Goal: Task Accomplishment & Management: Use online tool/utility

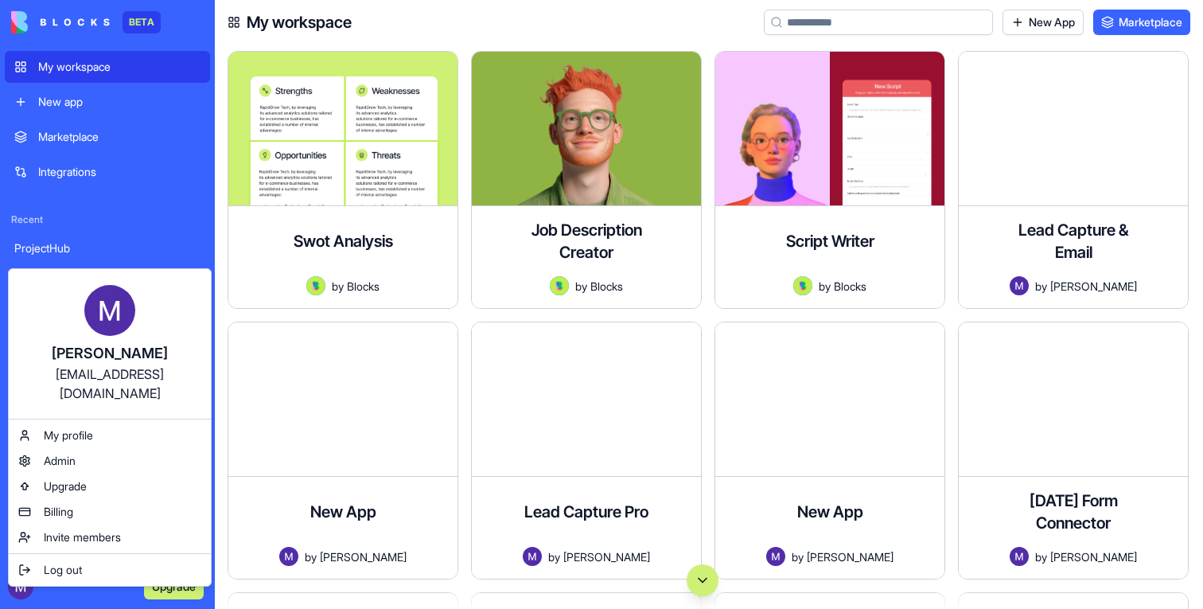
click at [21, 586] on html "BETA My workspace New app Marketplace Integrations Recent ProjectHub ProjectHub…" at bounding box center [601, 304] width 1203 height 609
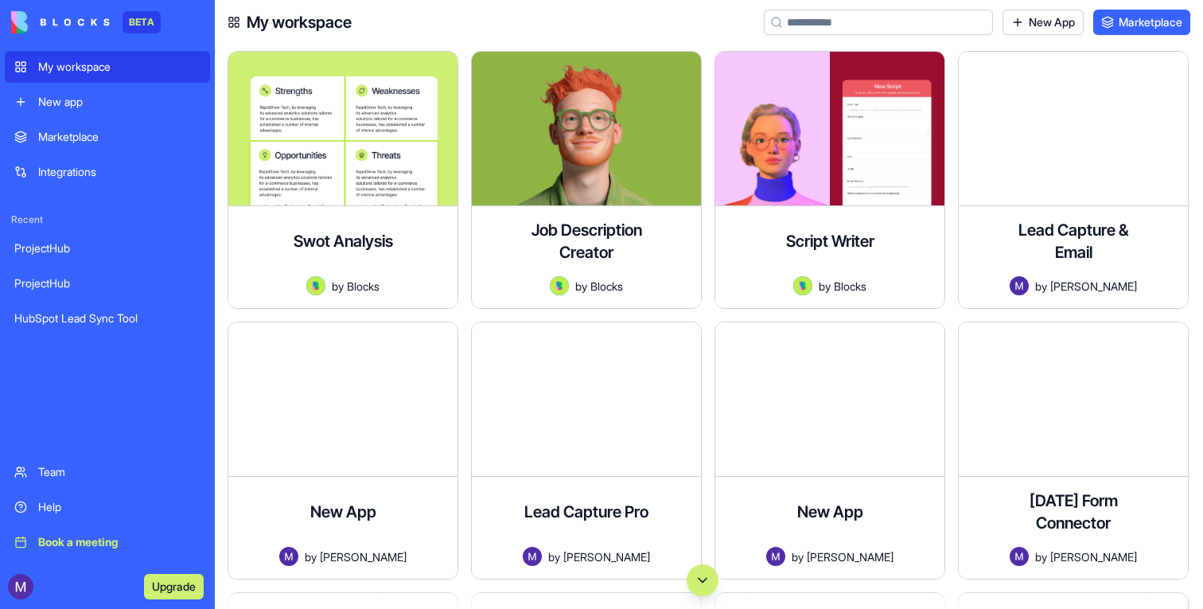
click at [60, 96] on div "New app" at bounding box center [119, 102] width 162 height 16
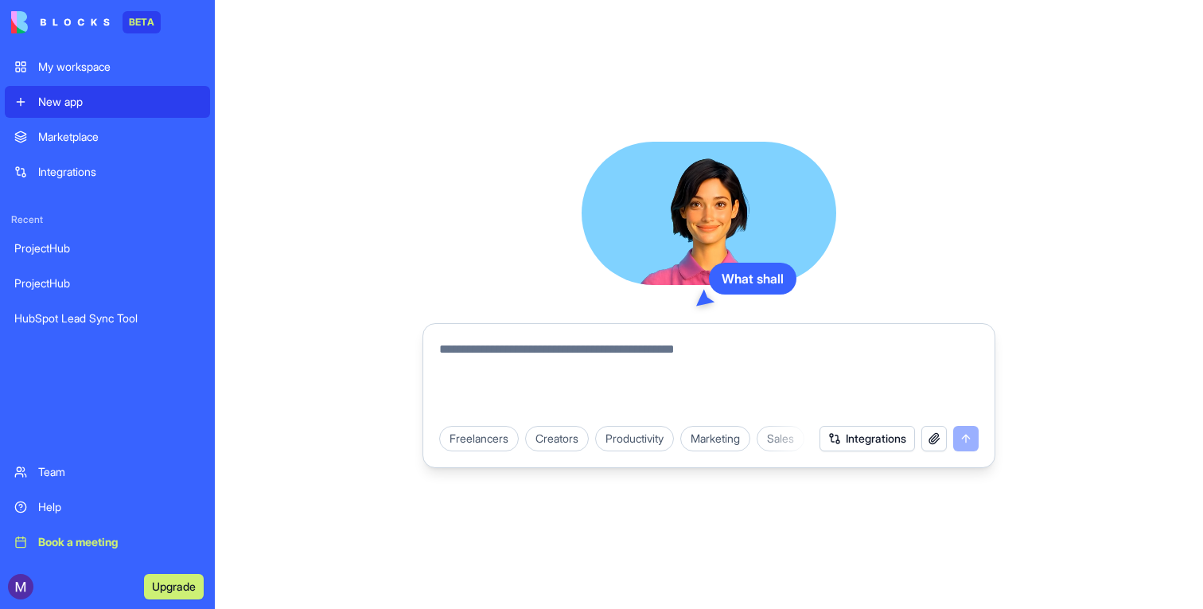
click at [584, 393] on textarea at bounding box center [709, 378] width 540 height 76
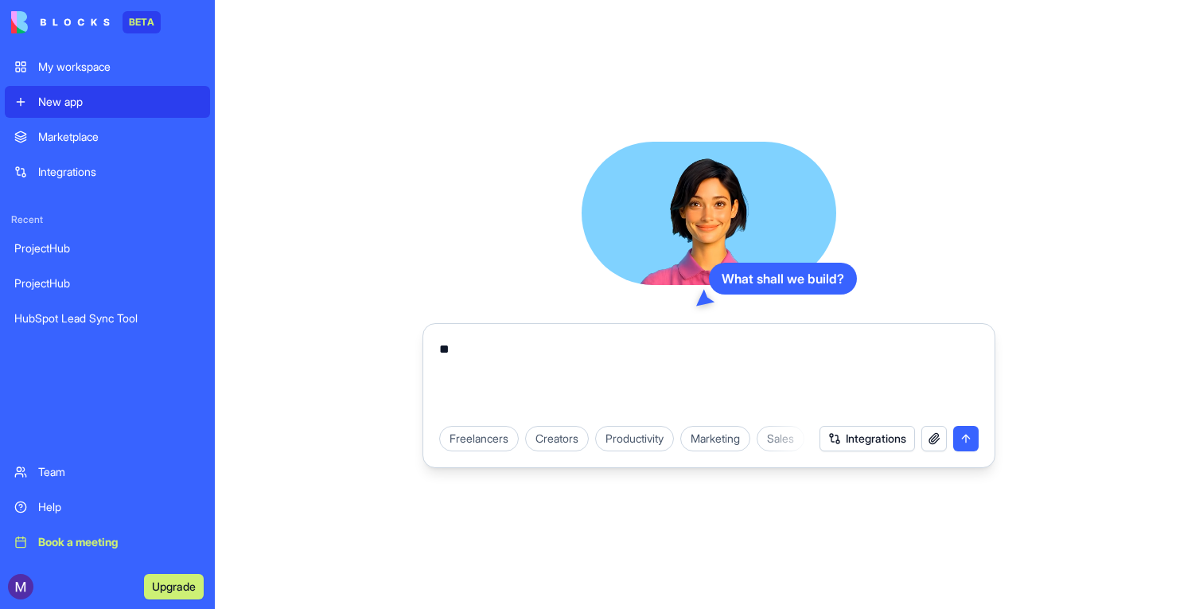
type textarea "*"
click at [786, 385] on textarea "**********" at bounding box center [709, 378] width 540 height 76
click at [766, 354] on textarea "**********" at bounding box center [709, 378] width 540 height 76
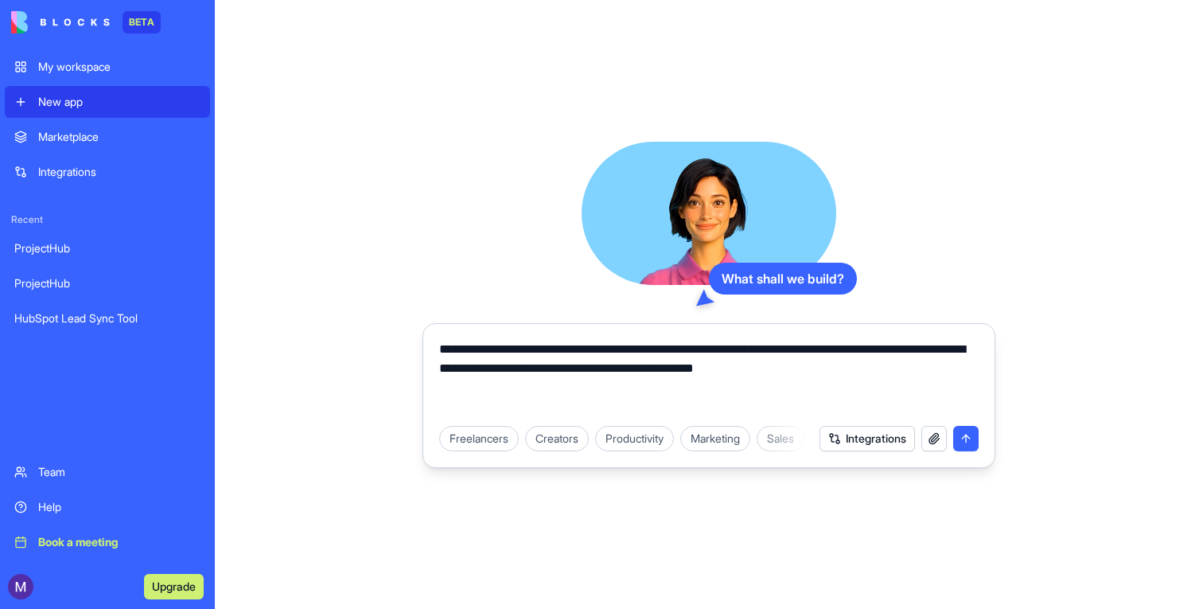
type textarea "**********"
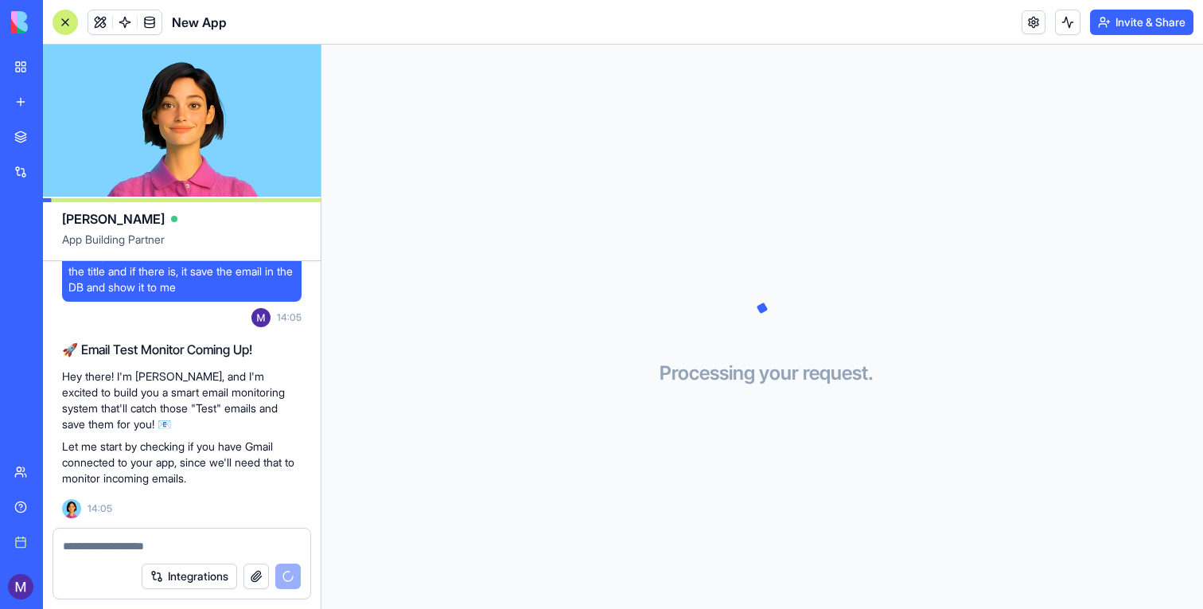
scroll to position [176, 0]
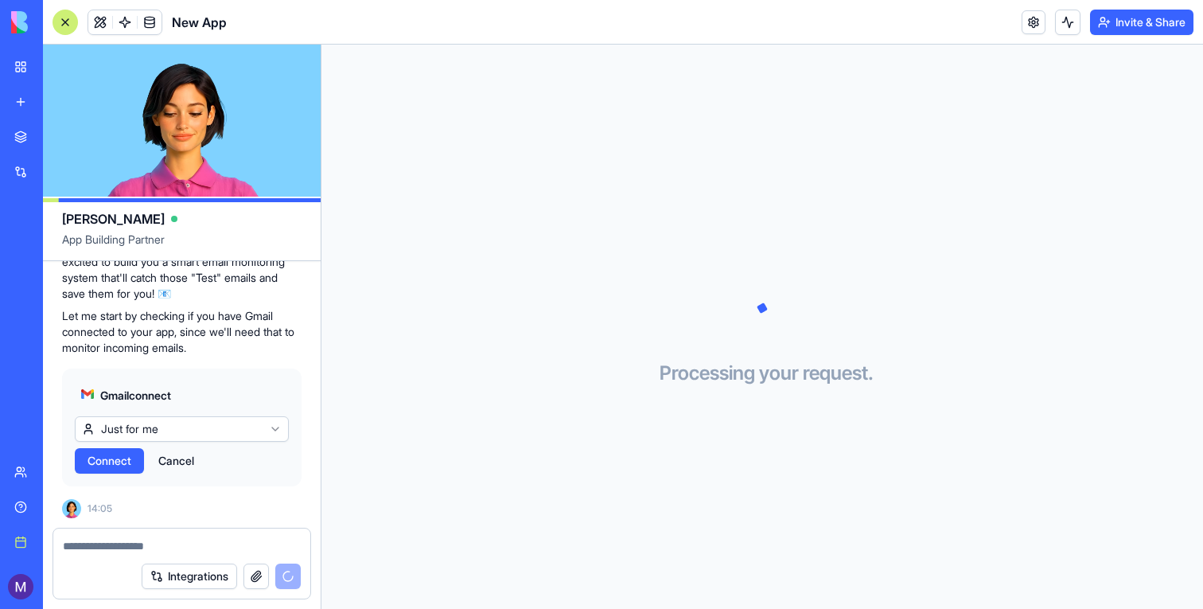
click at [152, 422] on html "BETA My workspace New app Marketplace Integrations Recent ProjectHub HubSpot Le…" at bounding box center [601, 304] width 1203 height 609
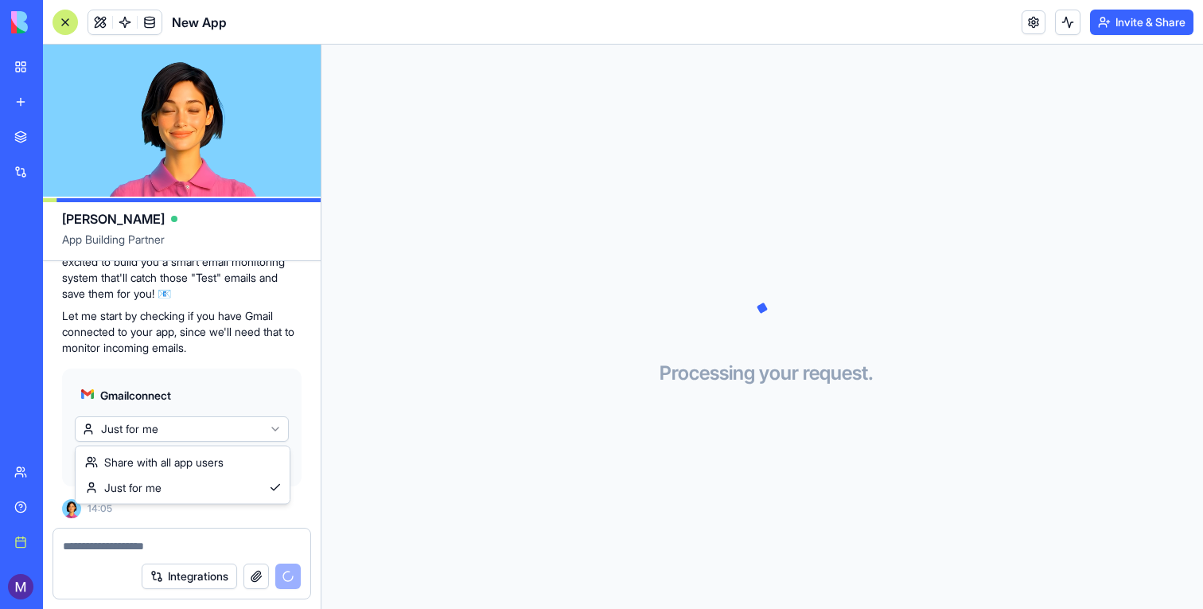
scroll to position [306, 0]
click at [202, 404] on html "BETA My workspace New app Marketplace Integrations Recent ProjectHub HubSpot Le…" at bounding box center [601, 304] width 1203 height 609
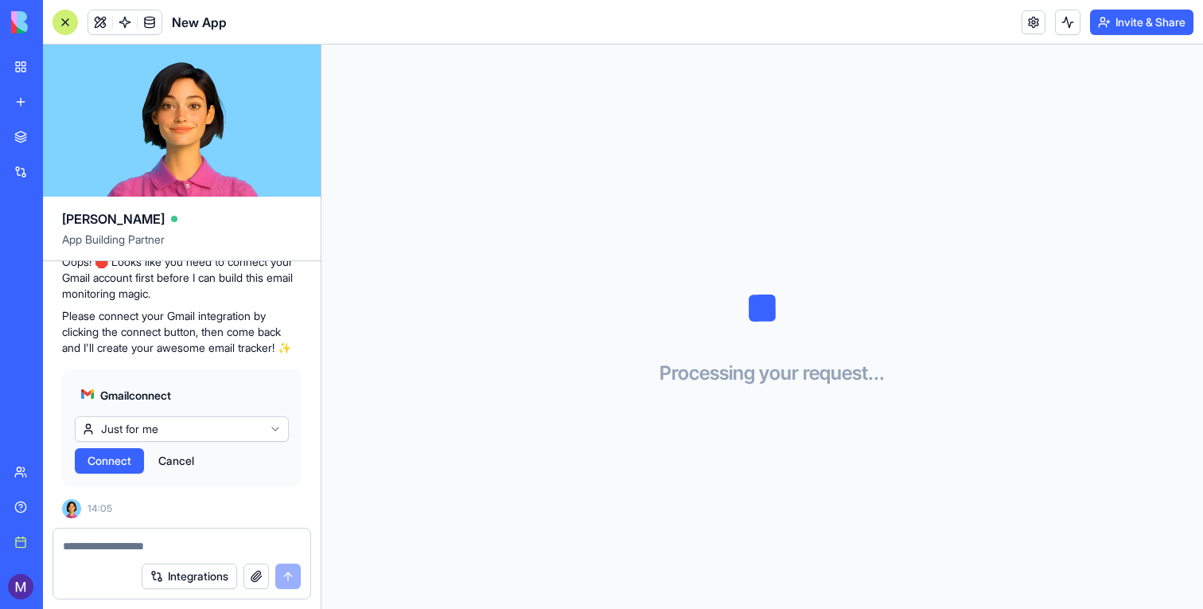
click at [110, 457] on span "Connect" at bounding box center [110, 461] width 44 height 16
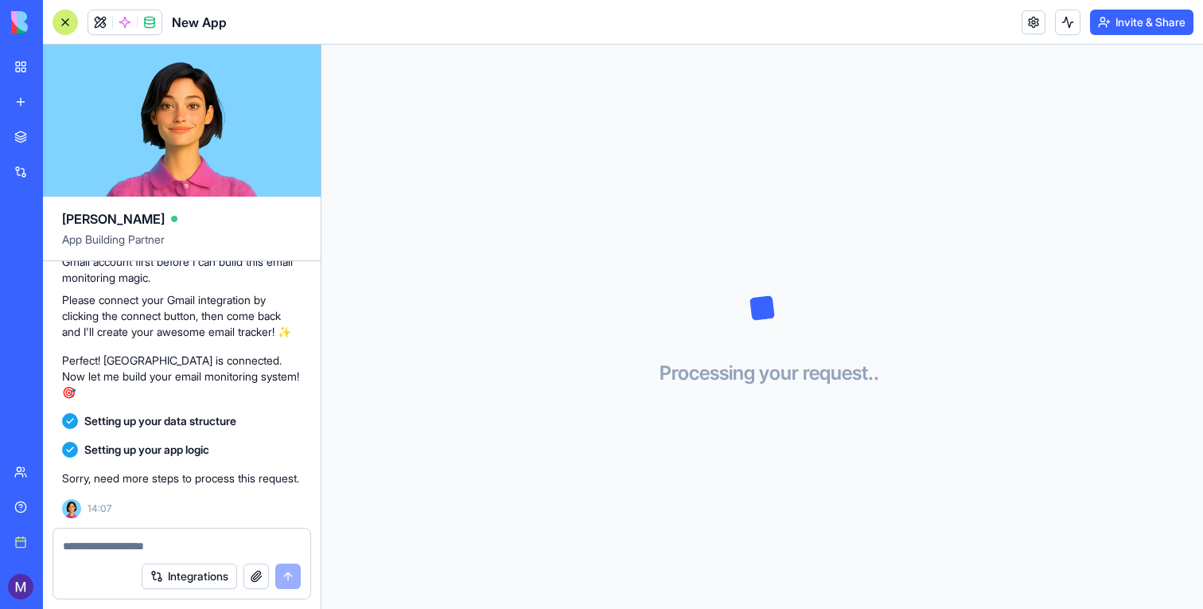
scroll to position [0, 0]
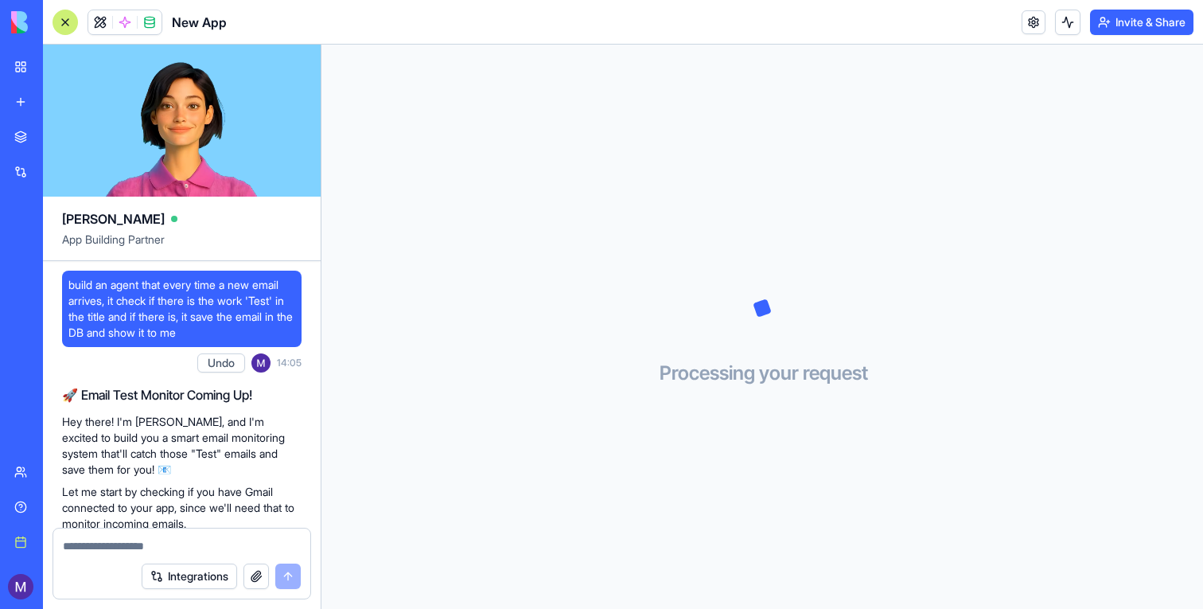
click at [204, 333] on span "build an agent that every time a new email arrives, it check if there is the wo…" at bounding box center [181, 309] width 227 height 64
copy span "build an agent that every time a new email arrives, it check if there is the wo…"
click at [30, 88] on link "New app" at bounding box center [37, 102] width 64 height 32
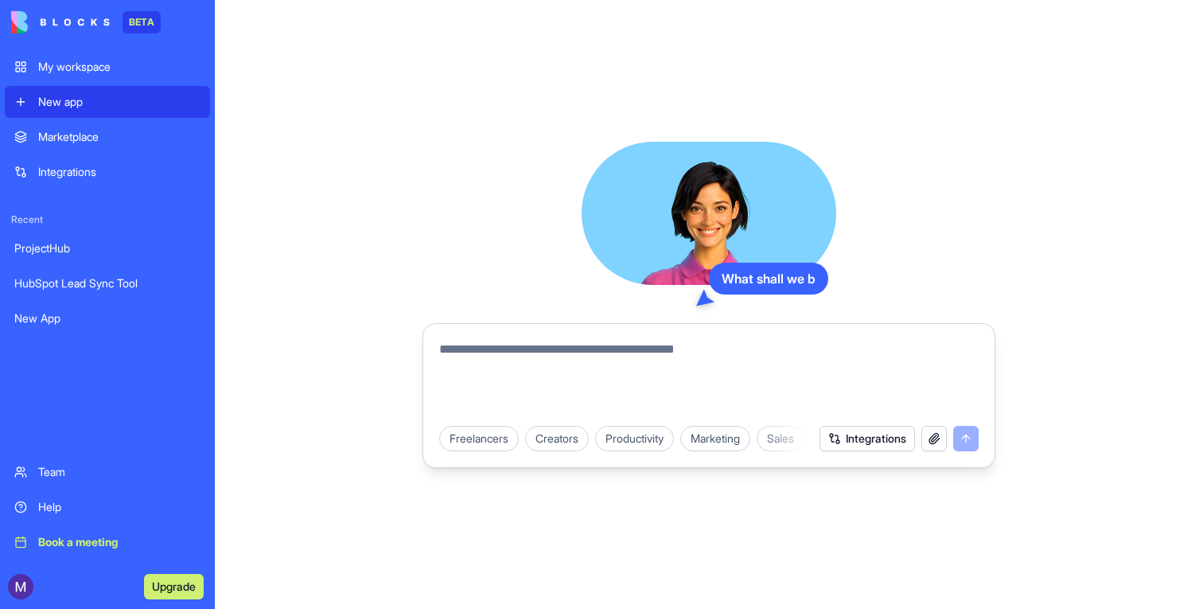
click at [469, 380] on textarea at bounding box center [709, 378] width 540 height 76
paste textarea "**********"
type textarea "**********"
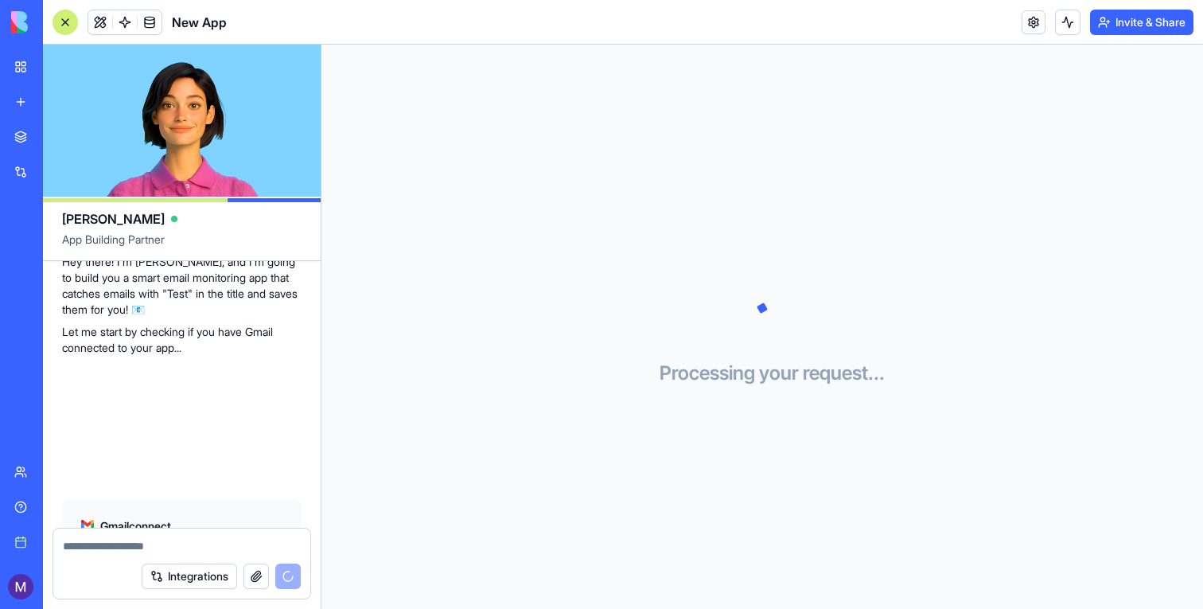
scroll to position [322, 0]
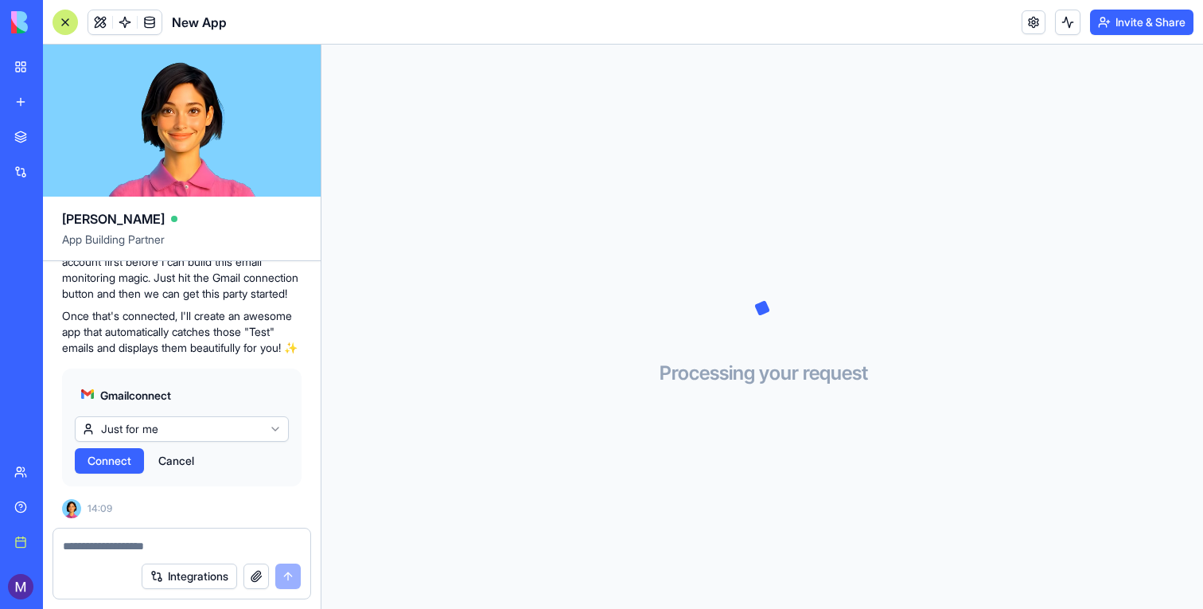
click at [118, 462] on span "Connect" at bounding box center [110, 461] width 44 height 16
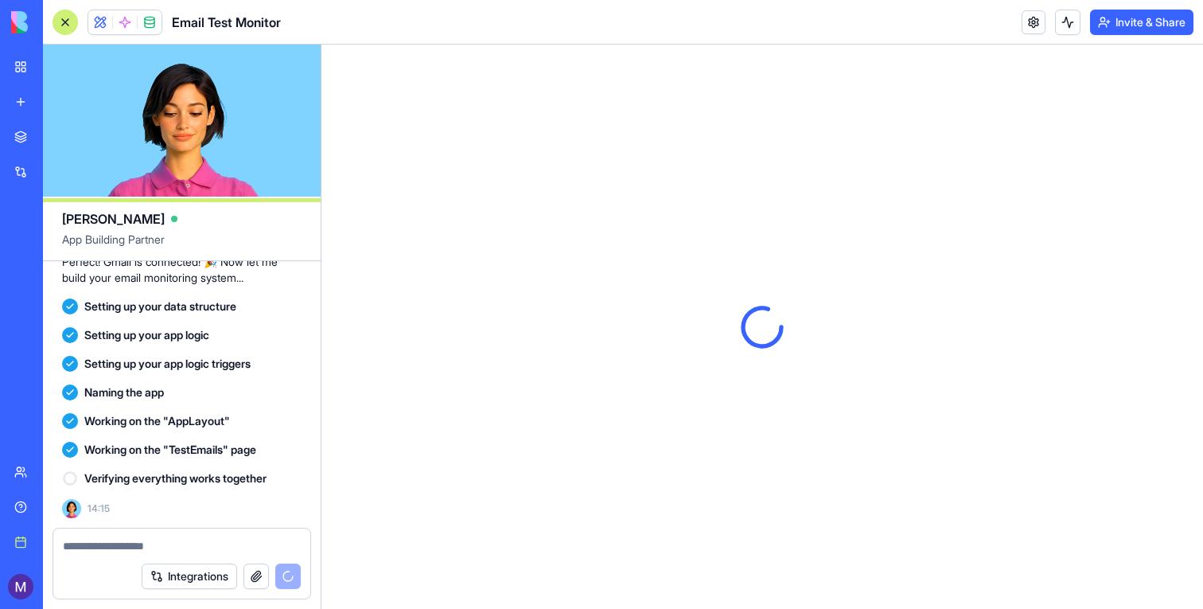
scroll to position [0, 0]
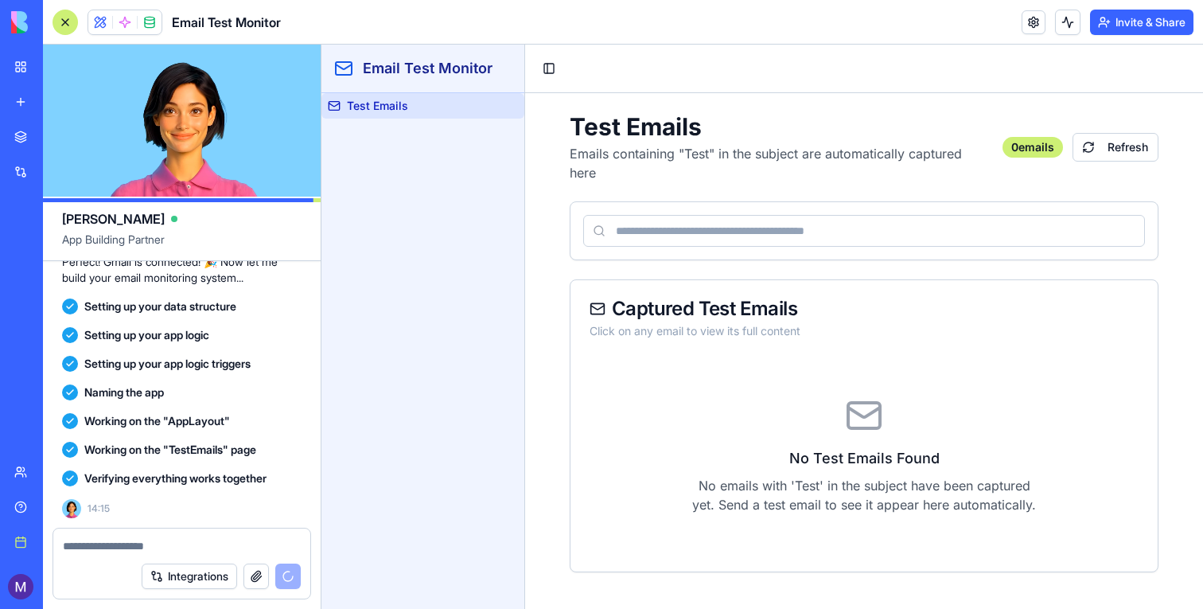
scroll to position [806, 0]
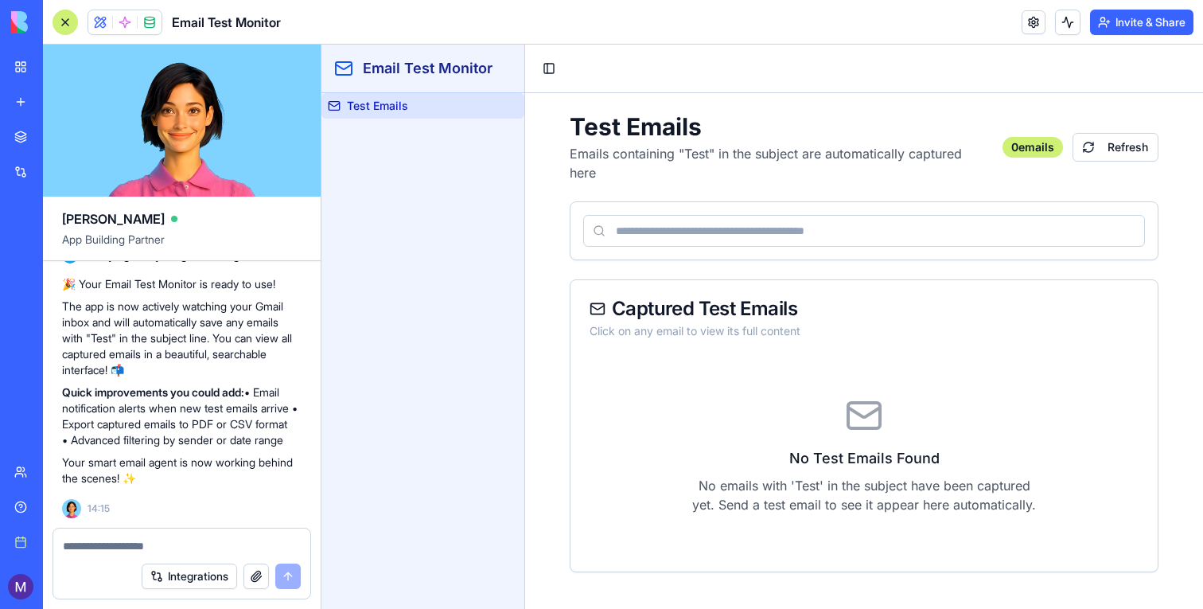
click at [115, 26] on span at bounding box center [125, 22] width 45 height 45
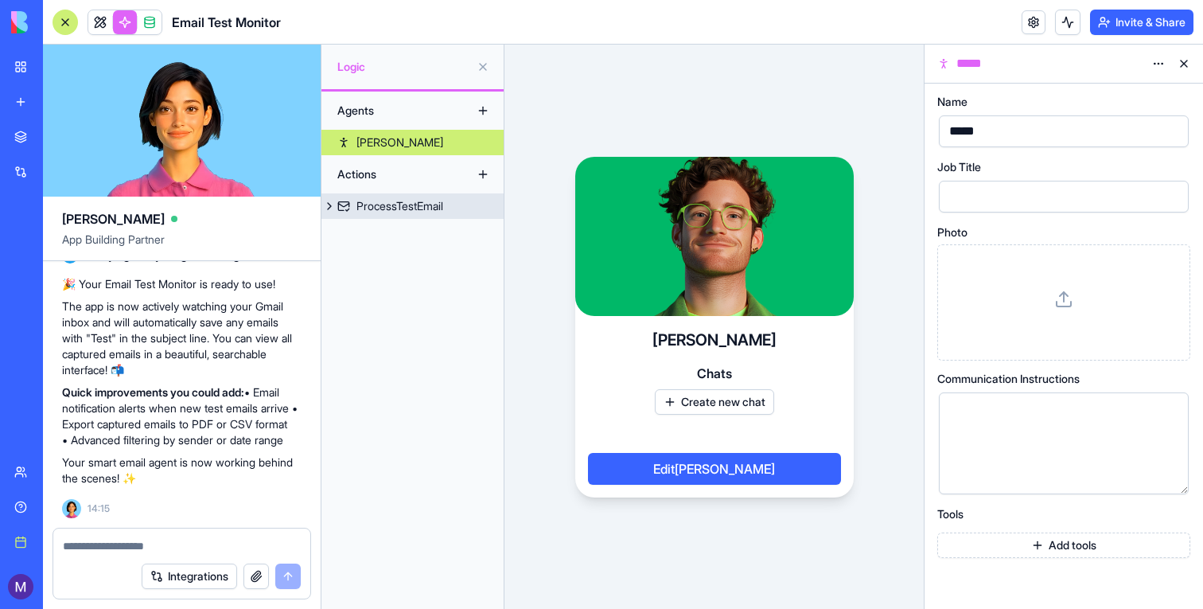
click at [380, 197] on link "ProcessTestEmail" at bounding box center [412, 205] width 182 height 25
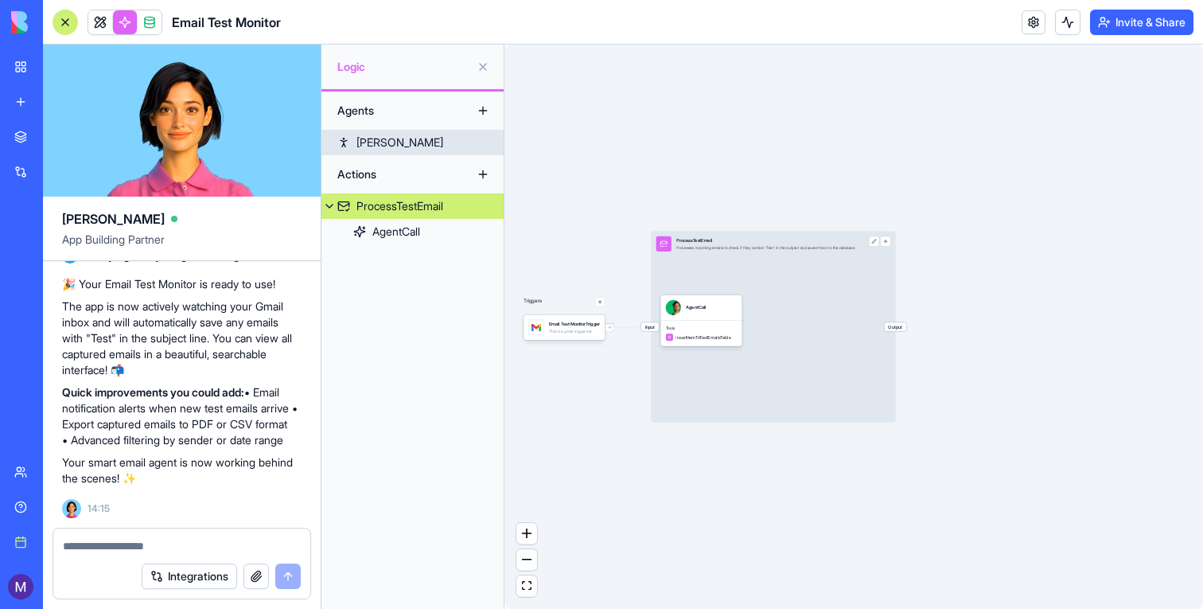
click at [376, 143] on div "Boris" at bounding box center [400, 142] width 87 height 16
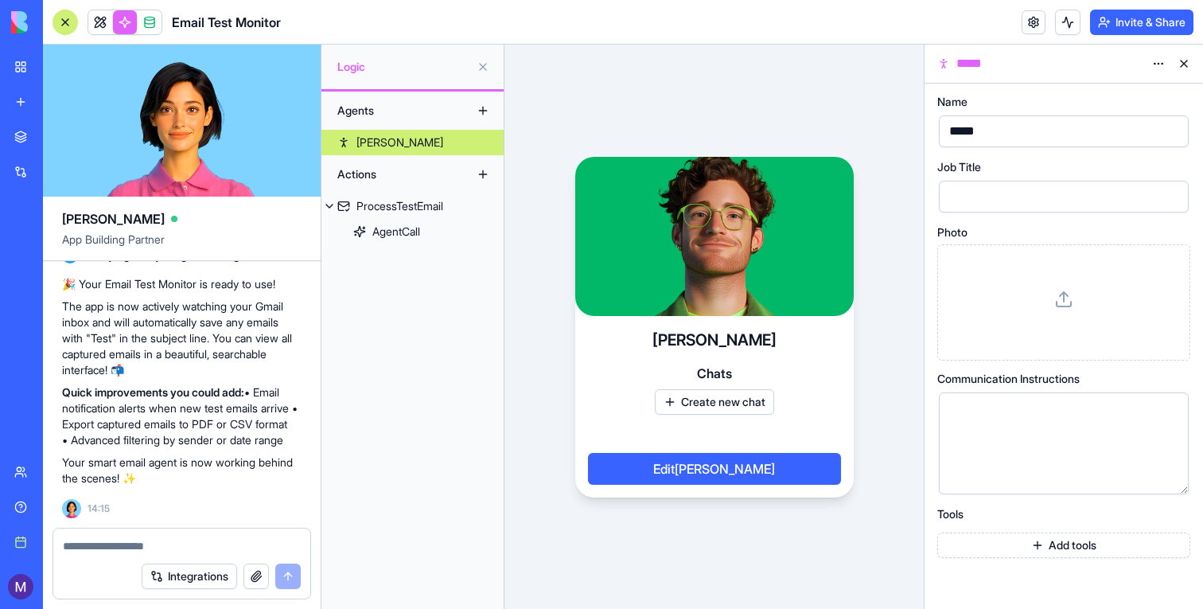
click at [376, 143] on div "Boris" at bounding box center [400, 142] width 87 height 16
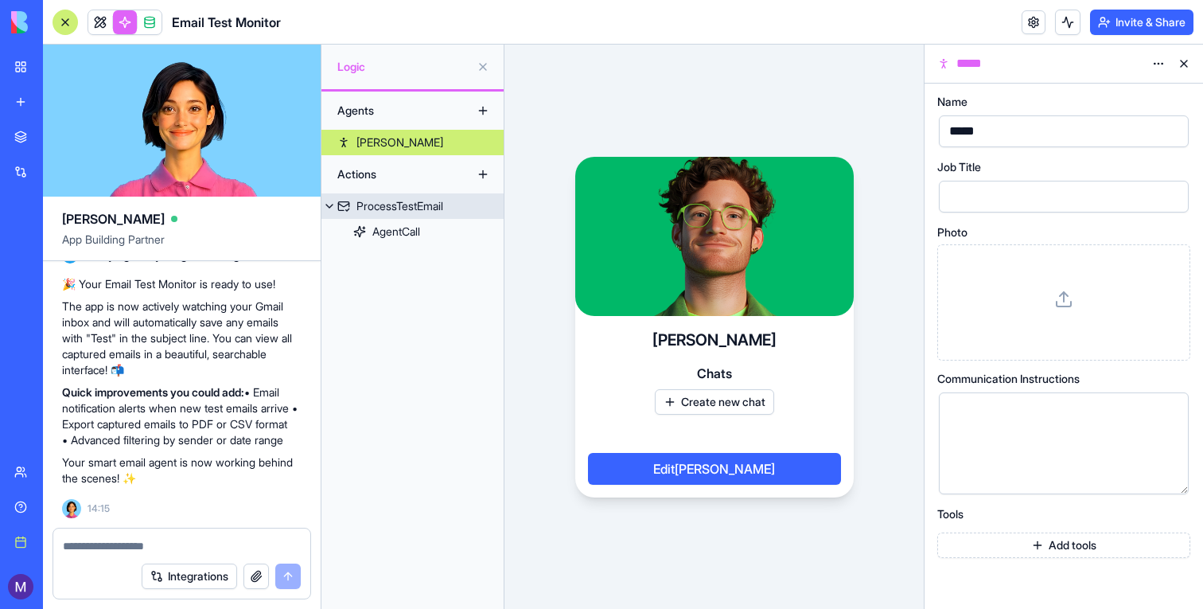
click at [436, 212] on div "ProcessTestEmail" at bounding box center [400, 206] width 87 height 16
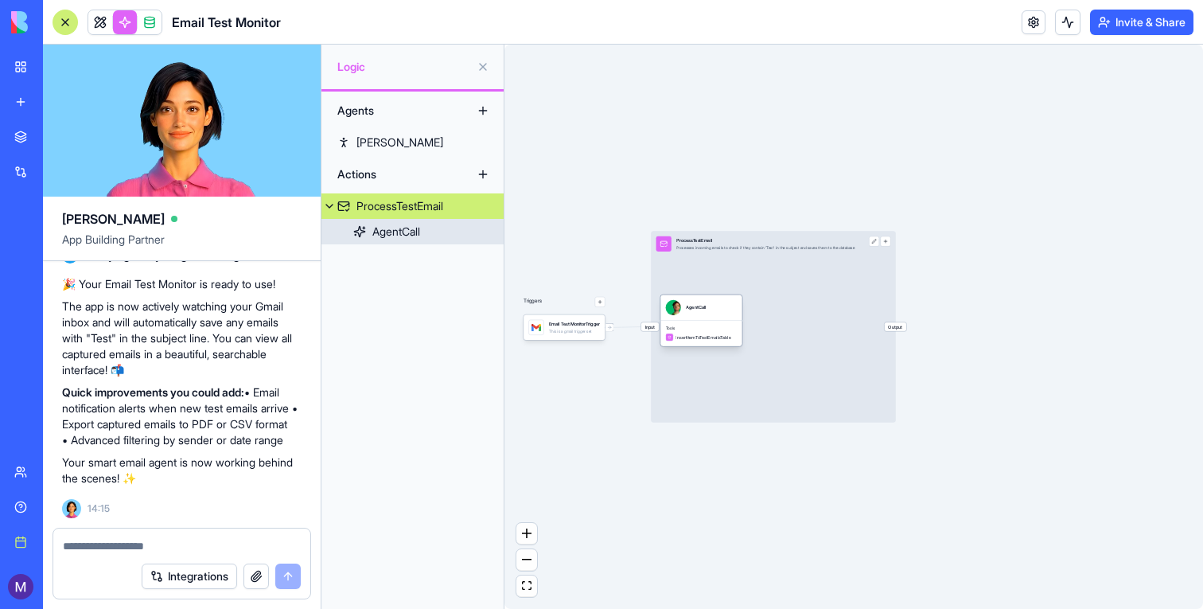
click at [712, 310] on div "AgentCall" at bounding box center [702, 307] width 72 height 15
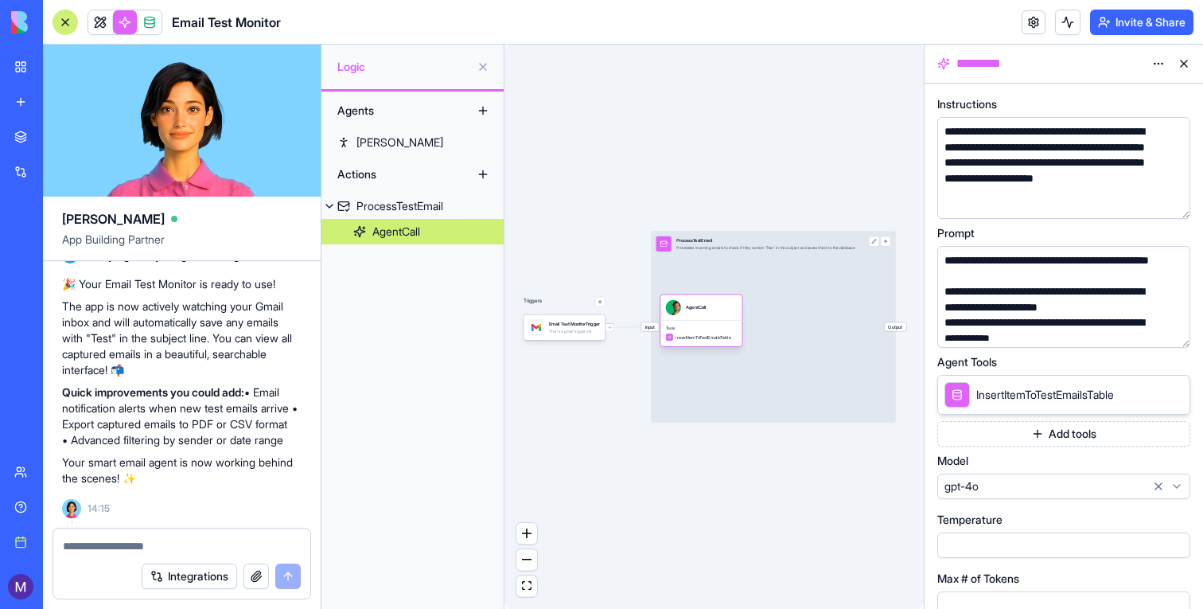
drag, startPoint x: 712, startPoint y: 310, endPoint x: 734, endPoint y: 311, distance: 22.3
click at [734, 311] on div "AgentCall" at bounding box center [702, 307] width 72 height 15
click at [583, 336] on div "Email Test MonitorTrigger This is a gmail trigger set" at bounding box center [565, 326] width 82 height 25
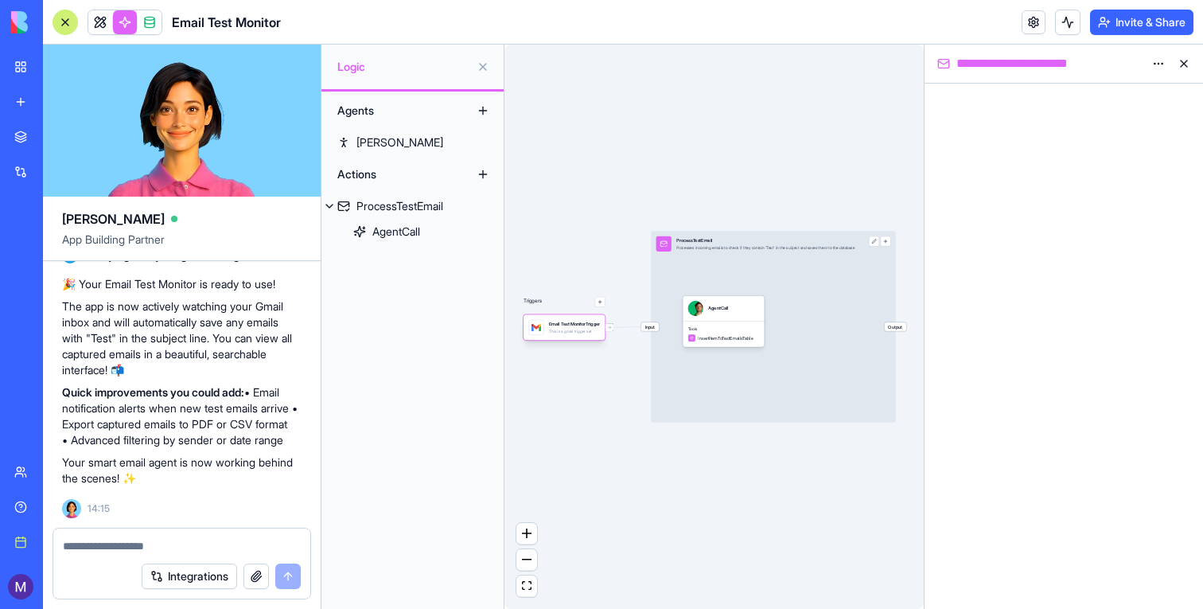
click at [583, 332] on div "This is a gmail trigger set" at bounding box center [574, 331] width 51 height 5
click at [611, 328] on icon at bounding box center [609, 327] width 5 height 5
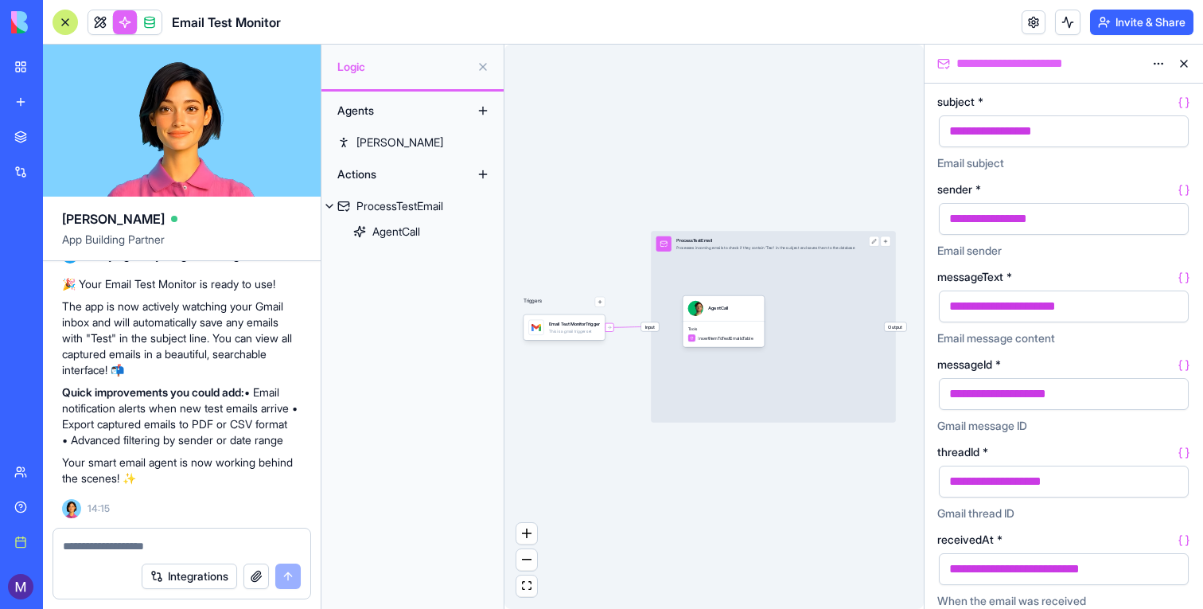
click at [1159, 56] on html "BETA My workspace New app Marketplace Integrations Recent HubSpot Lead Sync Too…" at bounding box center [601, 304] width 1203 height 609
click at [1112, 50] on html "BETA My workspace New app Marketplace Integrations Recent HubSpot Lead Sync Too…" at bounding box center [601, 304] width 1203 height 609
click at [606, 328] on div at bounding box center [610, 327] width 9 height 9
click at [596, 330] on div "This is a gmail trigger set" at bounding box center [574, 331] width 51 height 5
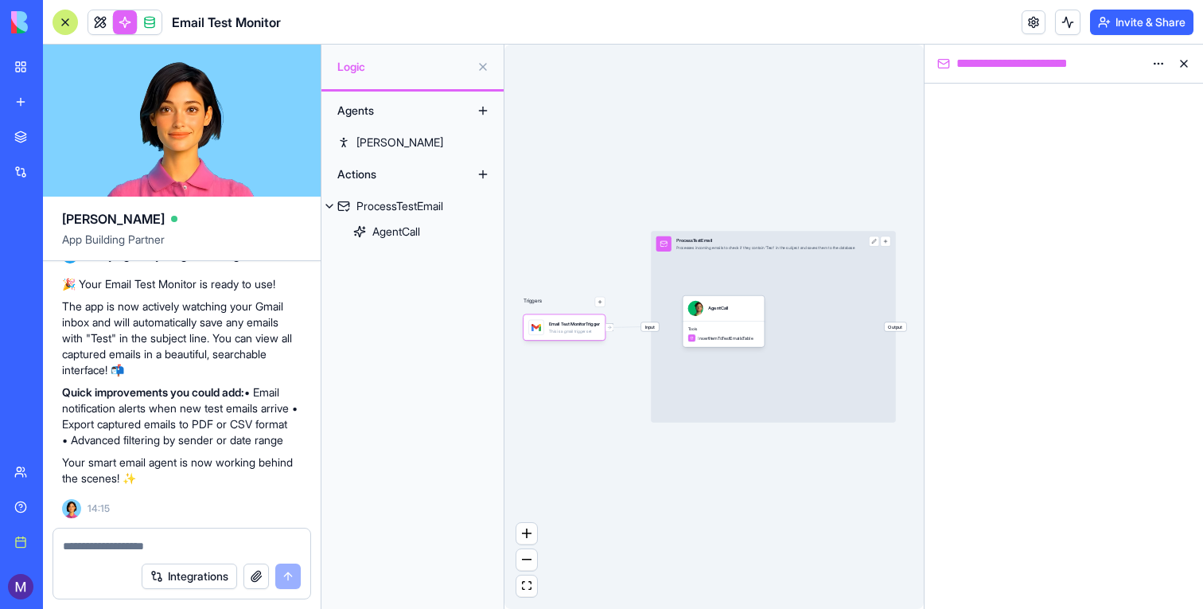
click at [1148, 61] on html "BETA My workspace New app Marketplace Integrations Recent HubSpot Lead Sync Too…" at bounding box center [601, 304] width 1203 height 609
click at [1157, 65] on html "BETA My workspace New app Marketplace Integrations Recent HubSpot Lead Sync Too…" at bounding box center [601, 304] width 1203 height 609
click at [804, 137] on div "Triggers Email Test MonitorTrigger This is a gmail trigger set Input ProcessTes…" at bounding box center [714, 327] width 419 height 564
click at [741, 324] on div "Tools InsertItemToTestEmailsTable" at bounding box center [724, 333] width 82 height 25
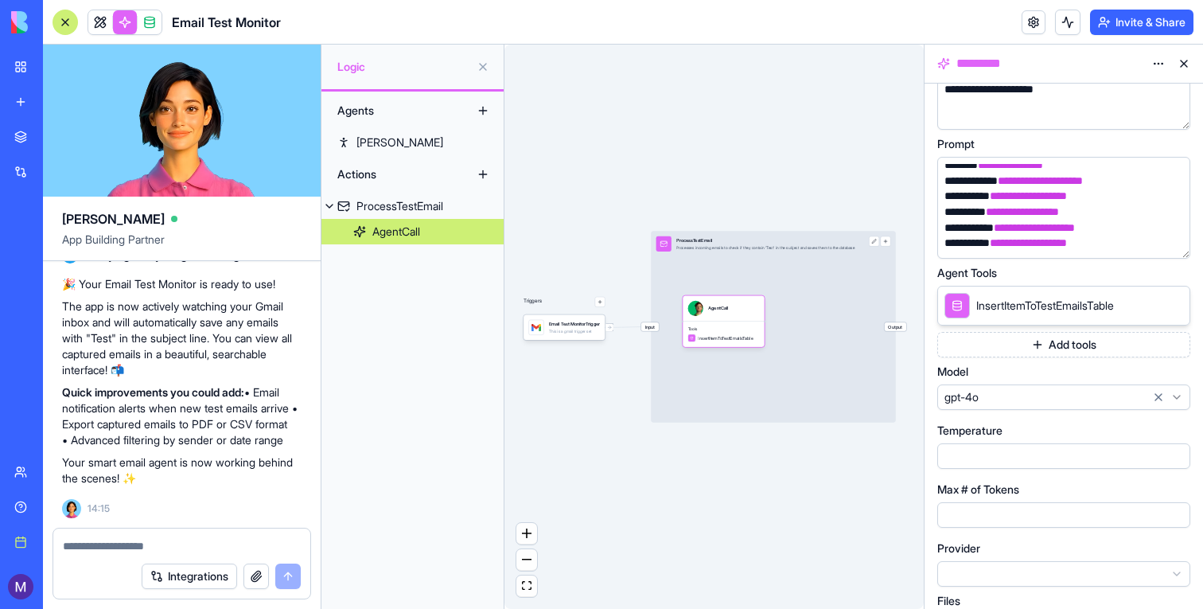
scroll to position [132, 0]
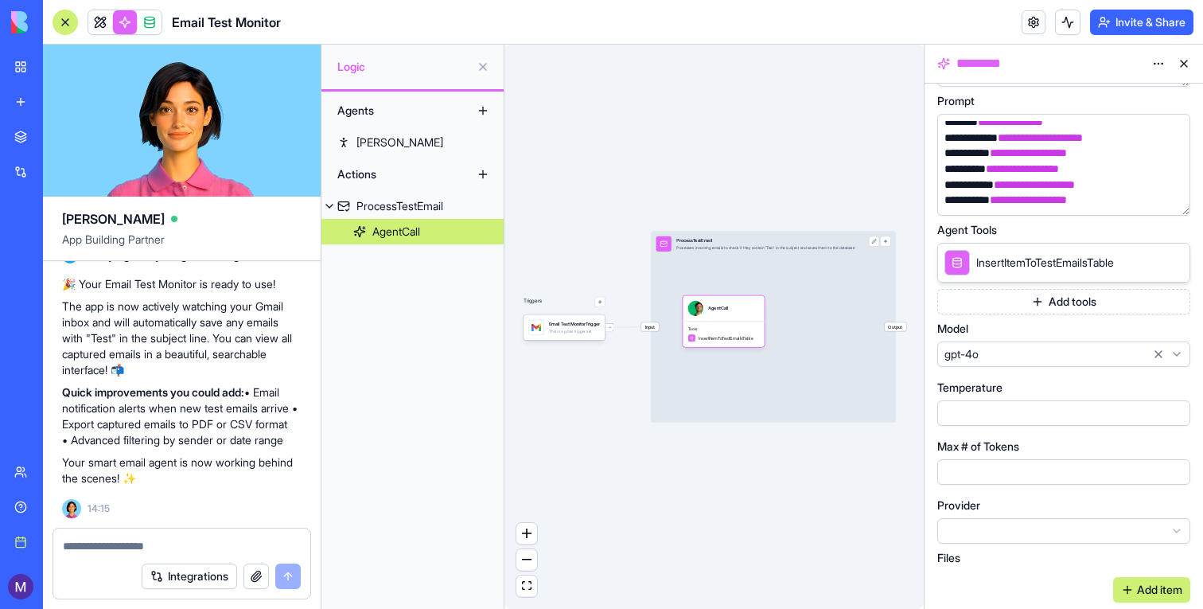
click at [1190, 59] on button at bounding box center [1183, 63] width 25 height 25
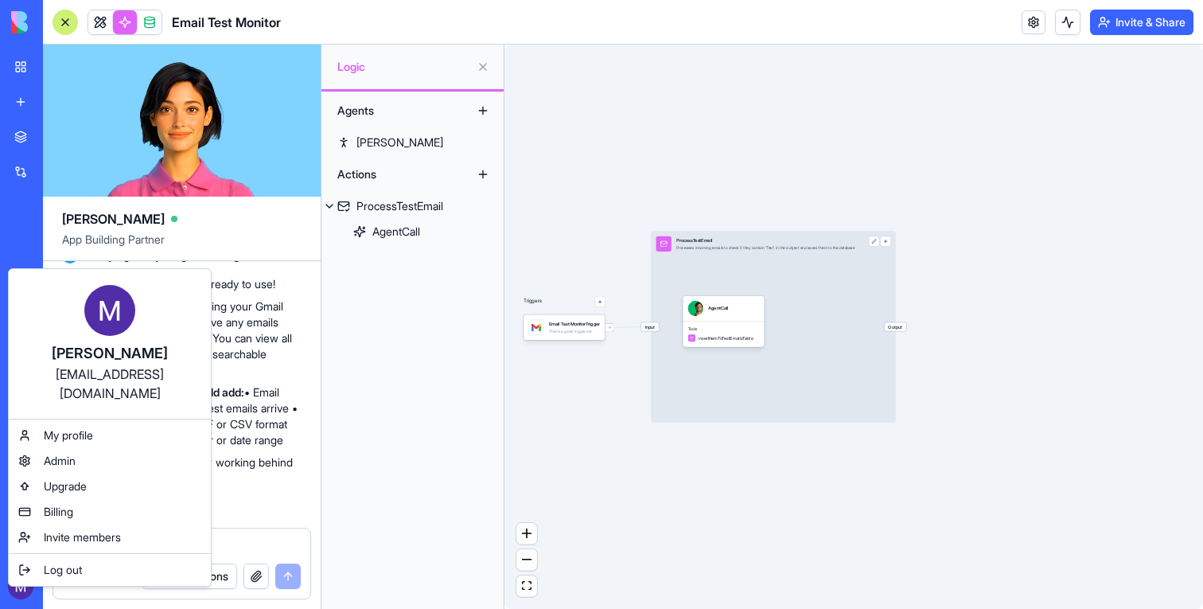
click at [15, 597] on html "BETA My workspace New app Marketplace Integrations Recent HubSpot Lead Sync Too…" at bounding box center [601, 304] width 1203 height 609
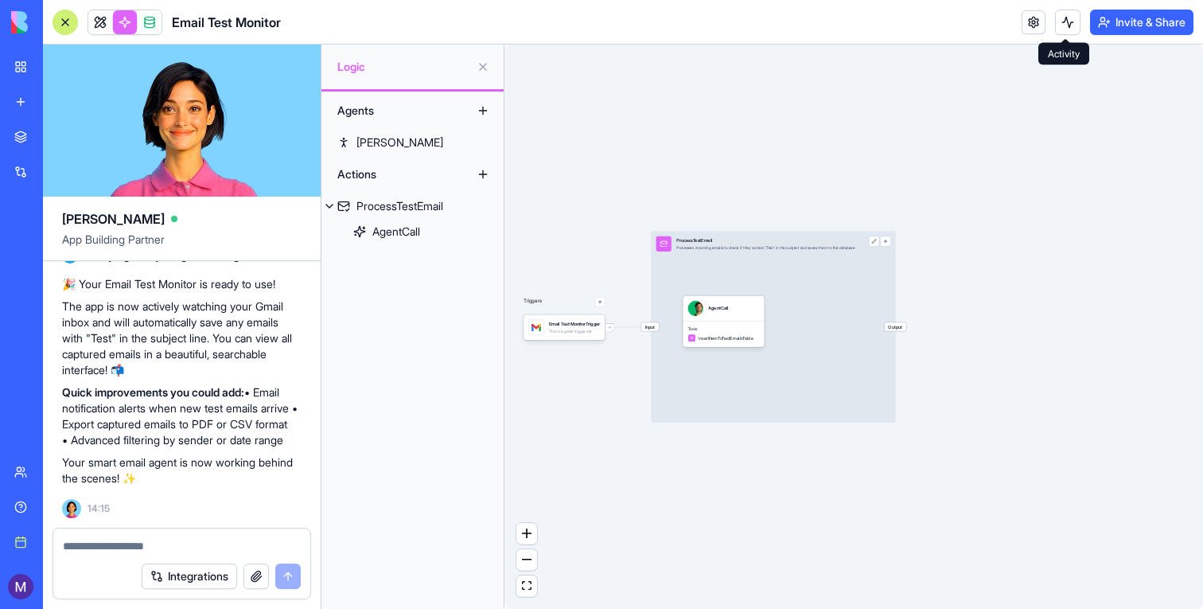
click at [1058, 22] on button at bounding box center [1067, 22] width 25 height 25
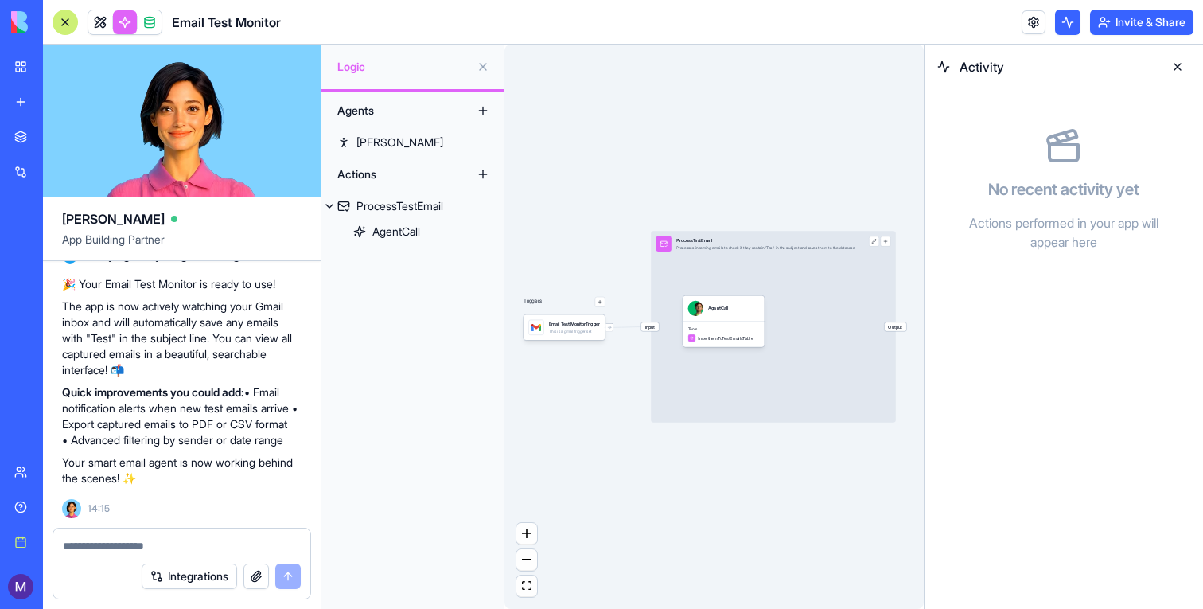
click at [1175, 64] on button at bounding box center [1177, 66] width 25 height 25
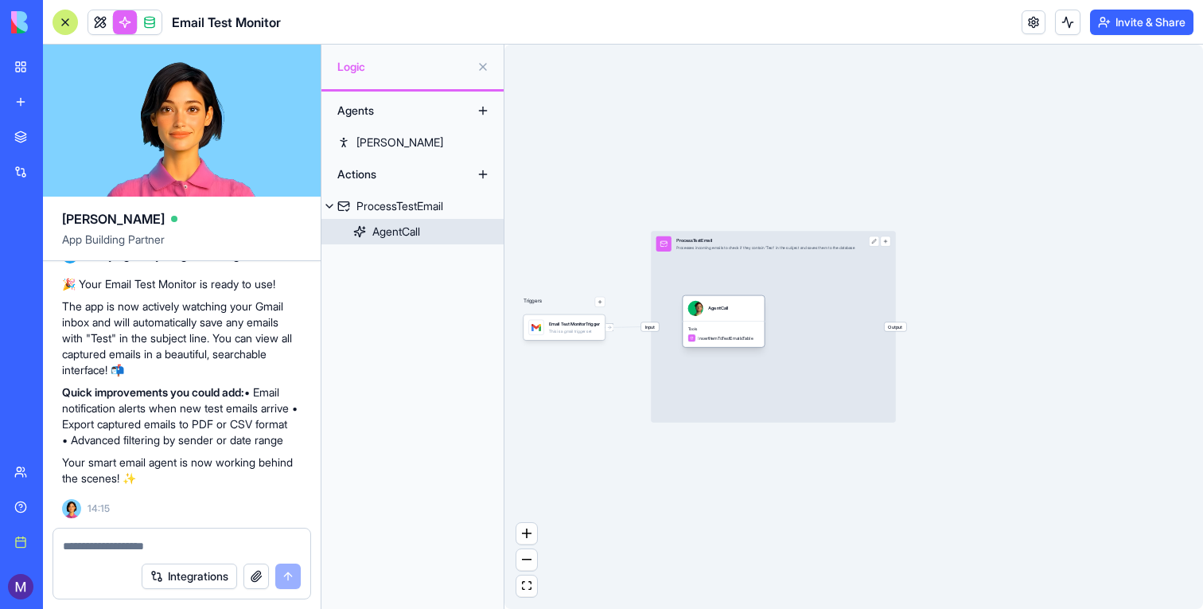
click at [425, 226] on link "AgentCall" at bounding box center [412, 231] width 182 height 25
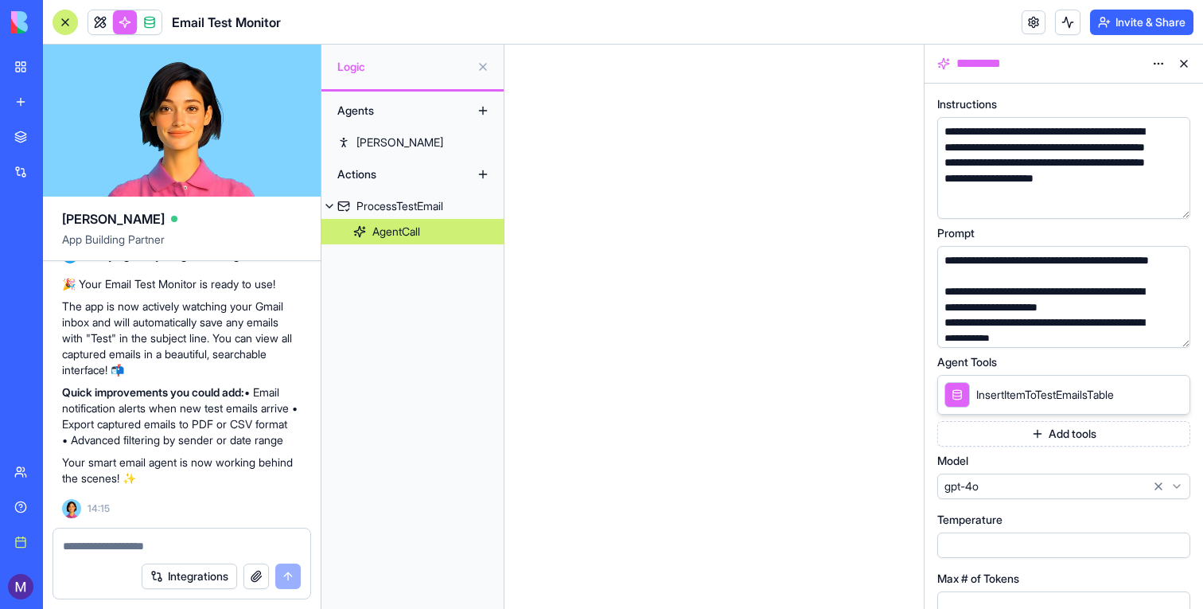
click at [1182, 68] on button at bounding box center [1183, 63] width 25 height 25
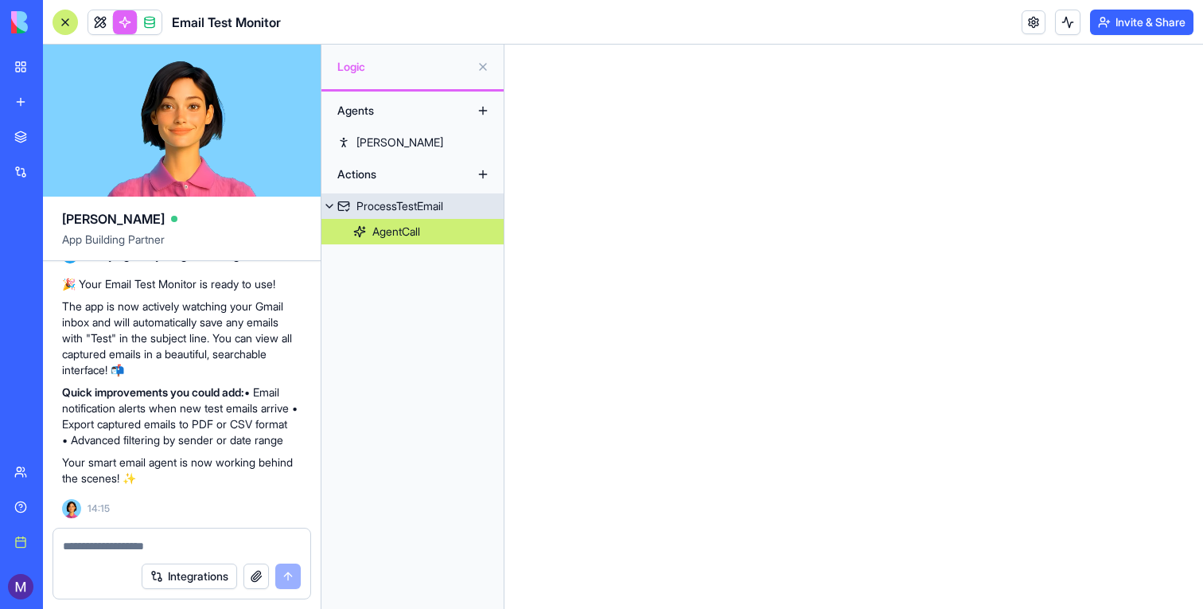
click at [461, 205] on link "ProcessTestEmail" at bounding box center [412, 205] width 182 height 25
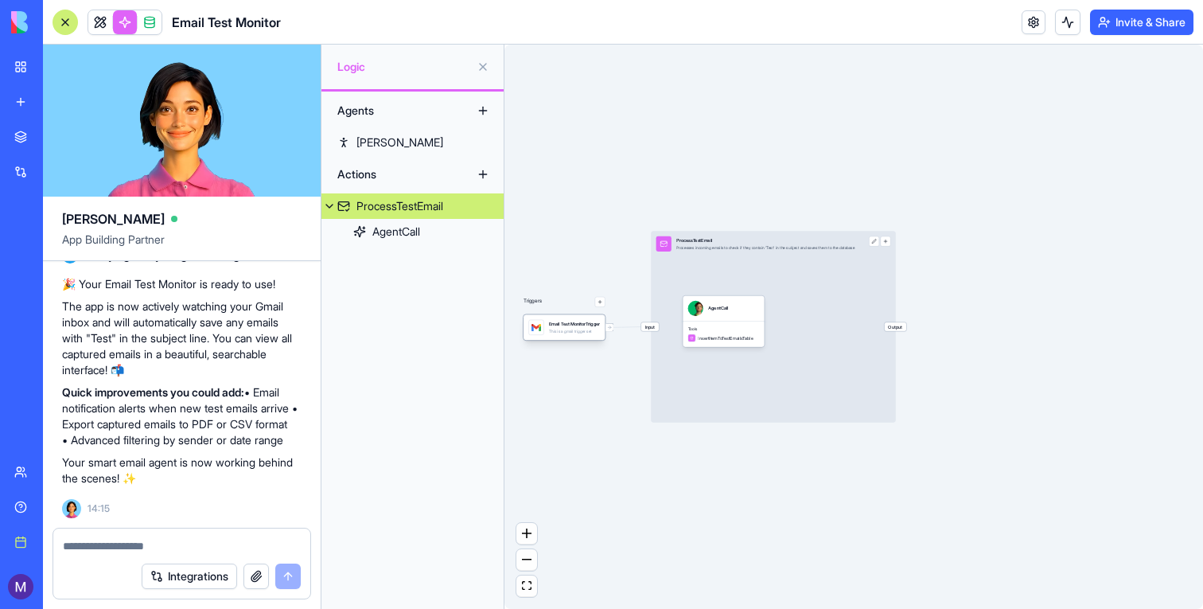
click at [563, 335] on div "Email Test MonitorTrigger This is a gmail trigger set" at bounding box center [565, 326] width 82 height 25
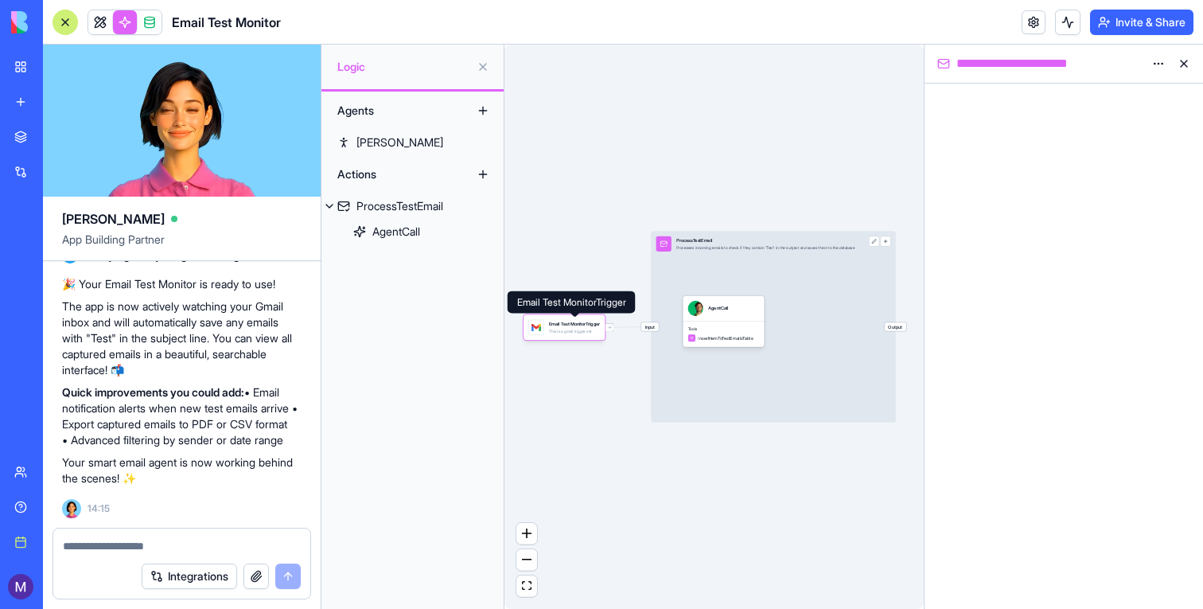
click at [634, 127] on div "Triggers Email Test MonitorTrigger This is a gmail trigger set Input ProcessTes…" at bounding box center [714, 327] width 419 height 564
click at [1073, 21] on button at bounding box center [1067, 22] width 25 height 25
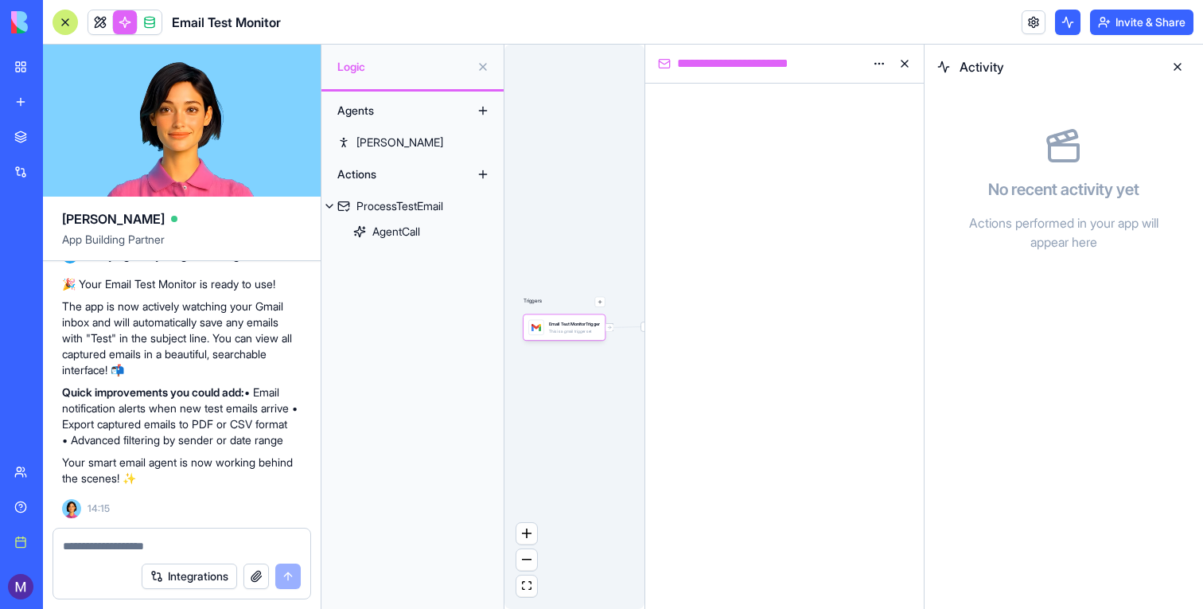
click at [1177, 60] on button at bounding box center [1177, 66] width 25 height 25
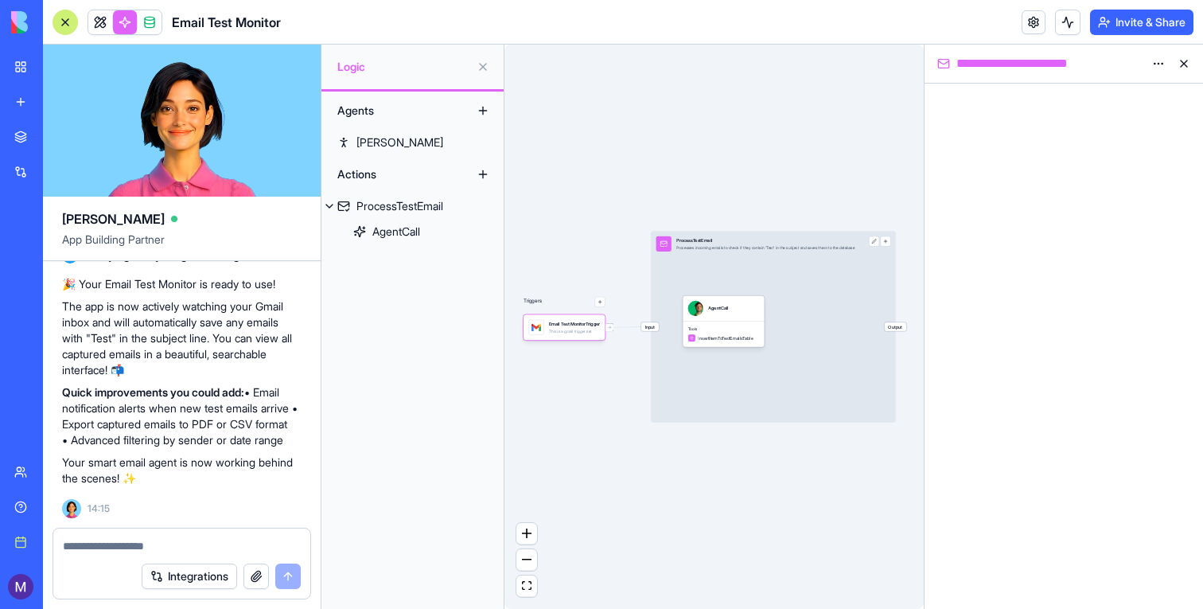
click at [1186, 64] on button at bounding box center [1183, 63] width 25 height 25
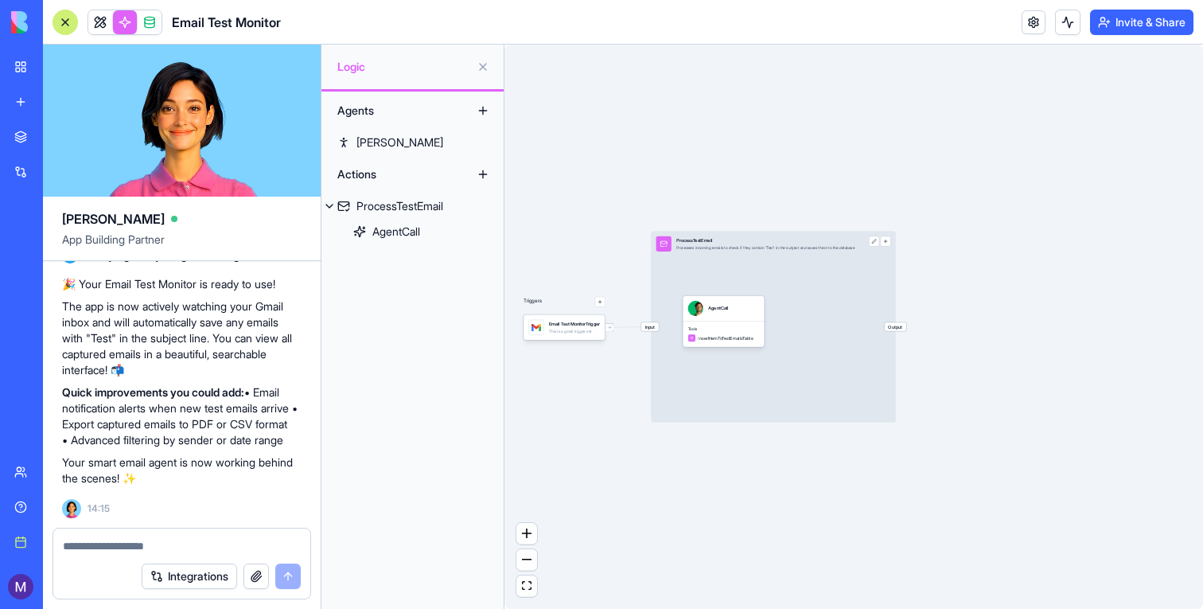
click at [1074, 36] on header "Email Test Monitor Invite & Share" at bounding box center [623, 22] width 1160 height 45
click at [1072, 29] on button at bounding box center [1067, 22] width 25 height 25
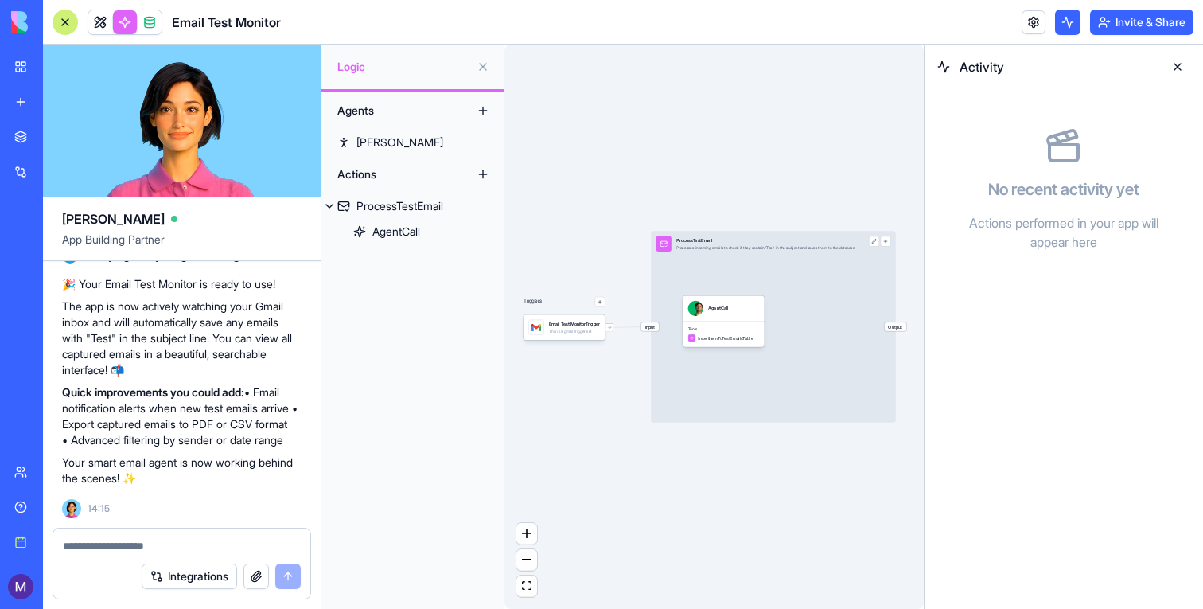
click at [1072, 28] on button at bounding box center [1067, 22] width 25 height 25
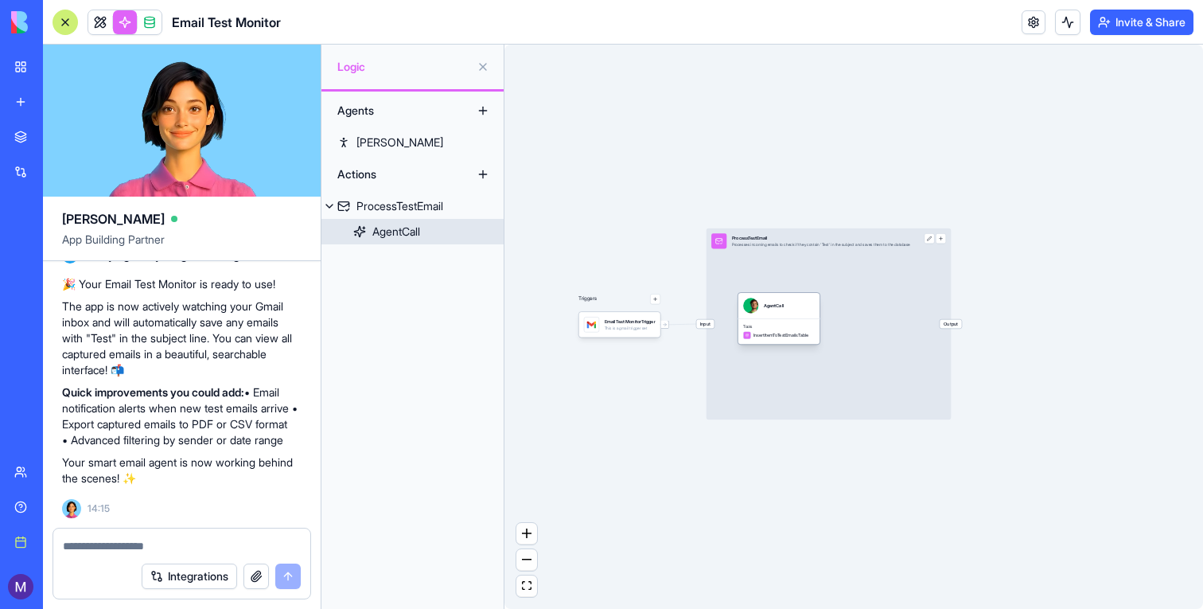
drag, startPoint x: 786, startPoint y: 323, endPoint x: 786, endPoint y: 332, distance: 8.8
click at [786, 329] on span "Tools" at bounding box center [779, 326] width 72 height 5
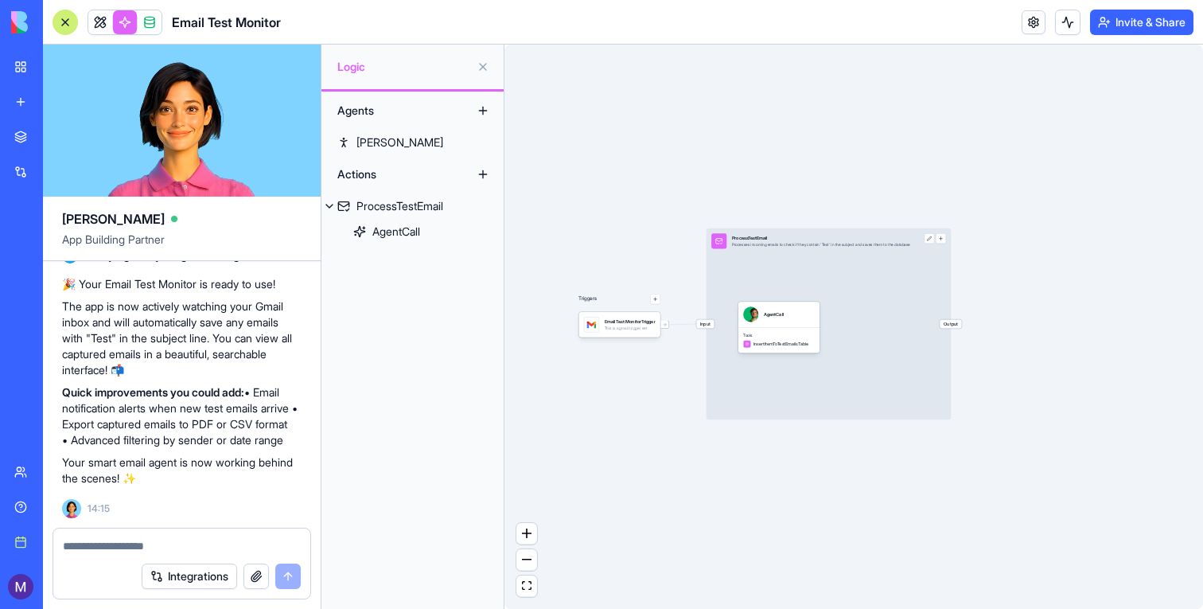
click at [1032, 317] on div "Triggers Email Test MonitorTrigger This is a gmail trigger set Input ProcessTes…" at bounding box center [854, 327] width 699 height 564
click at [103, 19] on link at bounding box center [100, 22] width 24 height 24
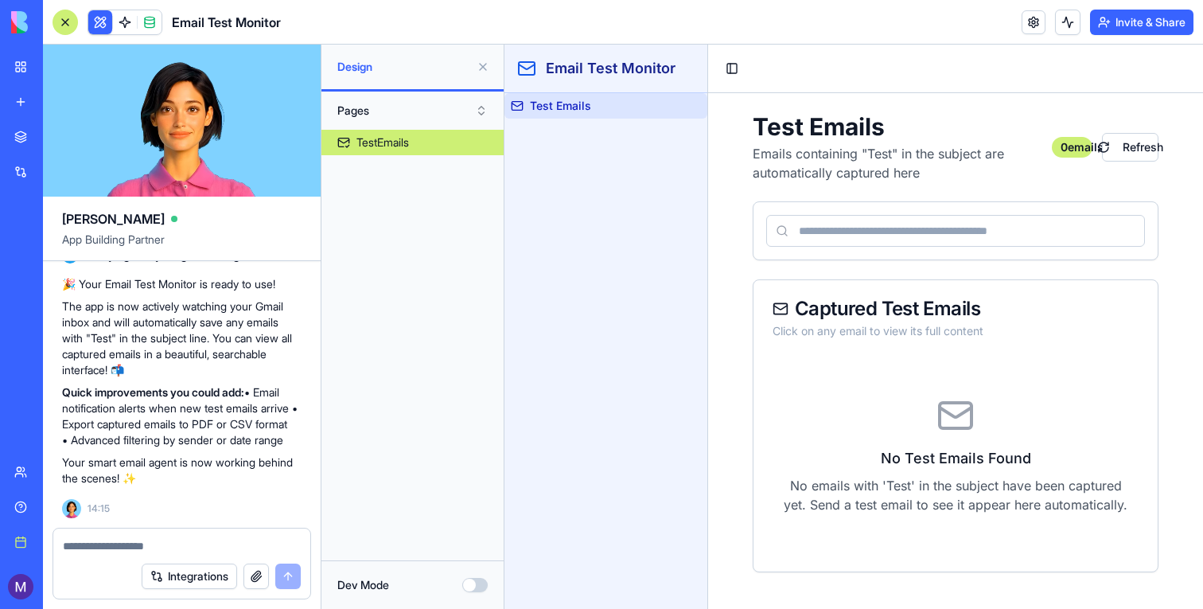
click at [68, 24] on div at bounding box center [65, 22] width 25 height 25
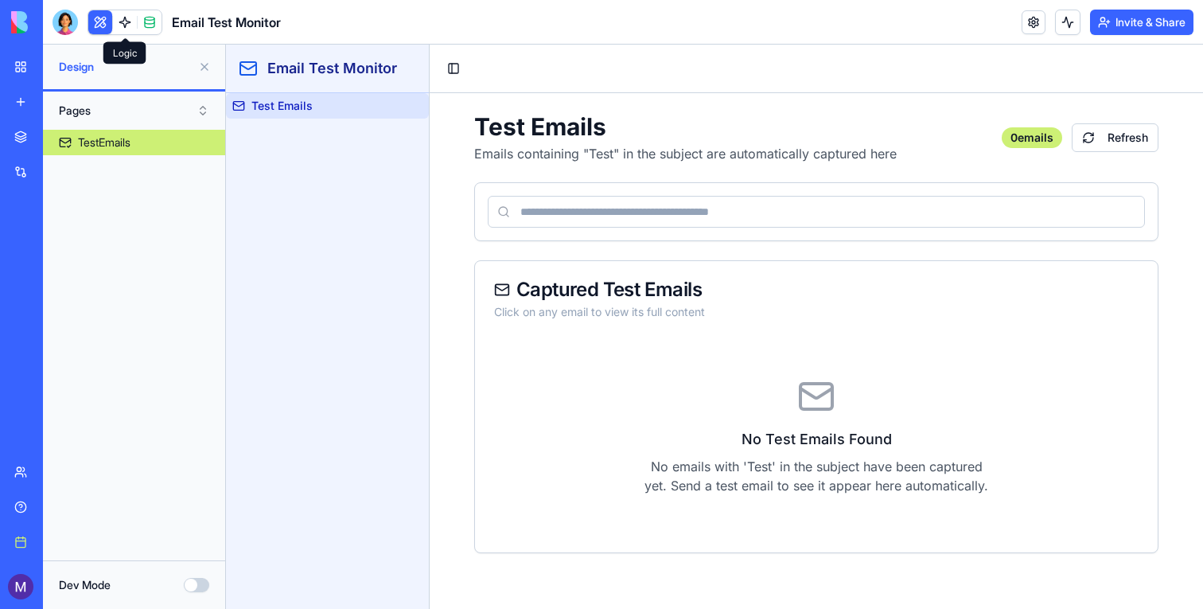
click at [131, 27] on link at bounding box center [125, 22] width 24 height 24
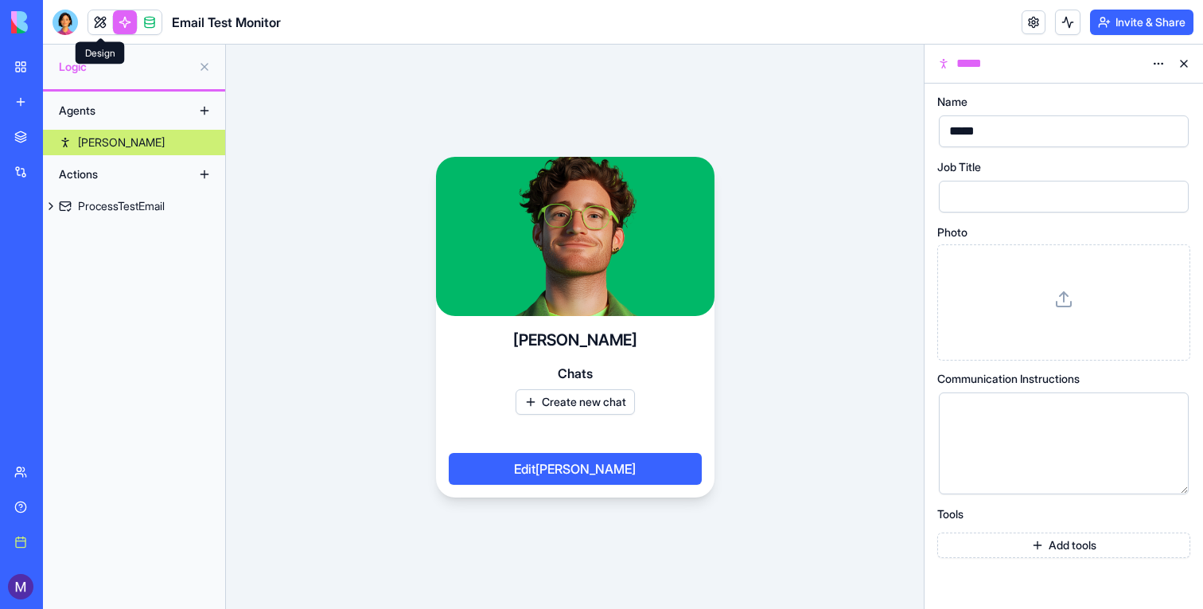
click at [130, 23] on link at bounding box center [125, 22] width 24 height 24
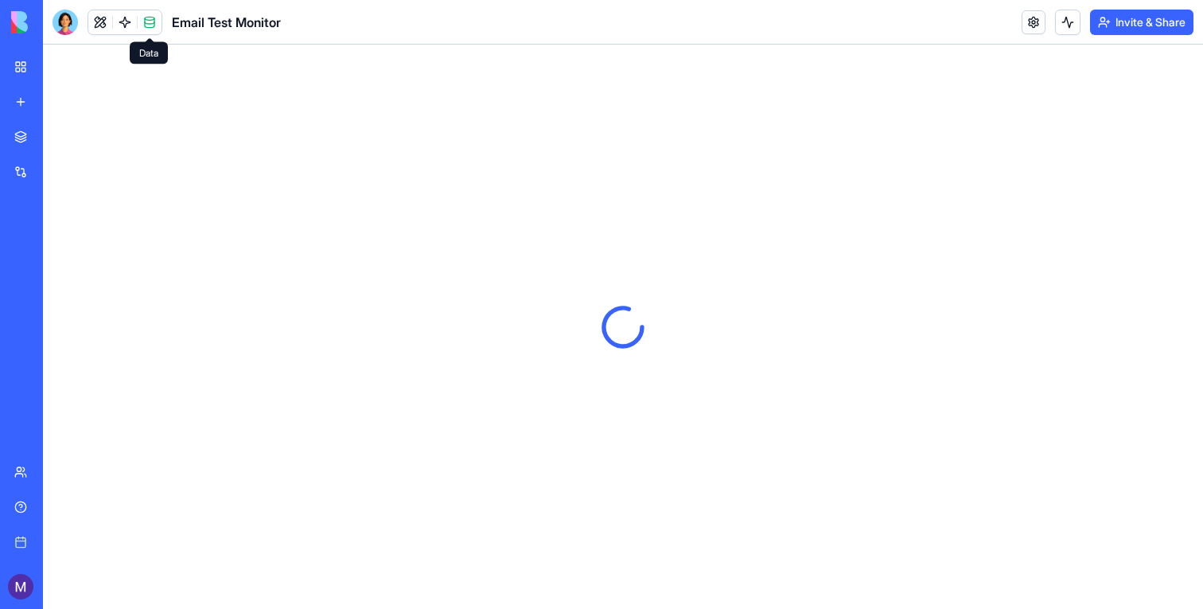
click at [153, 19] on span at bounding box center [149, 22] width 45 height 45
click at [152, 26] on link at bounding box center [150, 22] width 24 height 24
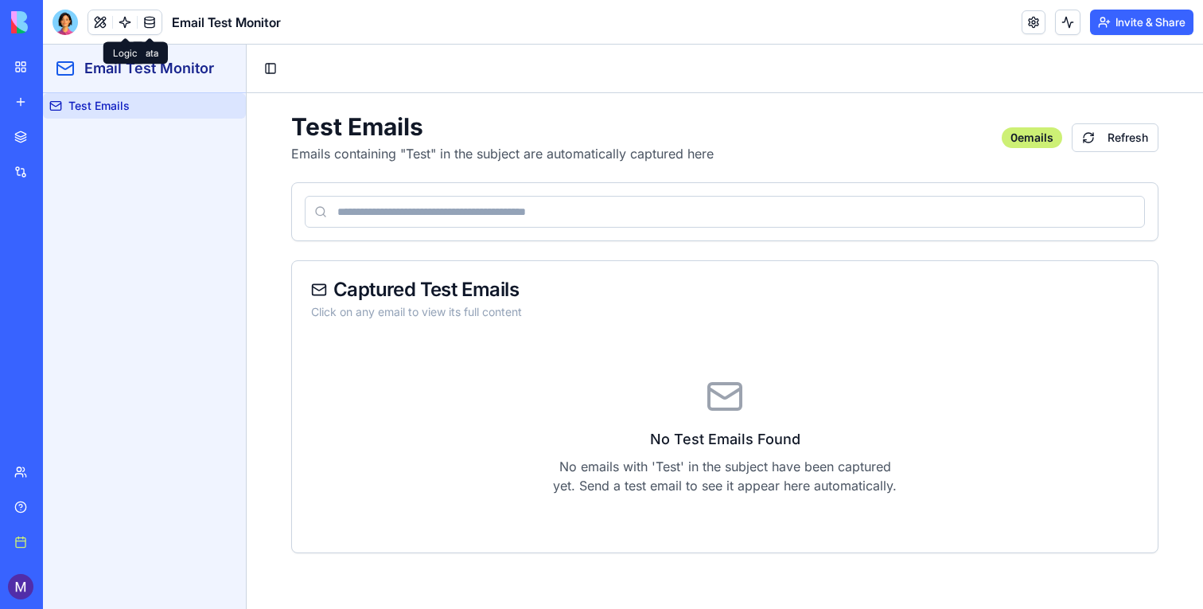
click at [120, 26] on link at bounding box center [125, 22] width 24 height 24
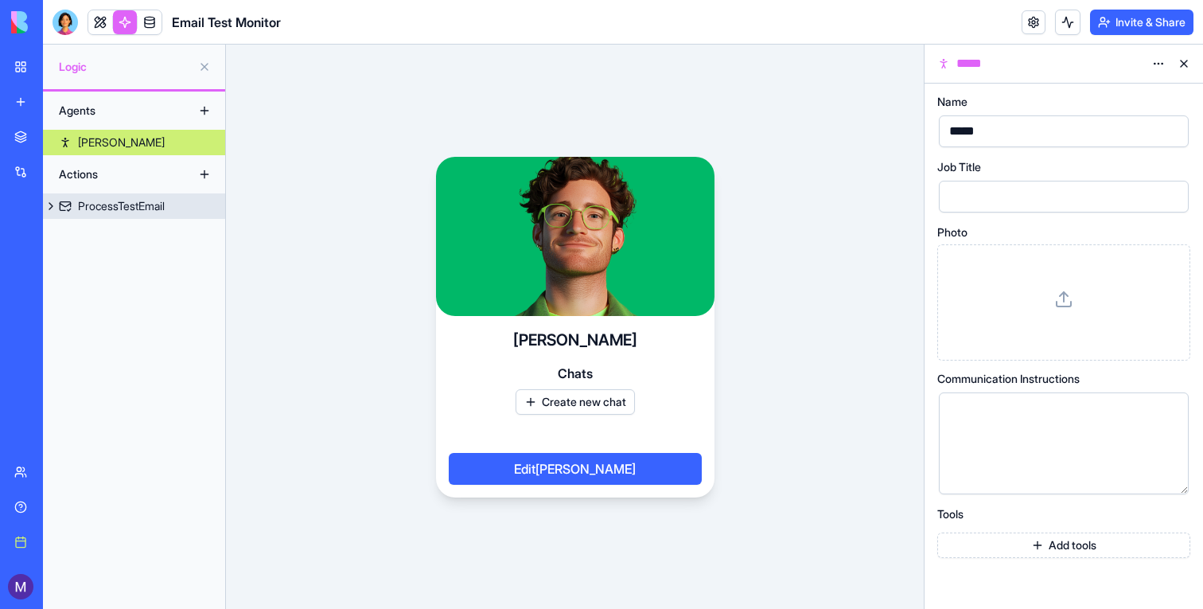
click at [116, 209] on div "ProcessTestEmail" at bounding box center [121, 206] width 87 height 16
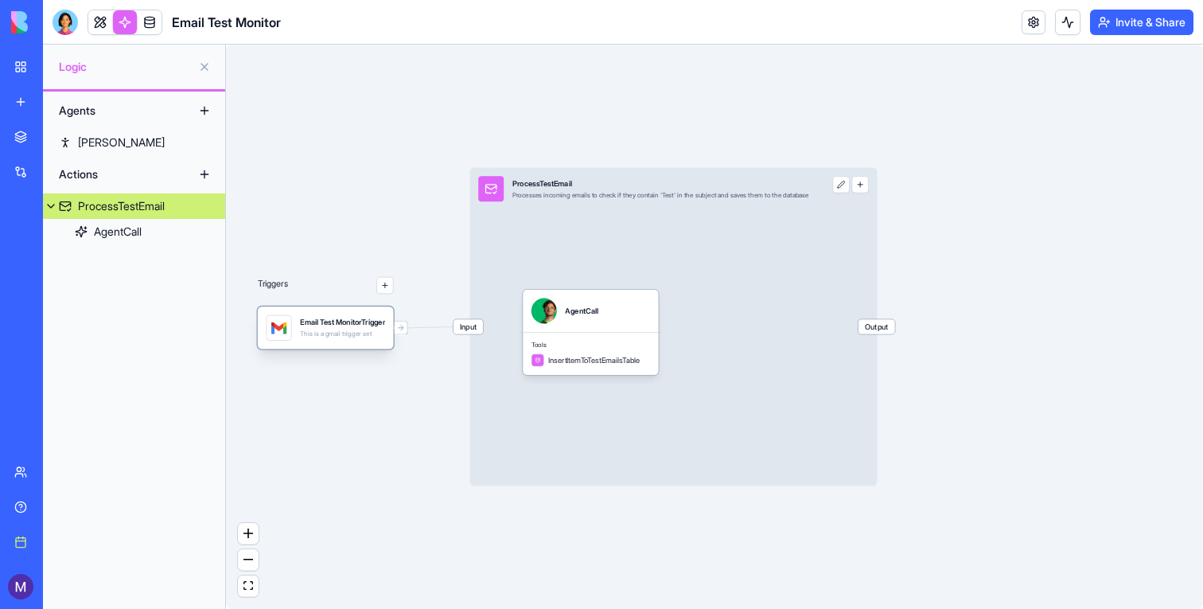
click at [324, 321] on div "Email Test MonitorTrigger" at bounding box center [342, 323] width 85 height 10
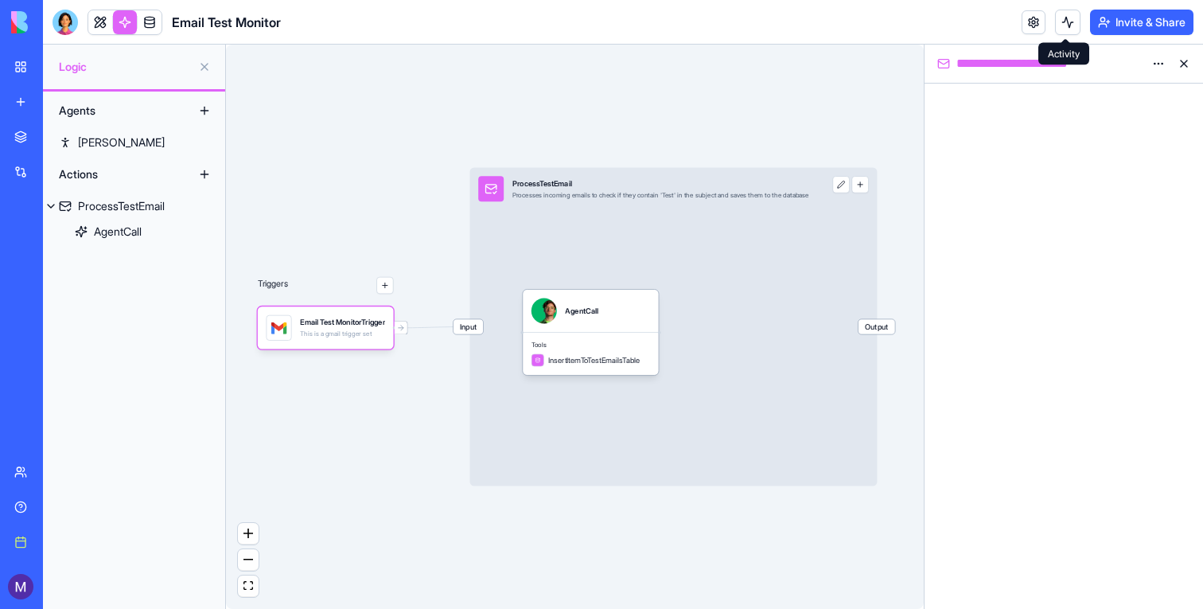
click at [1072, 17] on button at bounding box center [1067, 22] width 25 height 25
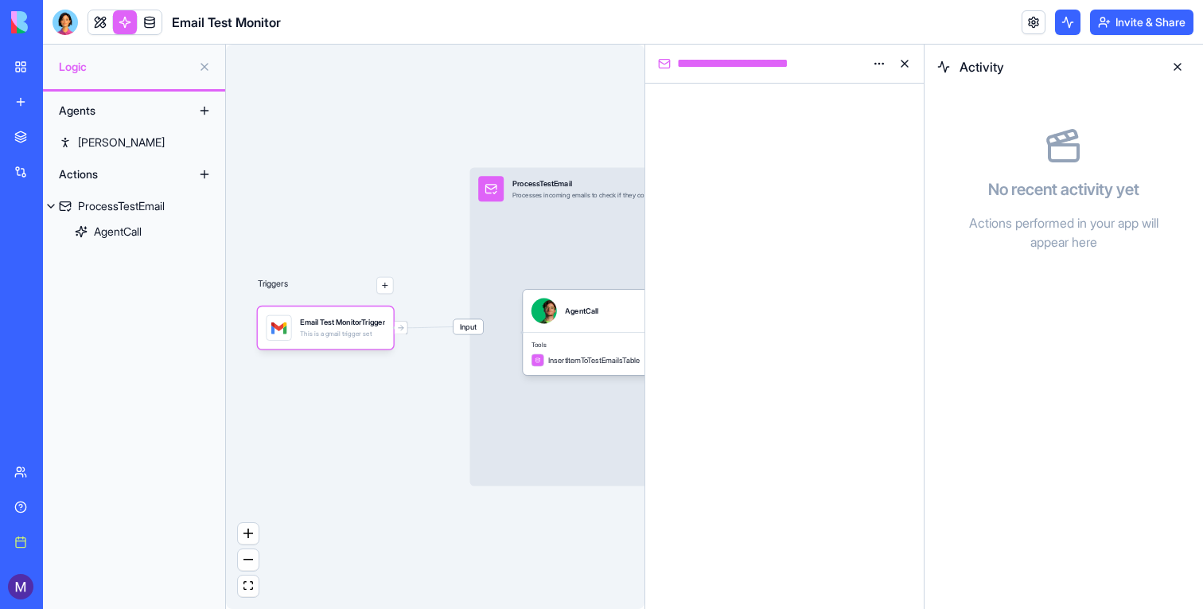
click at [1072, 17] on button at bounding box center [1067, 22] width 25 height 25
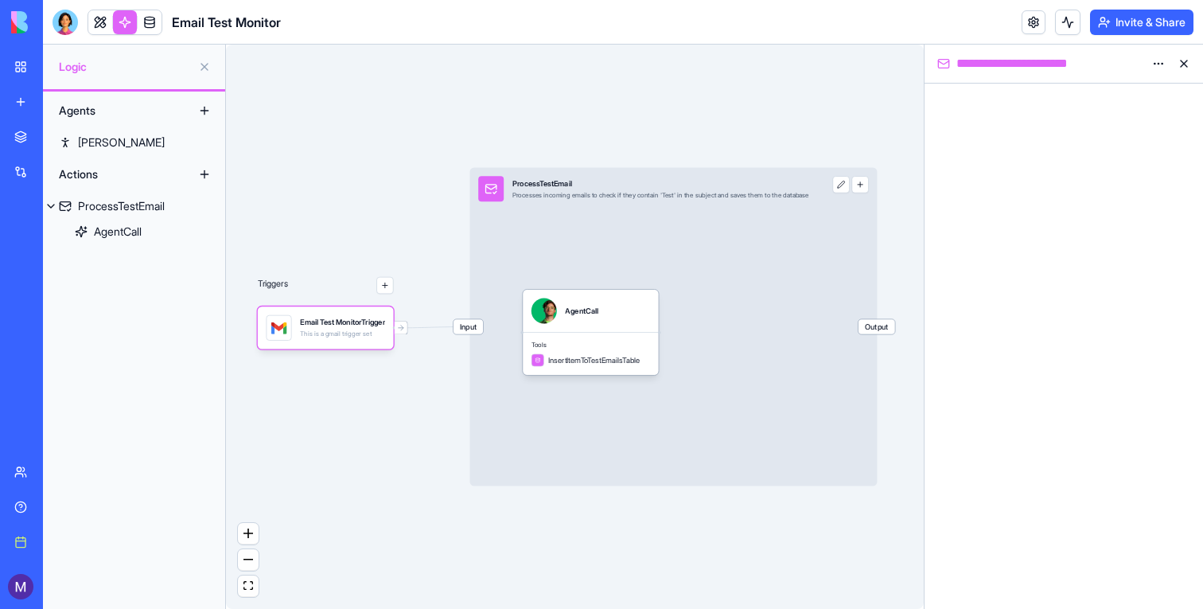
click at [25, 98] on link "New app" at bounding box center [37, 102] width 64 height 32
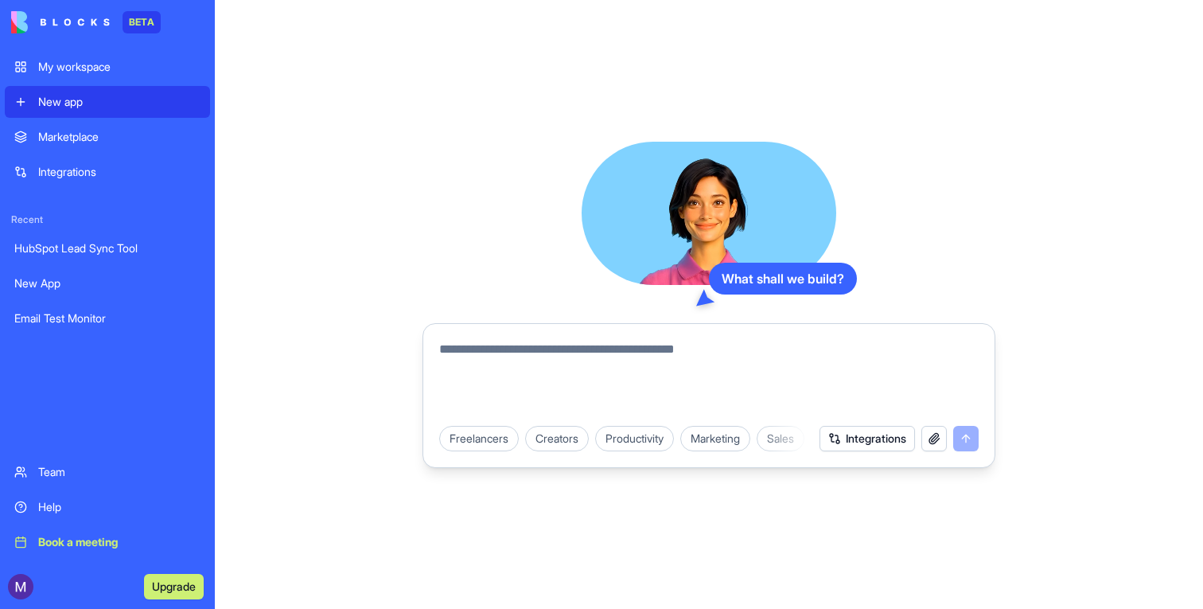
click at [509, 356] on textarea at bounding box center [709, 378] width 540 height 76
type textarea "*"
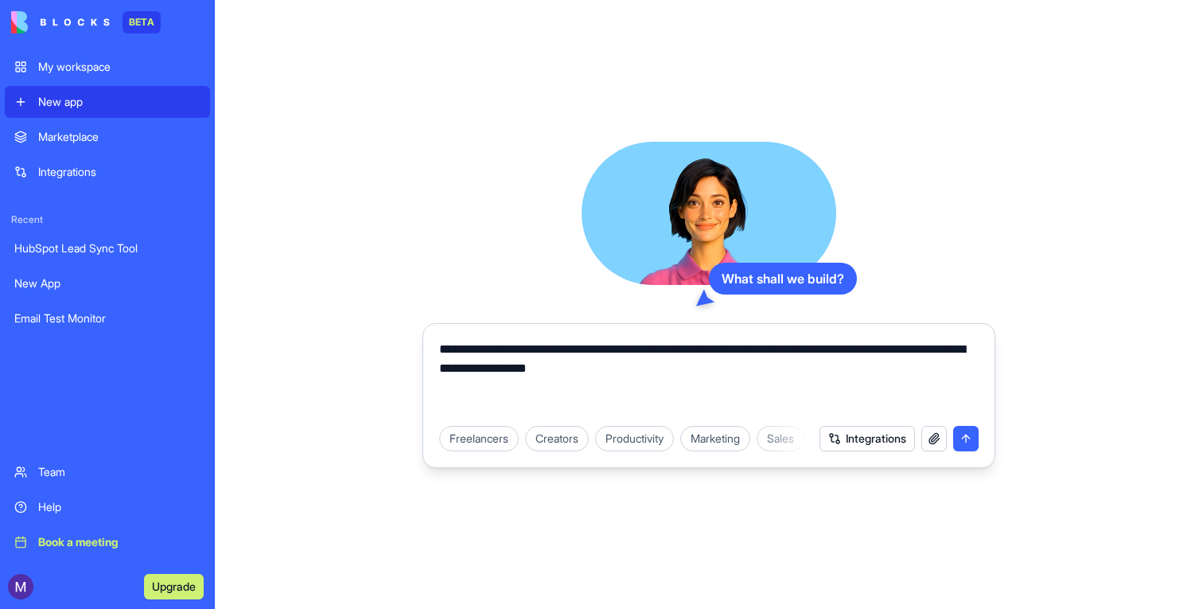
type textarea "**********"
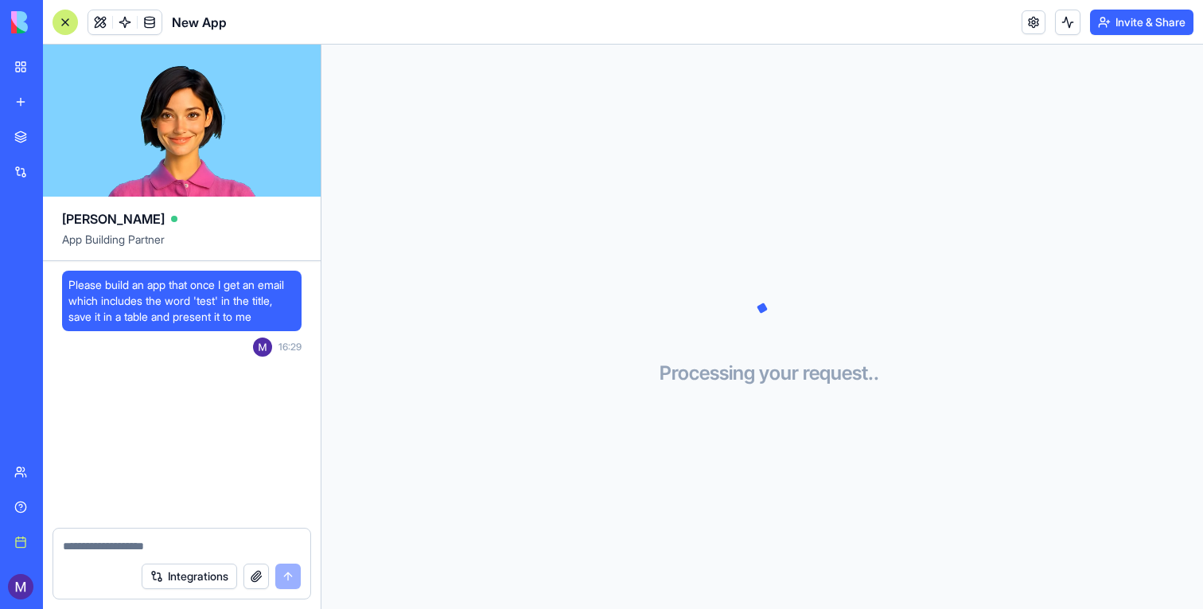
scroll to position [275, 0]
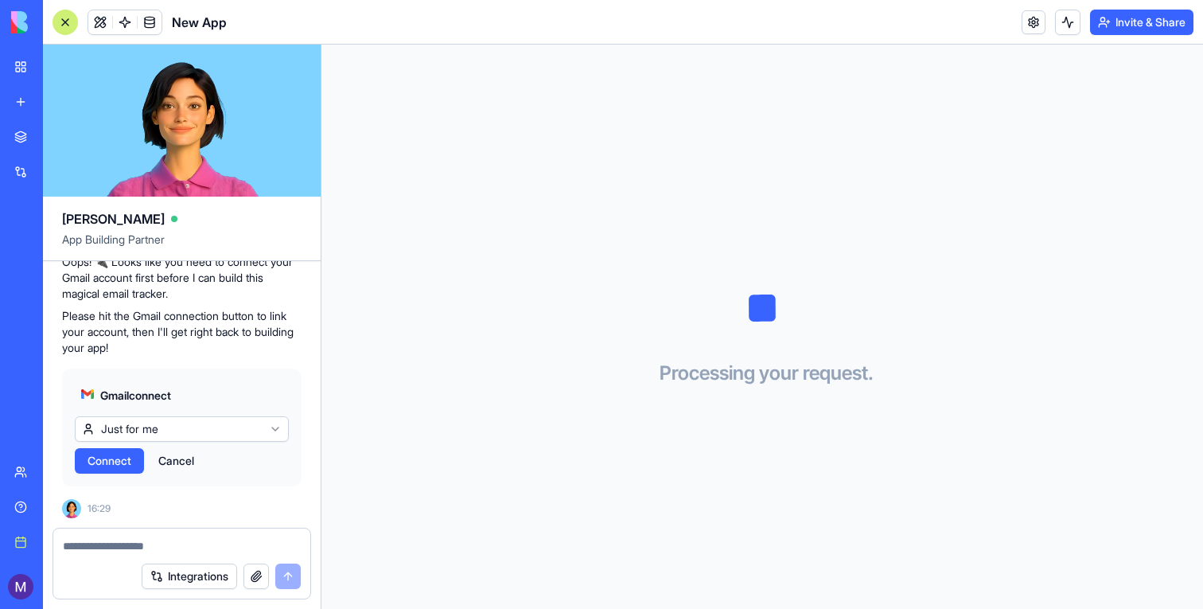
click at [125, 458] on span "Connect" at bounding box center [110, 461] width 44 height 16
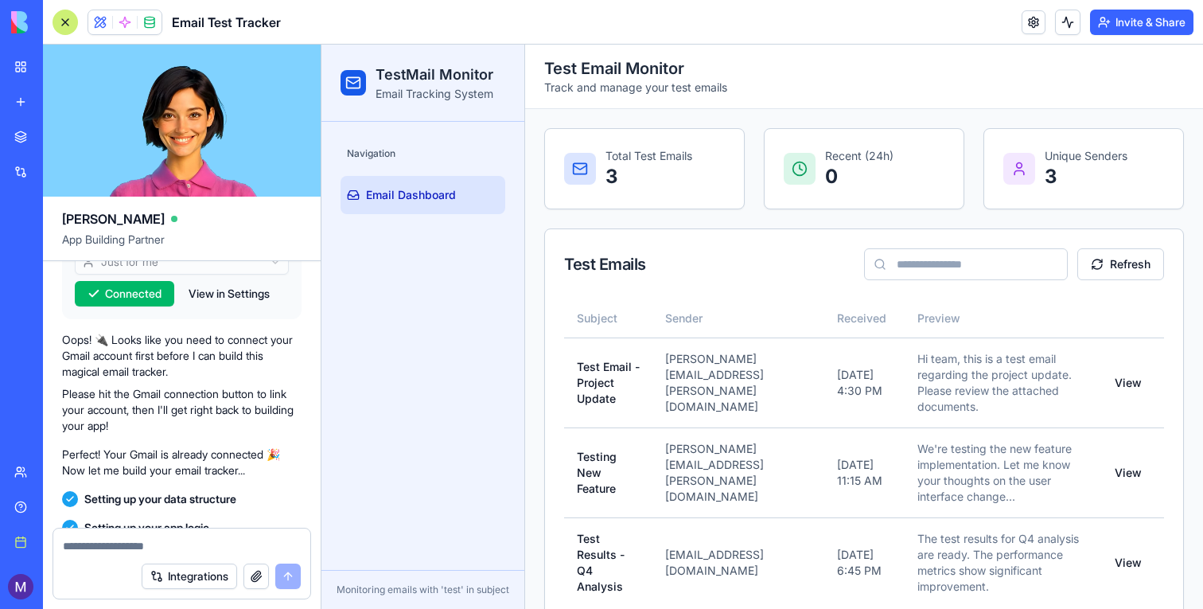
scroll to position [704, 0]
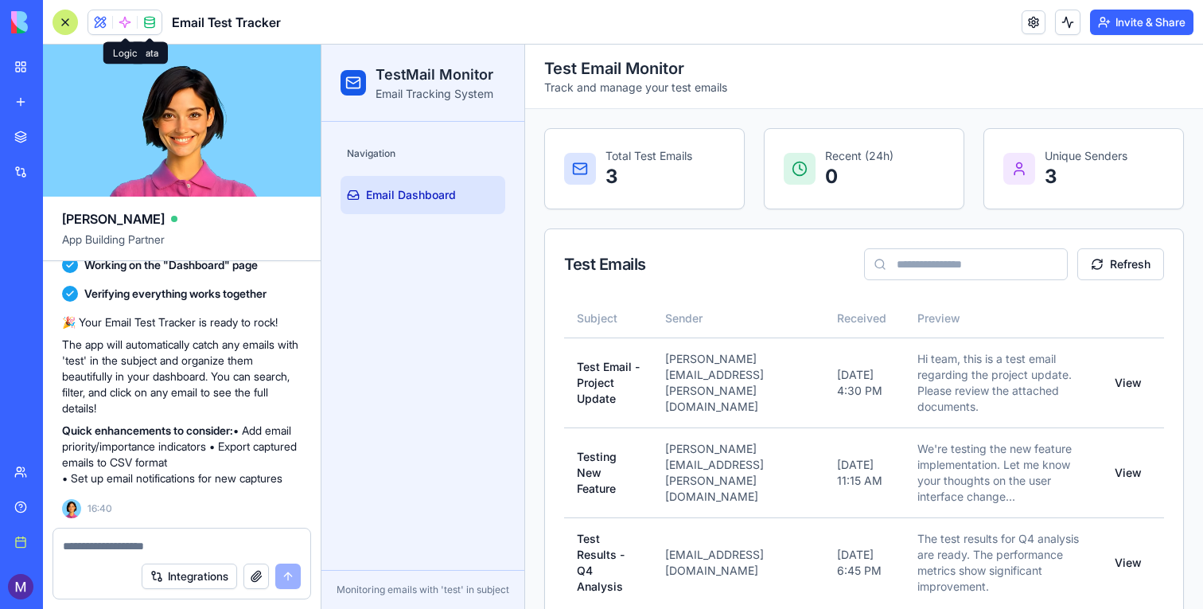
click at [135, 14] on span at bounding box center [125, 22] width 45 height 45
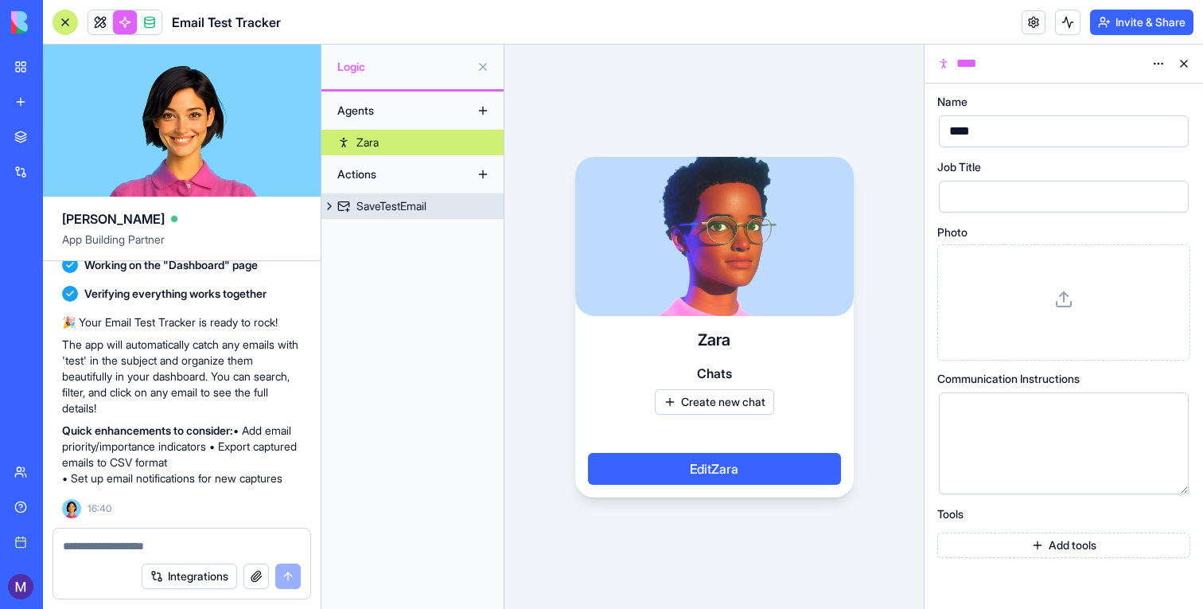
click at [403, 210] on div "SaveTestEmail" at bounding box center [392, 206] width 70 height 16
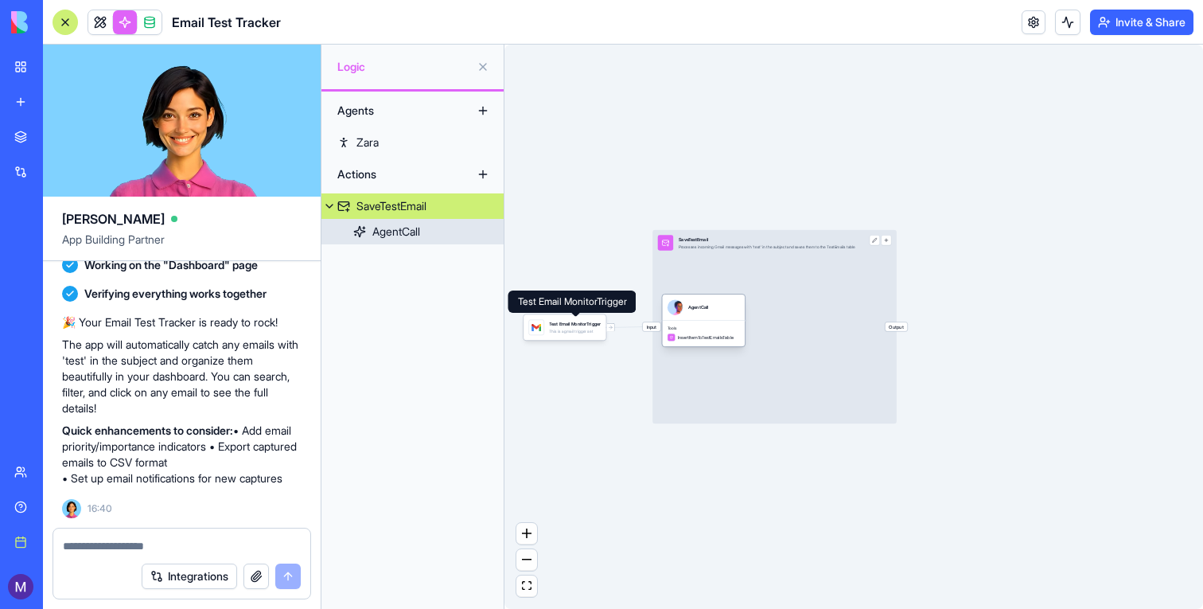
click at [727, 324] on div "Tools InsertItemToTestEmailsTable" at bounding box center [703, 333] width 83 height 26
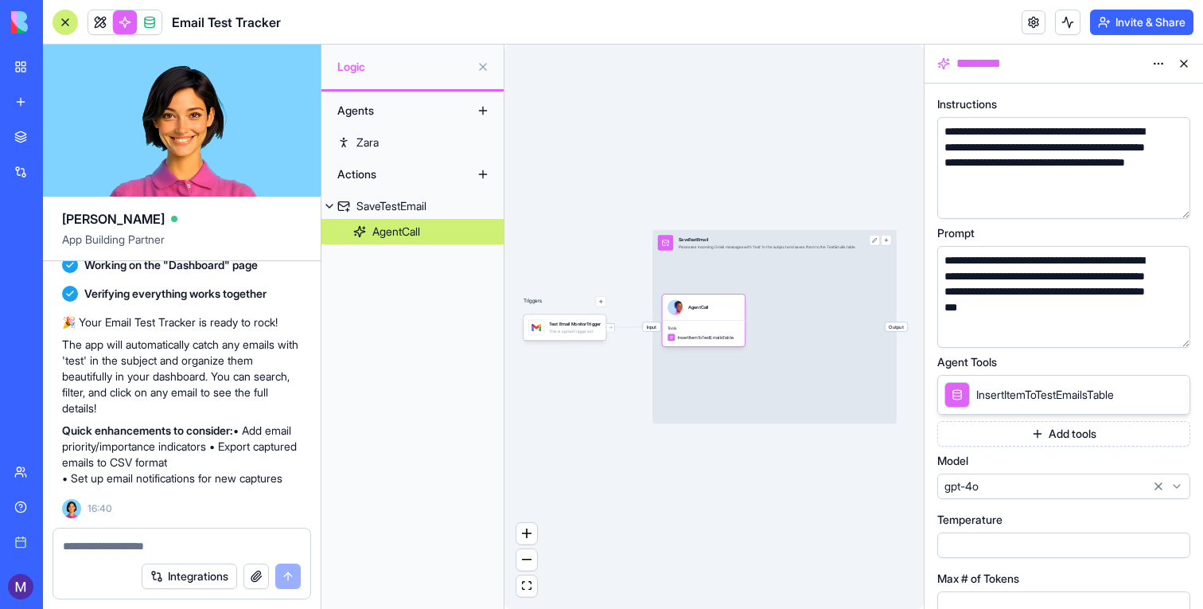
click at [1184, 63] on button at bounding box center [1183, 63] width 25 height 25
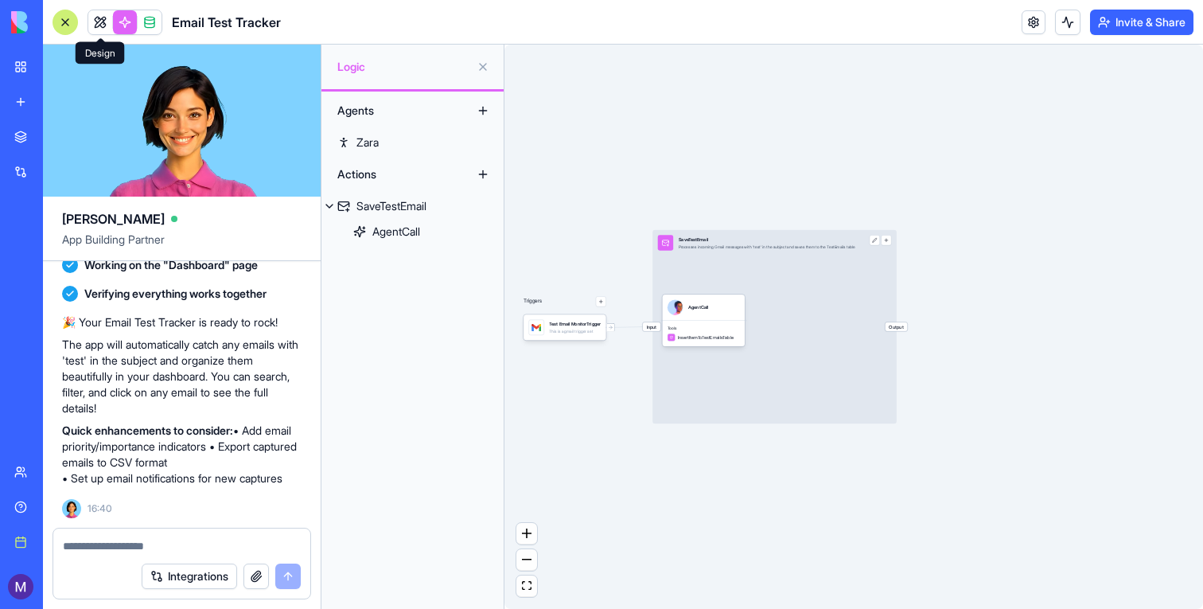
click at [106, 18] on link at bounding box center [100, 22] width 24 height 24
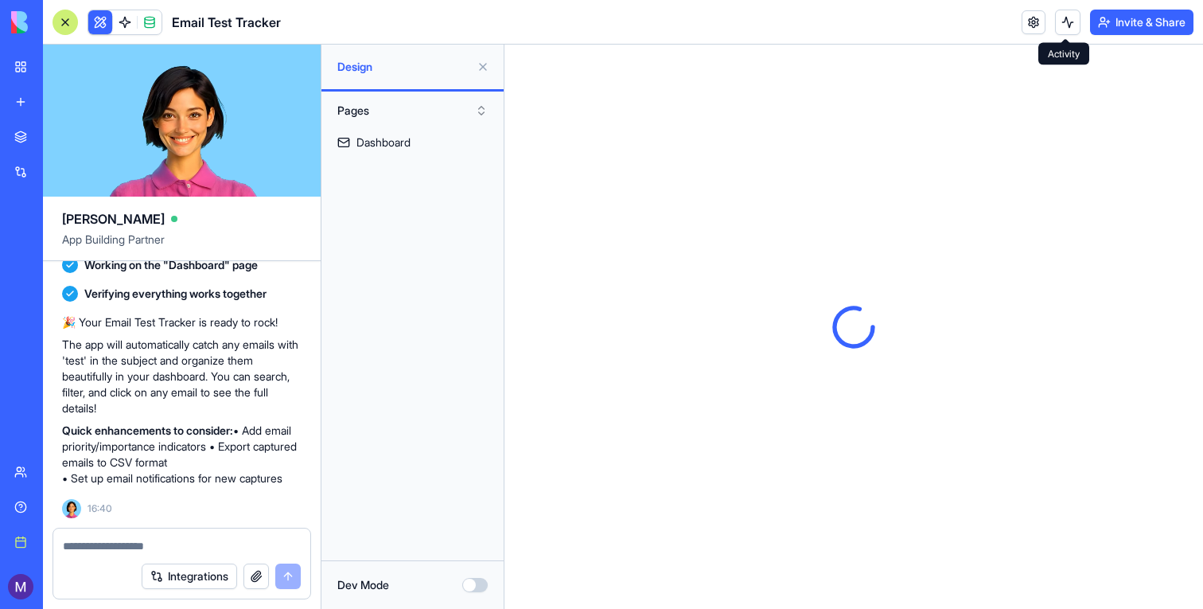
click at [1062, 23] on button at bounding box center [1067, 22] width 25 height 25
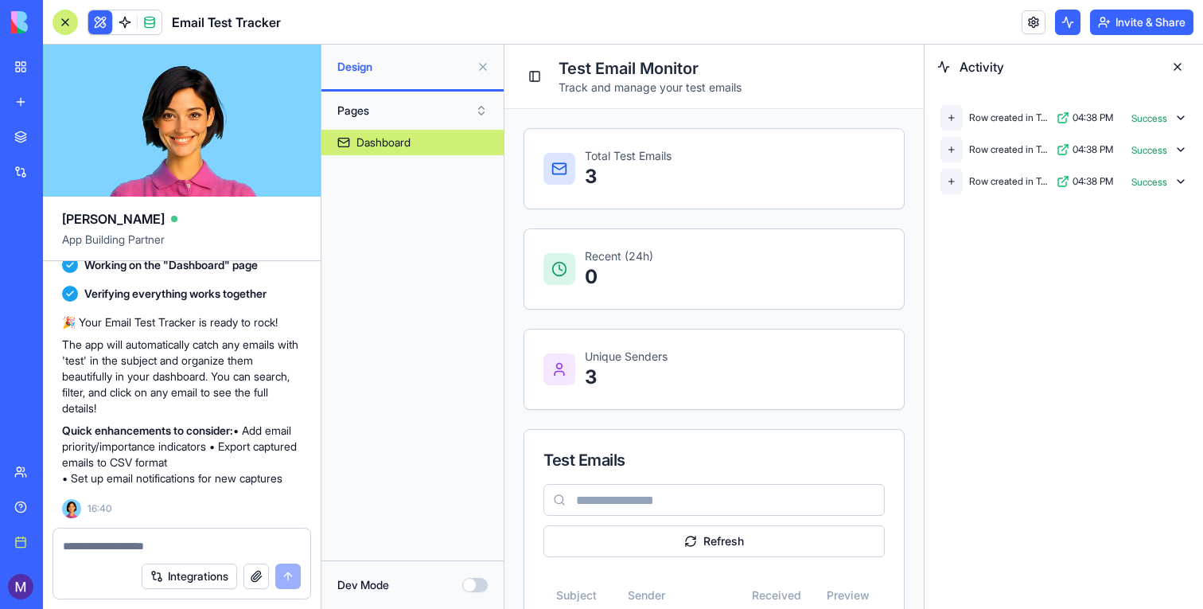
click at [1062, 24] on button at bounding box center [1067, 22] width 25 height 25
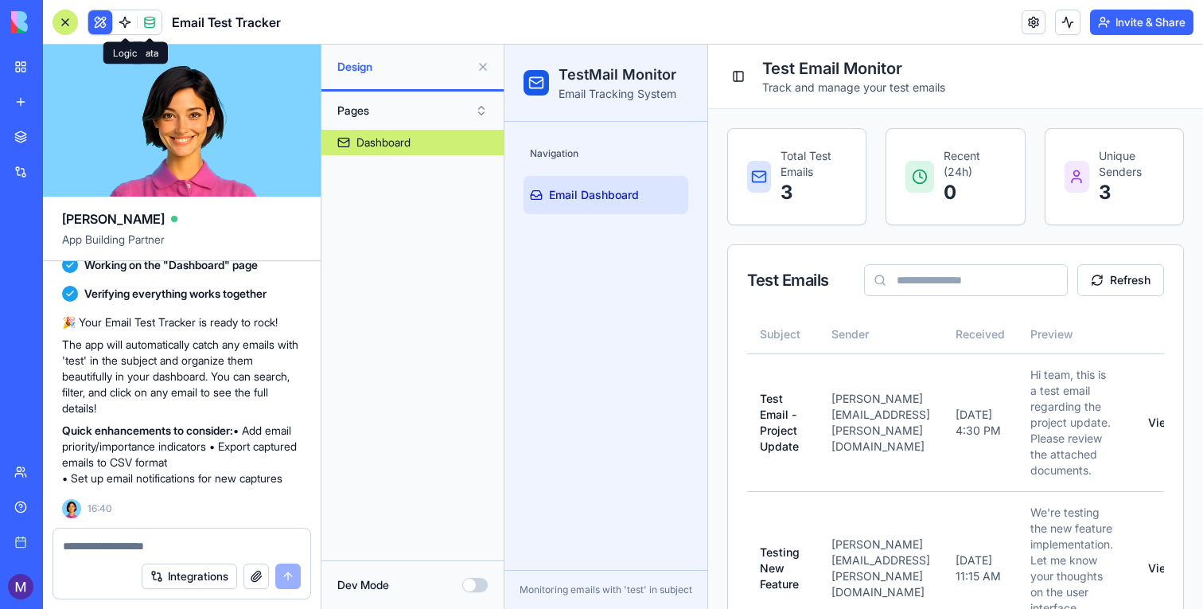
click at [130, 22] on link at bounding box center [125, 22] width 24 height 24
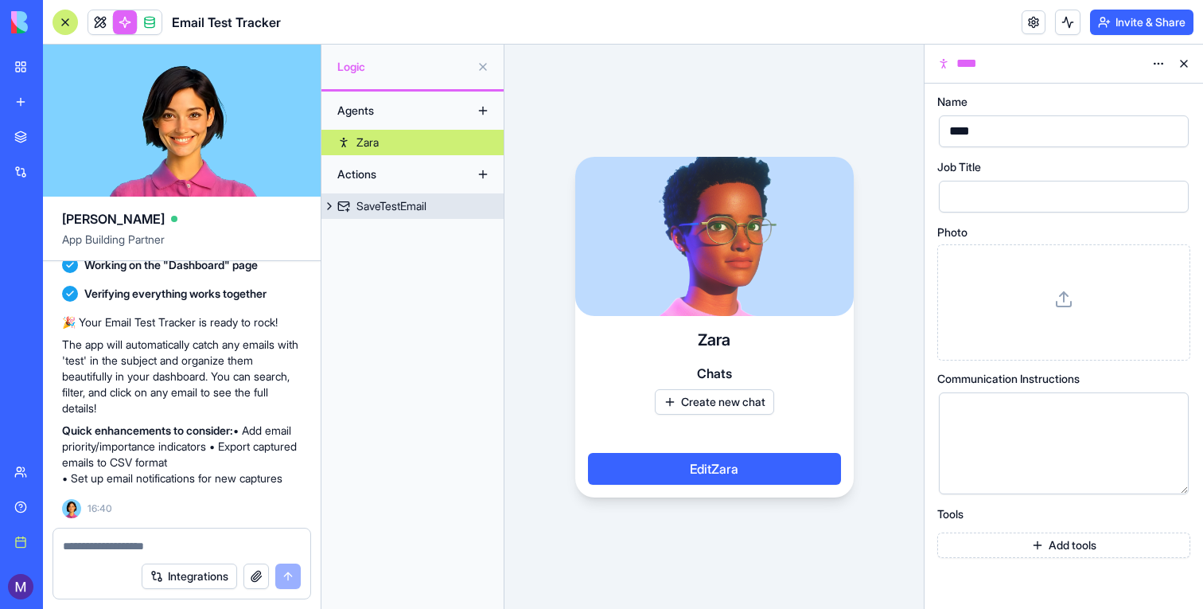
click at [399, 209] on div "SaveTestEmail" at bounding box center [392, 206] width 70 height 16
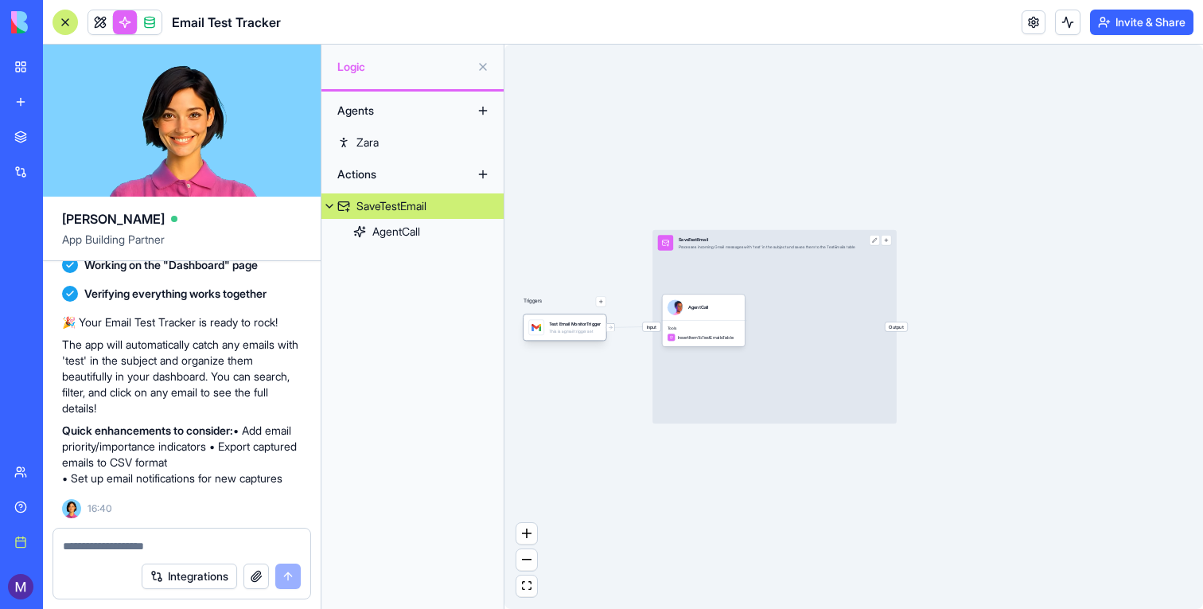
click at [558, 333] on div "Test Email MonitorTrigger This is a gmail trigger set" at bounding box center [575, 327] width 52 height 15
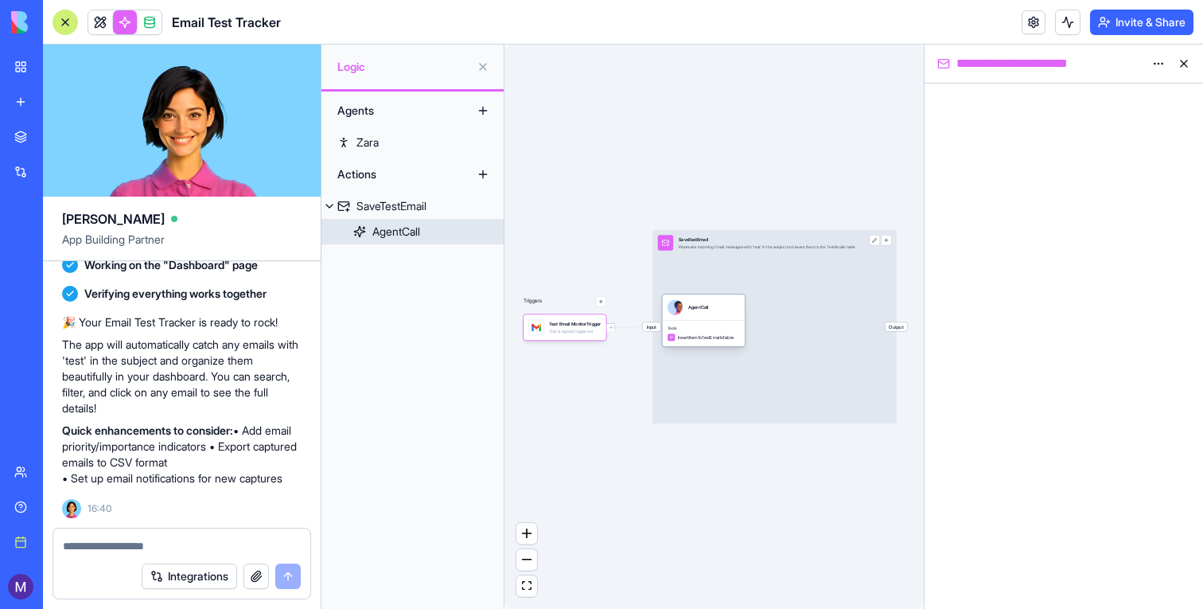
click at [714, 315] on div "AgentCall" at bounding box center [703, 306] width 83 height 25
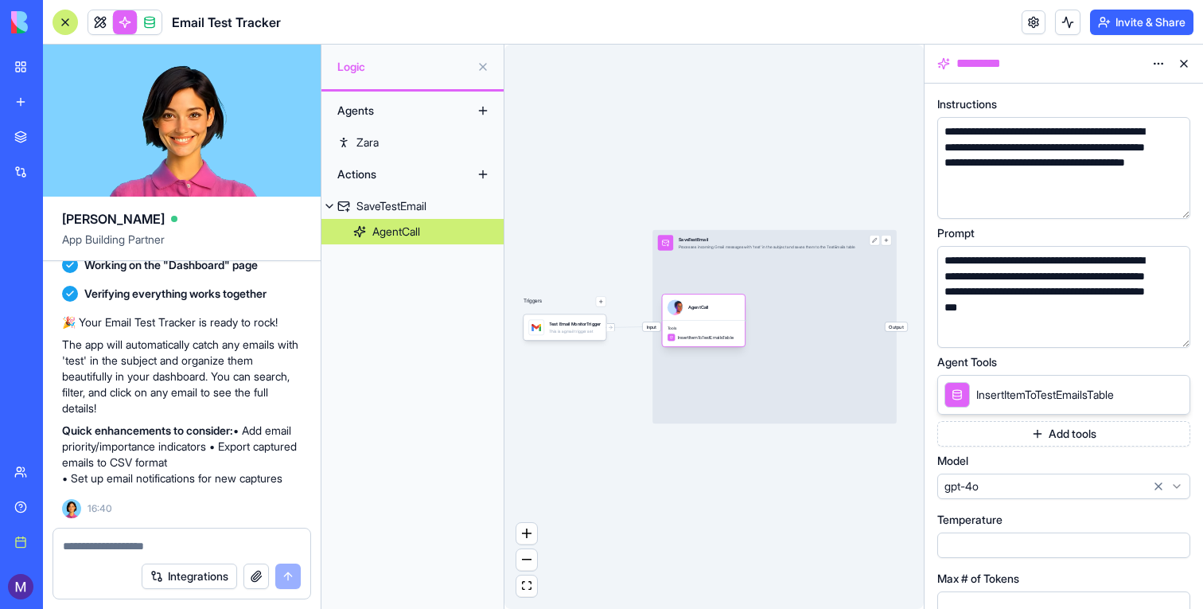
drag, startPoint x: 676, startPoint y: 327, endPoint x: 727, endPoint y: 327, distance: 50.1
click at [727, 327] on span "Tools" at bounding box center [704, 327] width 72 height 5
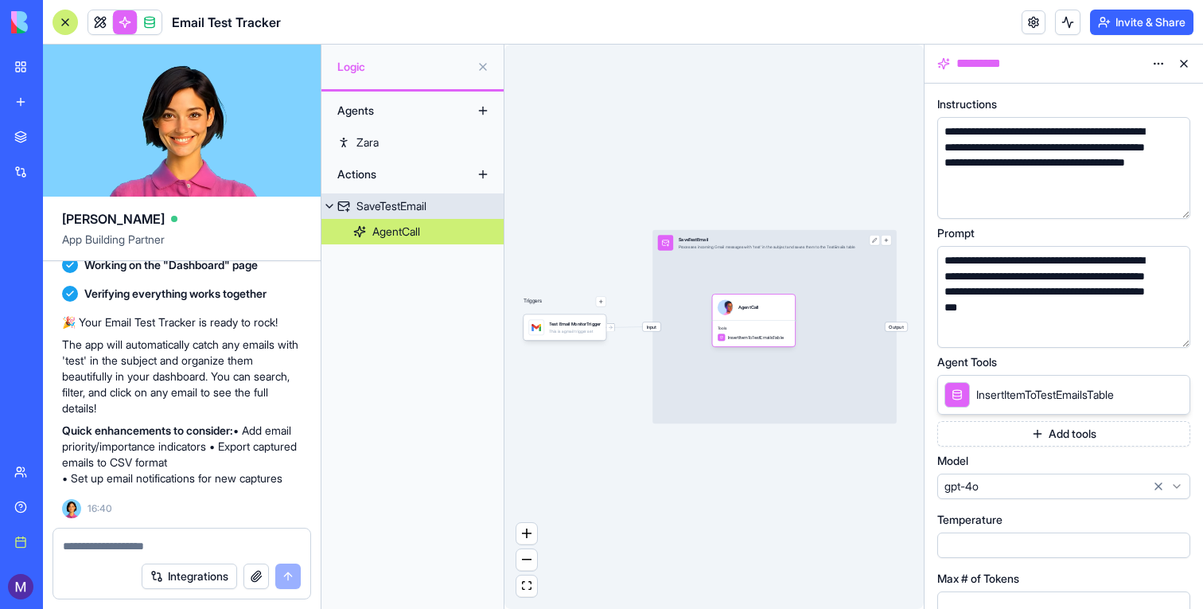
click at [654, 317] on div "Input SaveTestEmail Processes incoming Gmail messages with 'test' in the subjec…" at bounding box center [775, 326] width 244 height 193
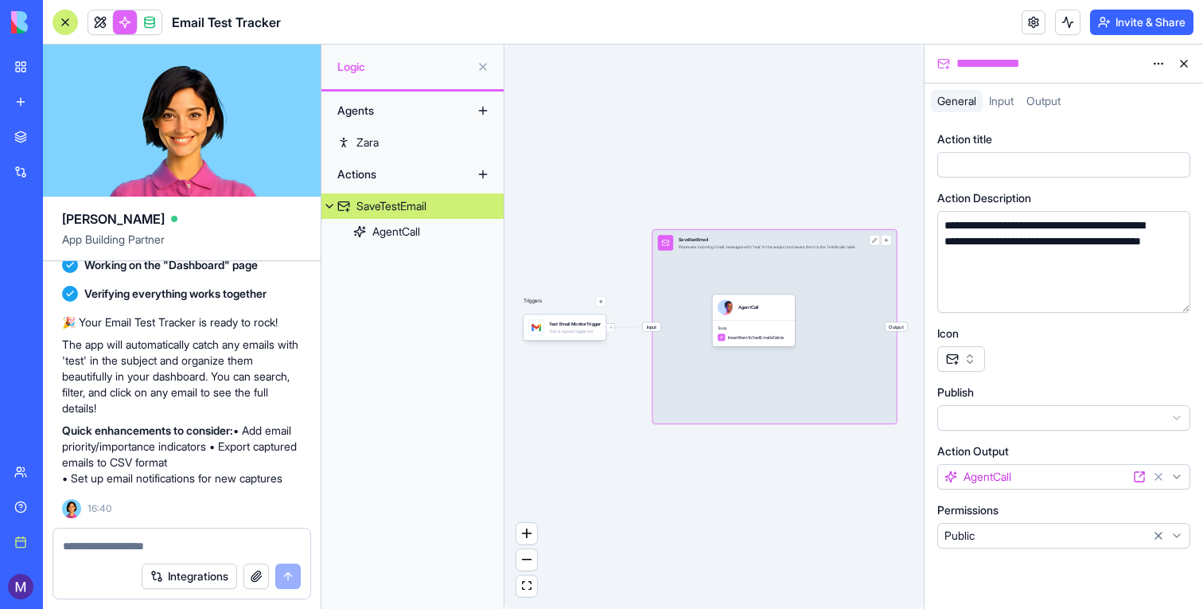
click at [654, 328] on span "Input" at bounding box center [652, 326] width 18 height 9
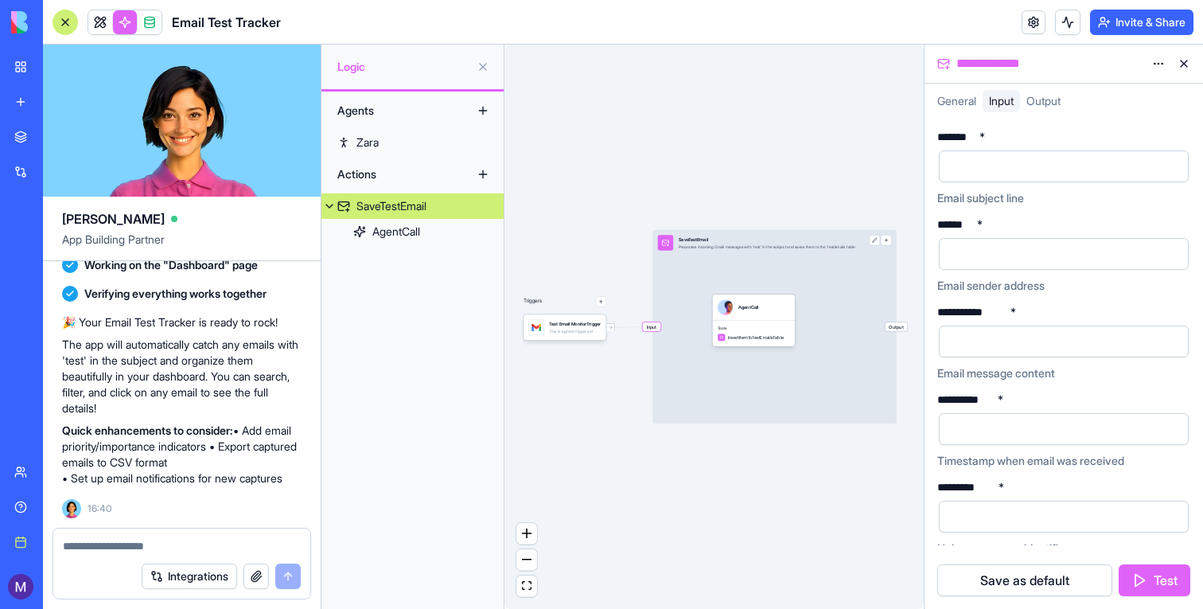
click at [654, 328] on span "Input" at bounding box center [652, 326] width 18 height 9
click at [611, 333] on div "Triggers Test Email MonitorTrigger This is a gmail trigger set Input SaveTestEm…" at bounding box center [714, 327] width 419 height 564
click at [610, 325] on icon at bounding box center [610, 327] width 5 height 5
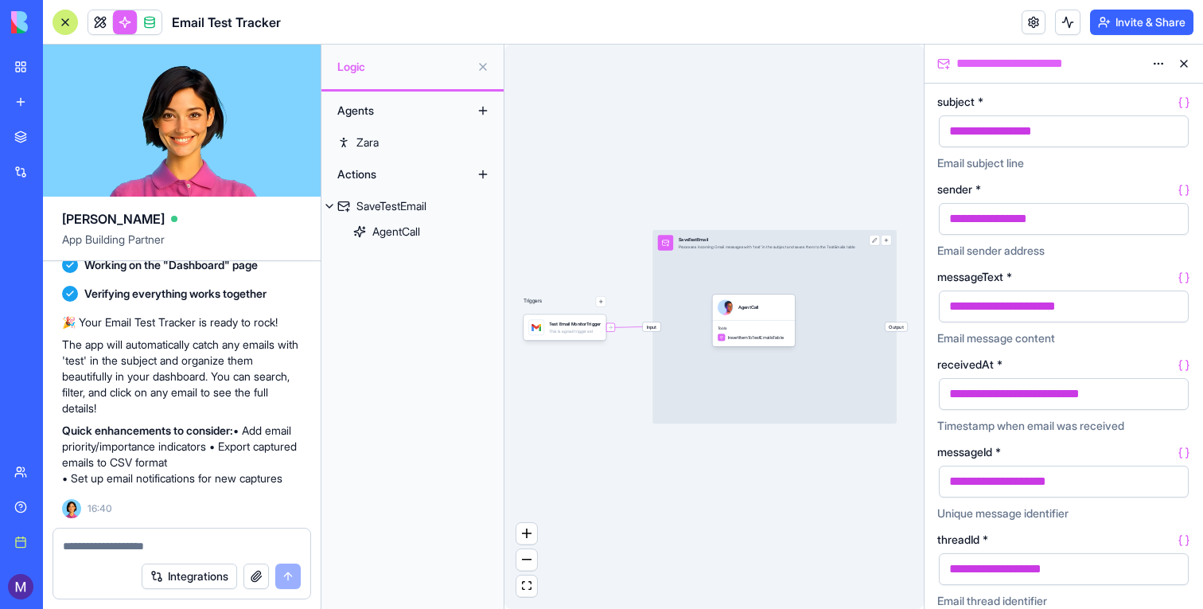
click at [1180, 57] on button at bounding box center [1183, 63] width 25 height 25
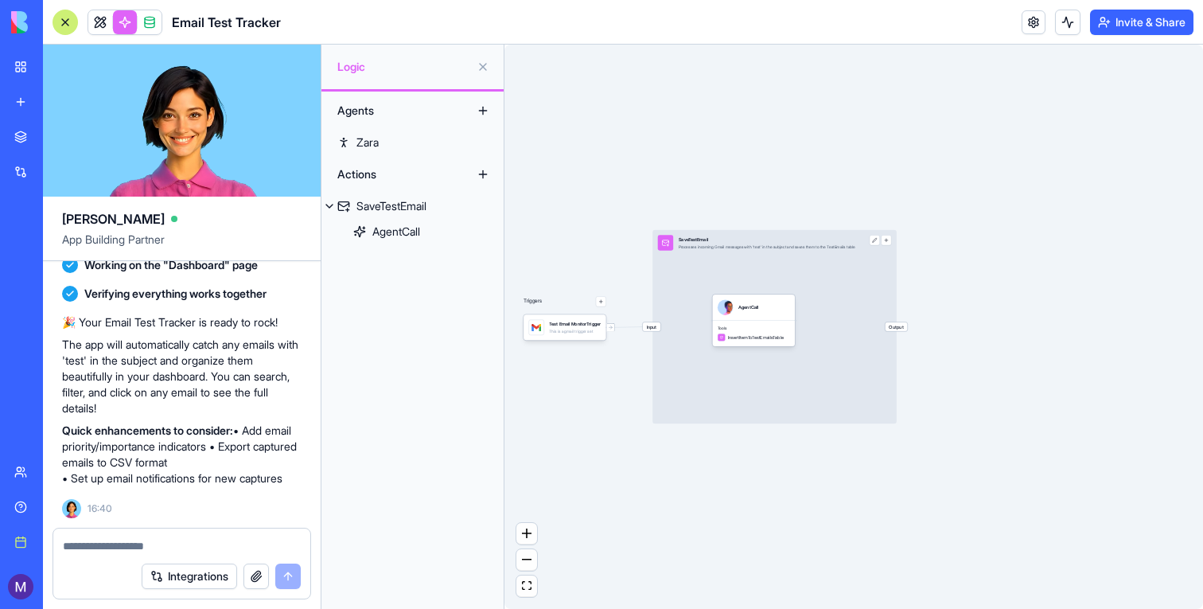
click at [153, 20] on span at bounding box center [149, 22] width 45 height 45
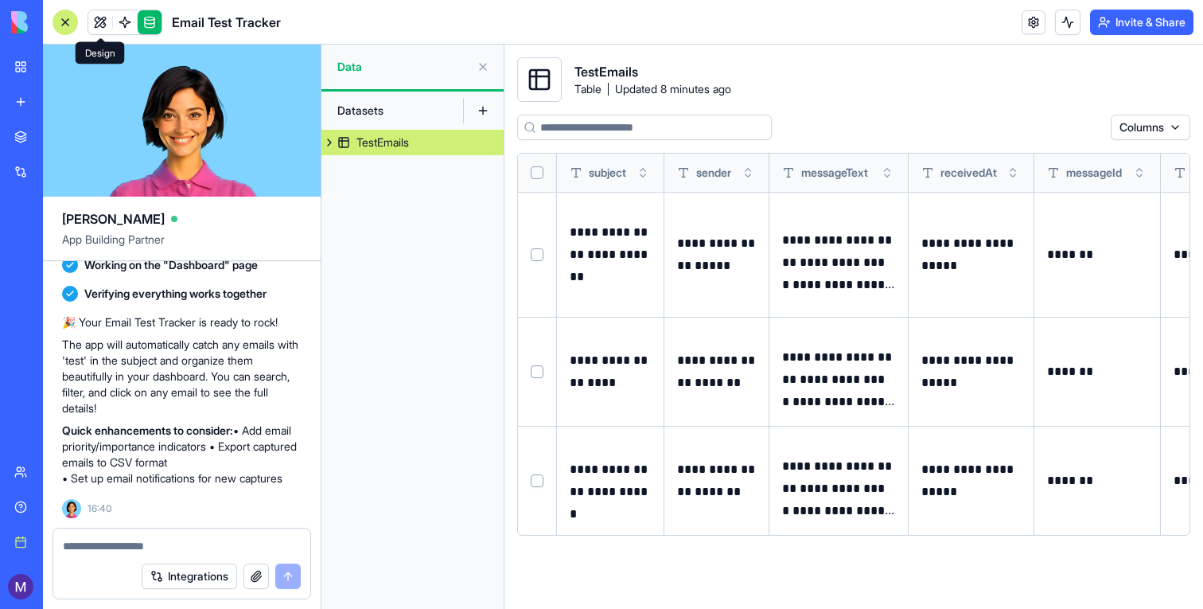
click at [109, 31] on link at bounding box center [100, 22] width 24 height 24
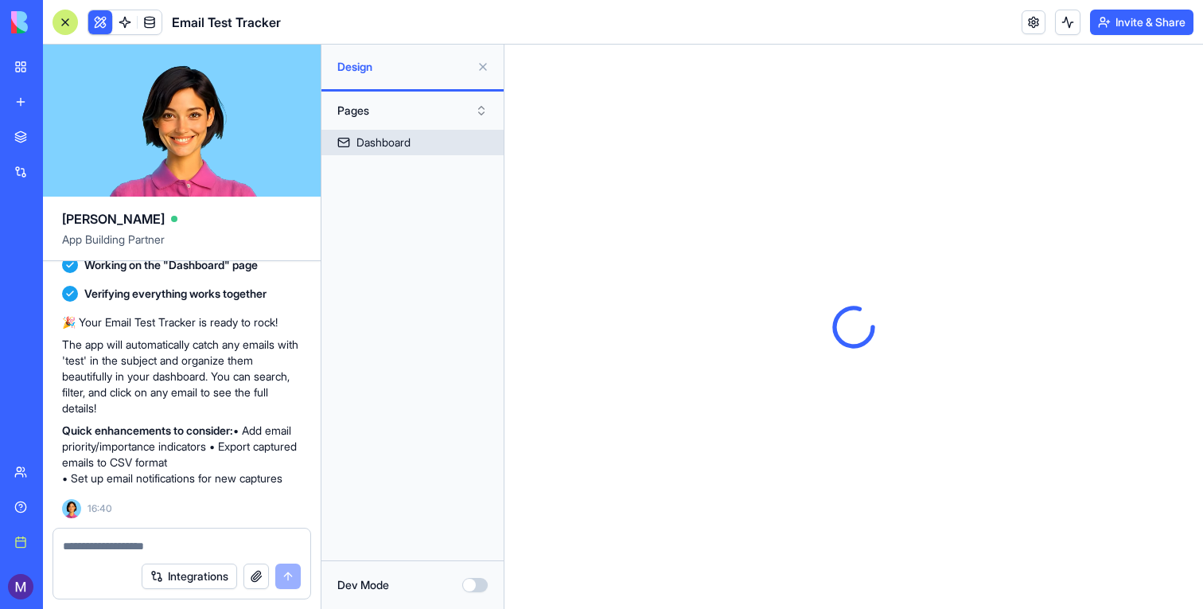
click at [403, 148] on div "Dashboard" at bounding box center [384, 142] width 54 height 16
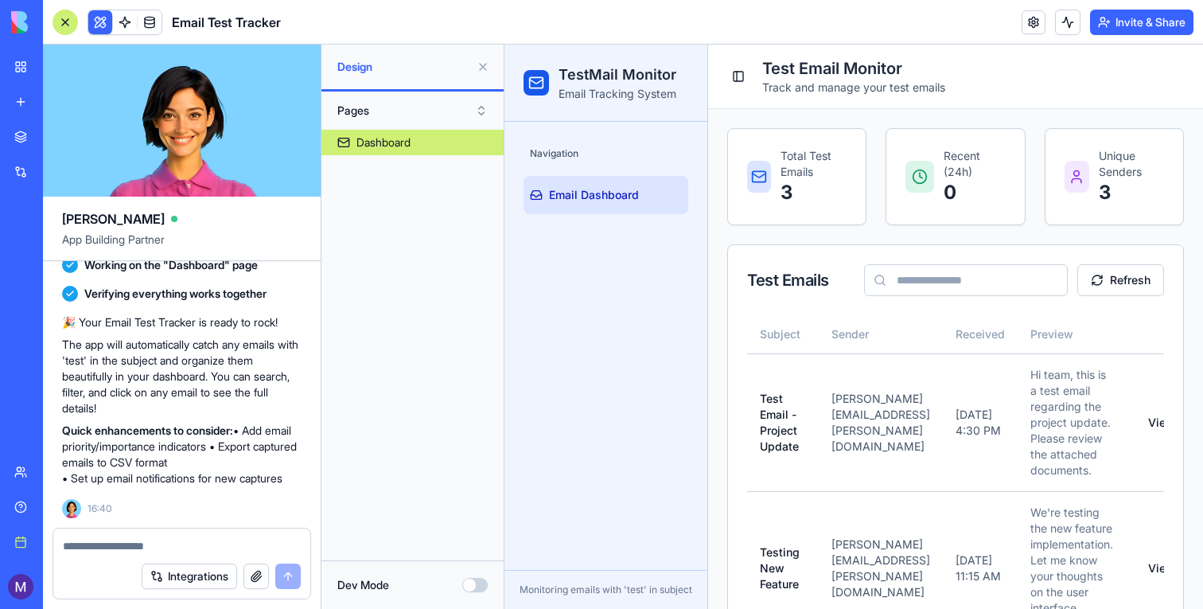
click at [486, 65] on button at bounding box center [482, 66] width 25 height 25
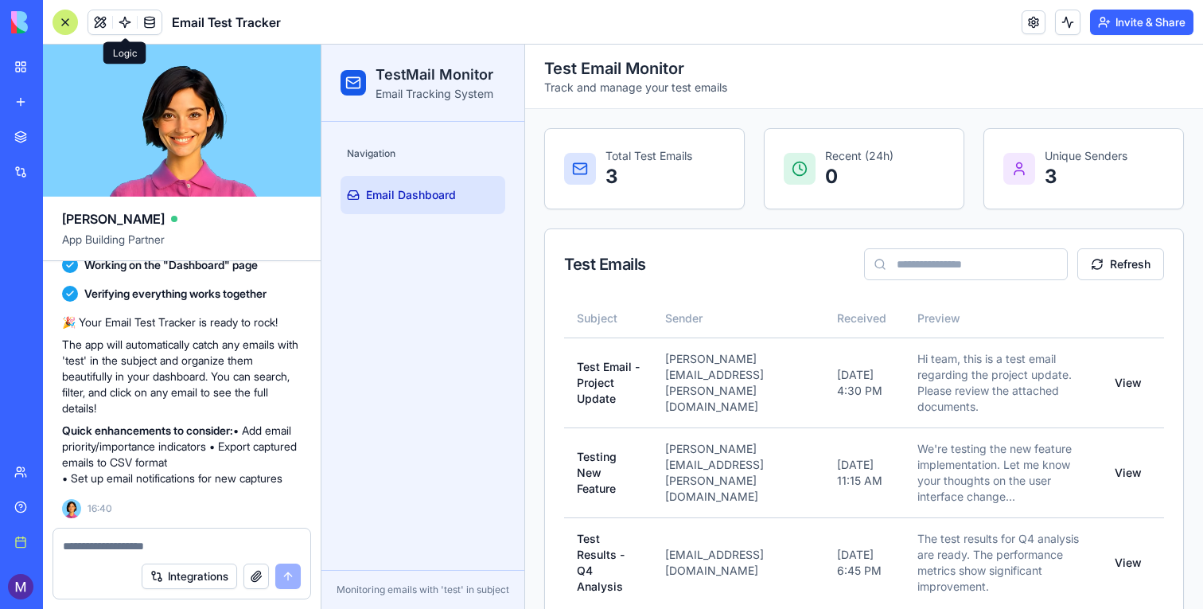
click at [121, 19] on link at bounding box center [125, 22] width 24 height 24
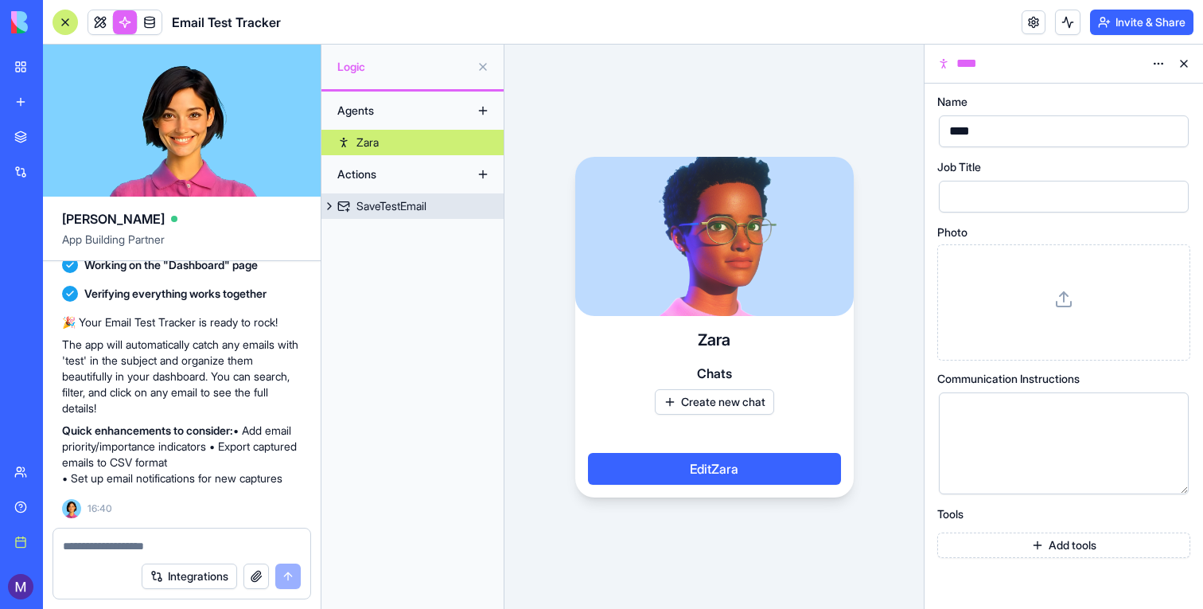
click at [417, 210] on div "SaveTestEmail" at bounding box center [392, 206] width 70 height 16
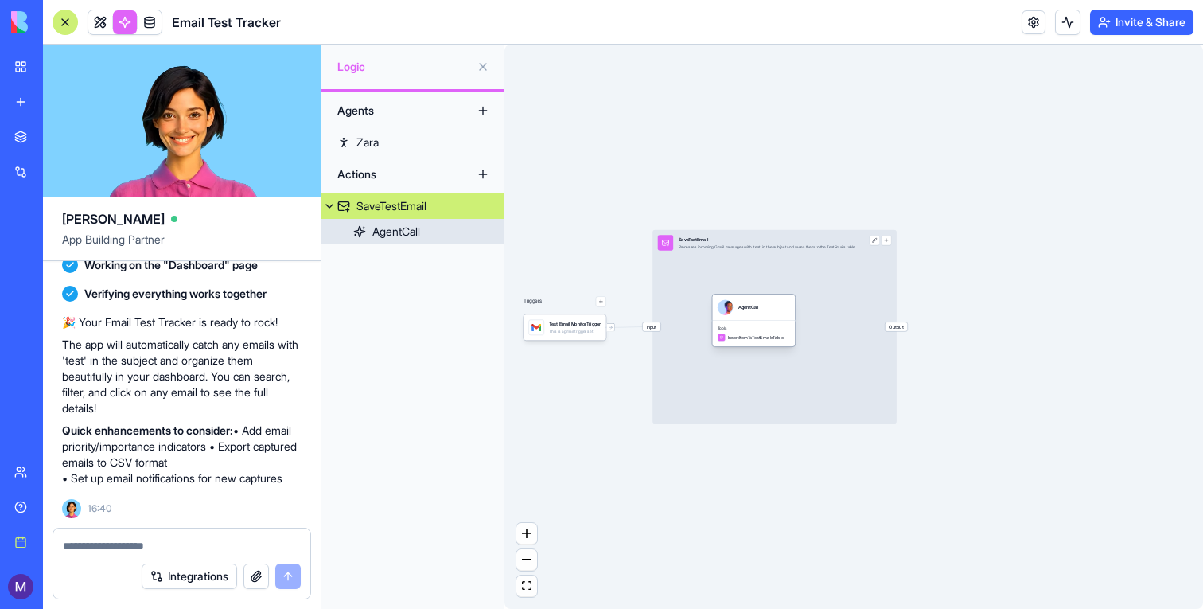
click at [762, 319] on div "AgentCall" at bounding box center [753, 306] width 83 height 25
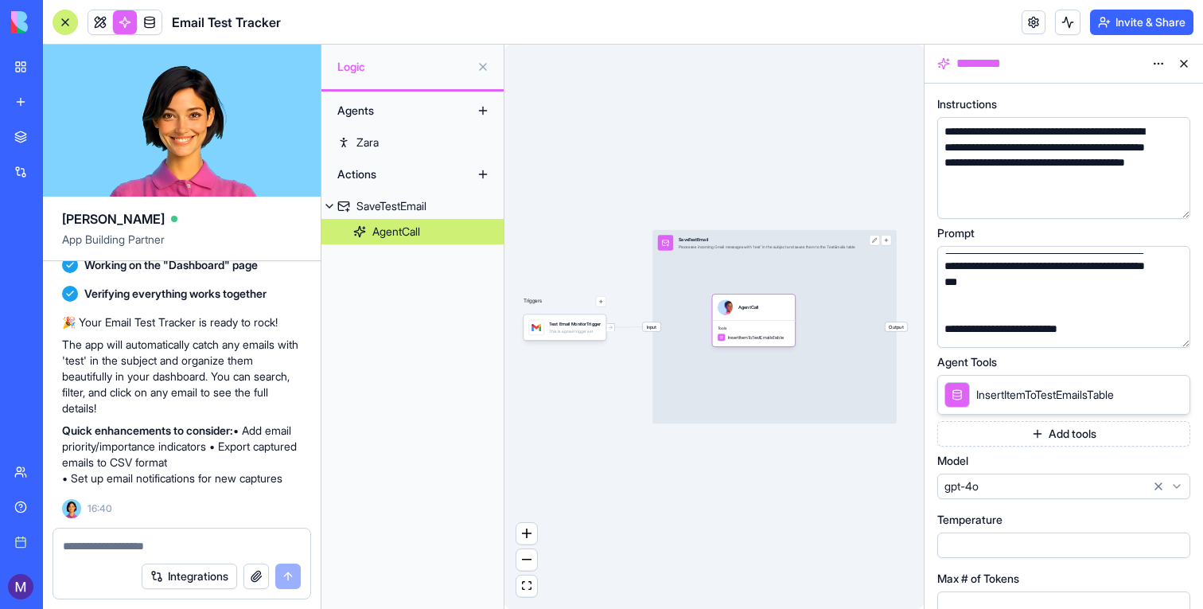
scroll to position [31, 0]
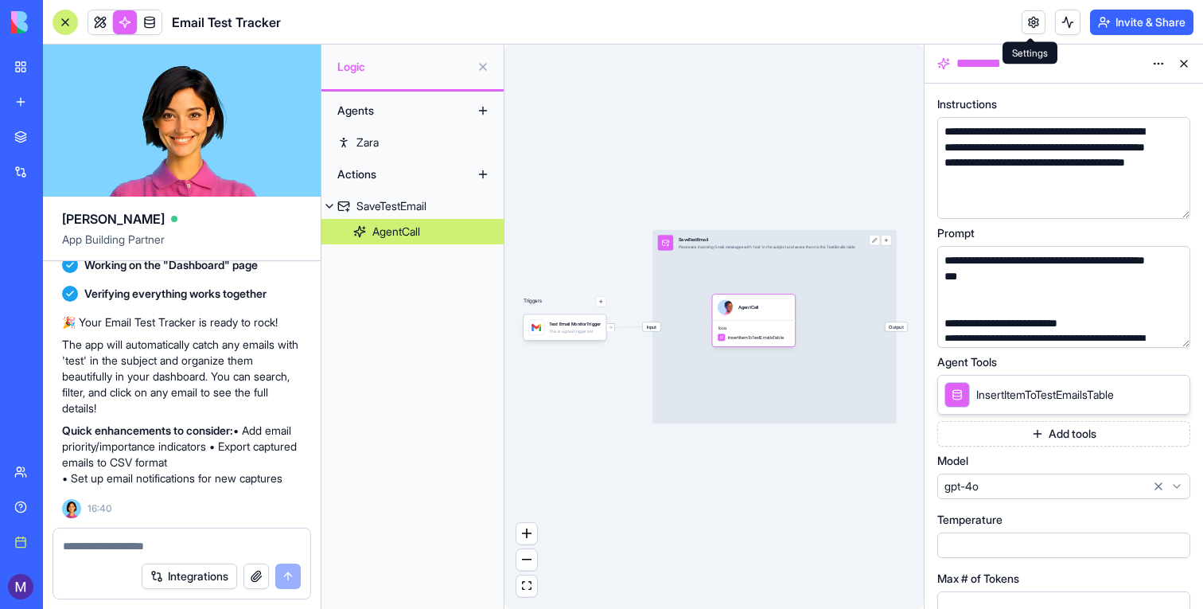
click at [1035, 21] on link at bounding box center [1034, 22] width 24 height 24
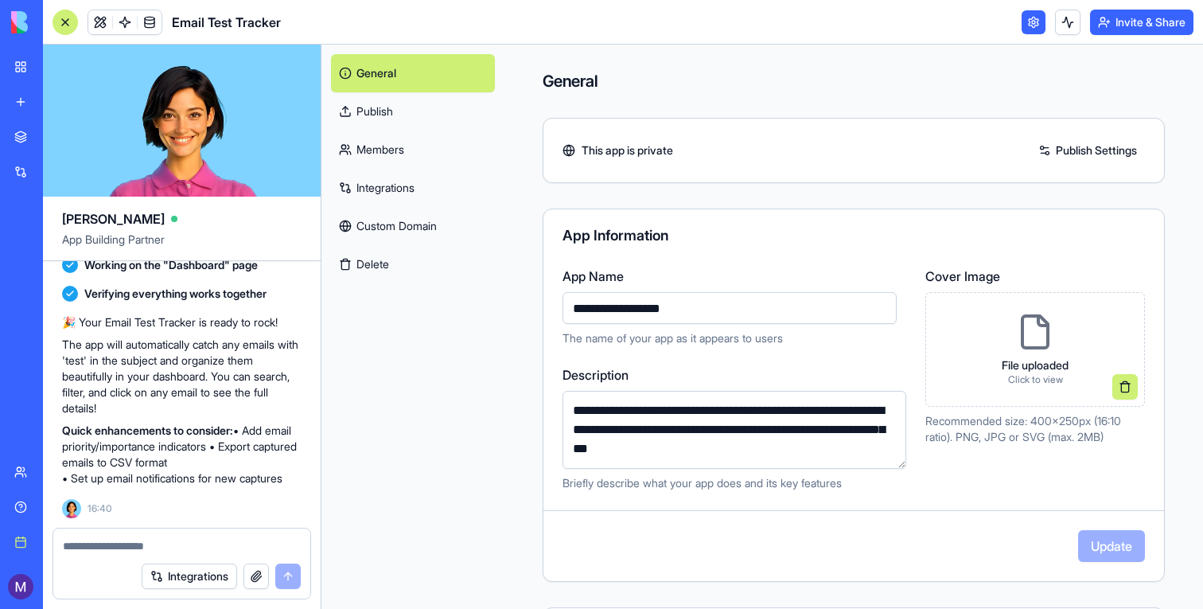
click at [403, 184] on link "Integrations" at bounding box center [413, 188] width 164 height 38
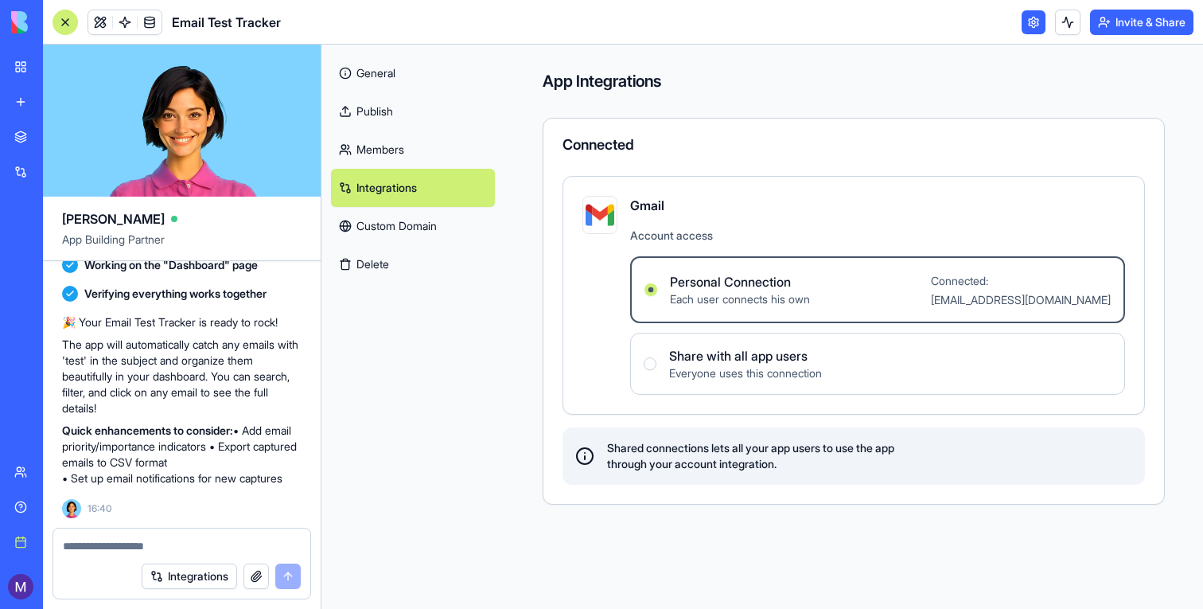
click at [61, 21] on div at bounding box center [65, 22] width 25 height 25
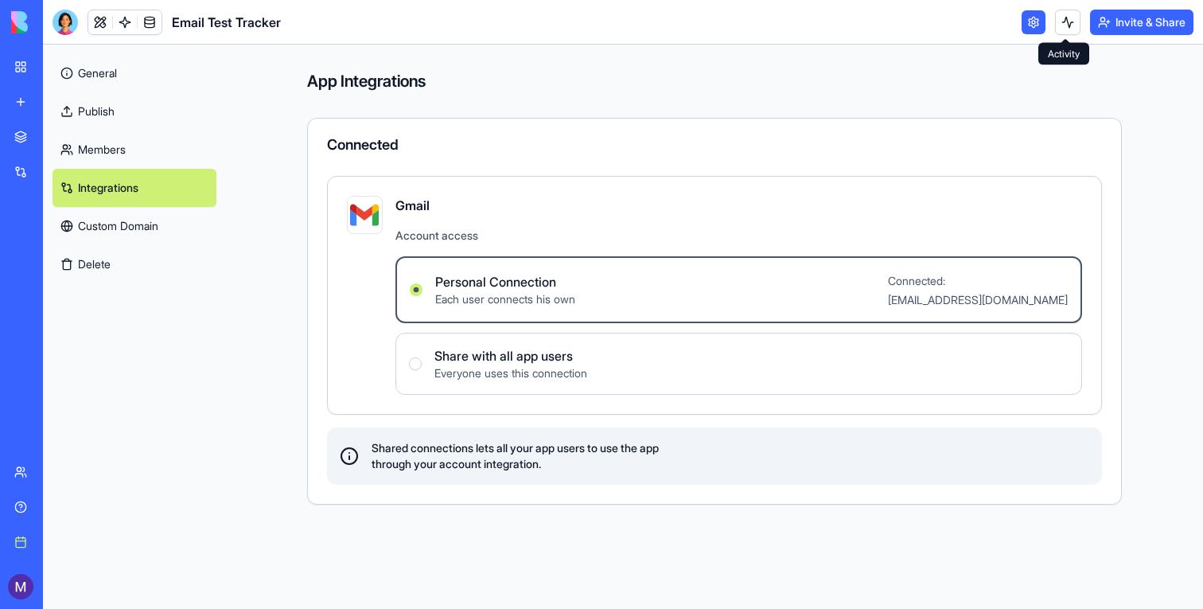
click at [1062, 20] on button at bounding box center [1067, 22] width 25 height 25
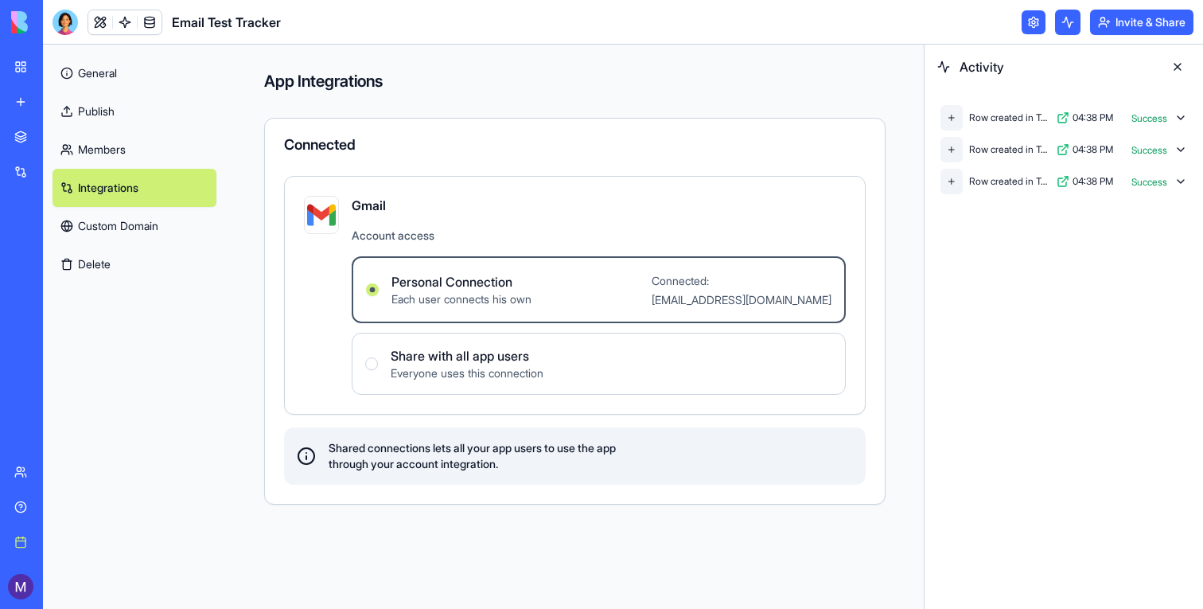
click at [1062, 20] on button at bounding box center [1067, 22] width 25 height 25
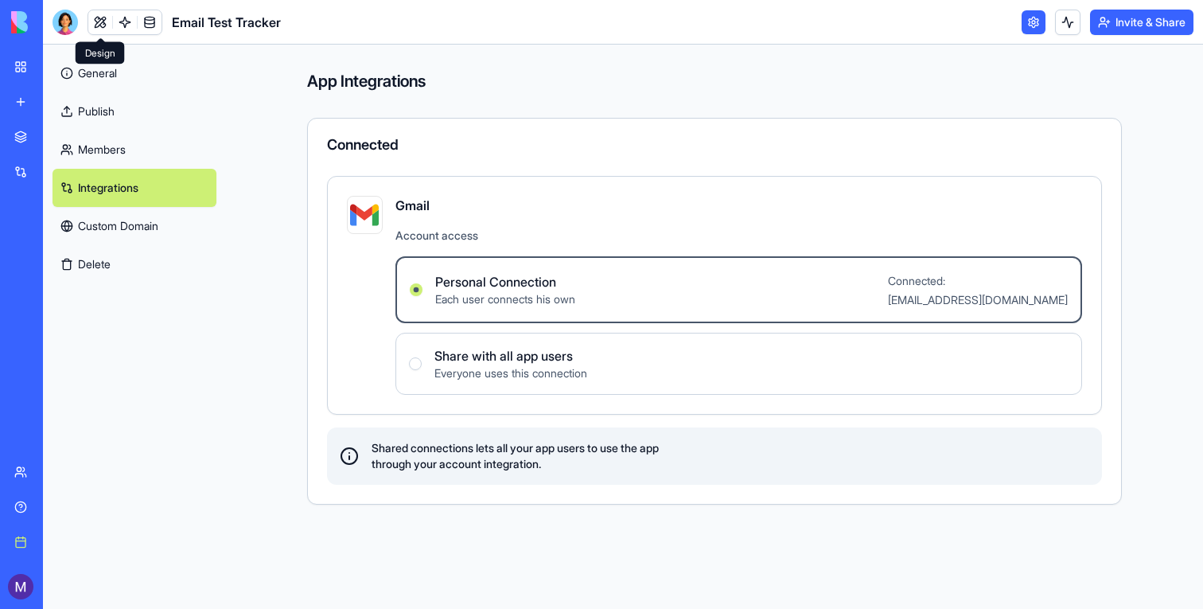
click at [95, 21] on link at bounding box center [100, 22] width 24 height 24
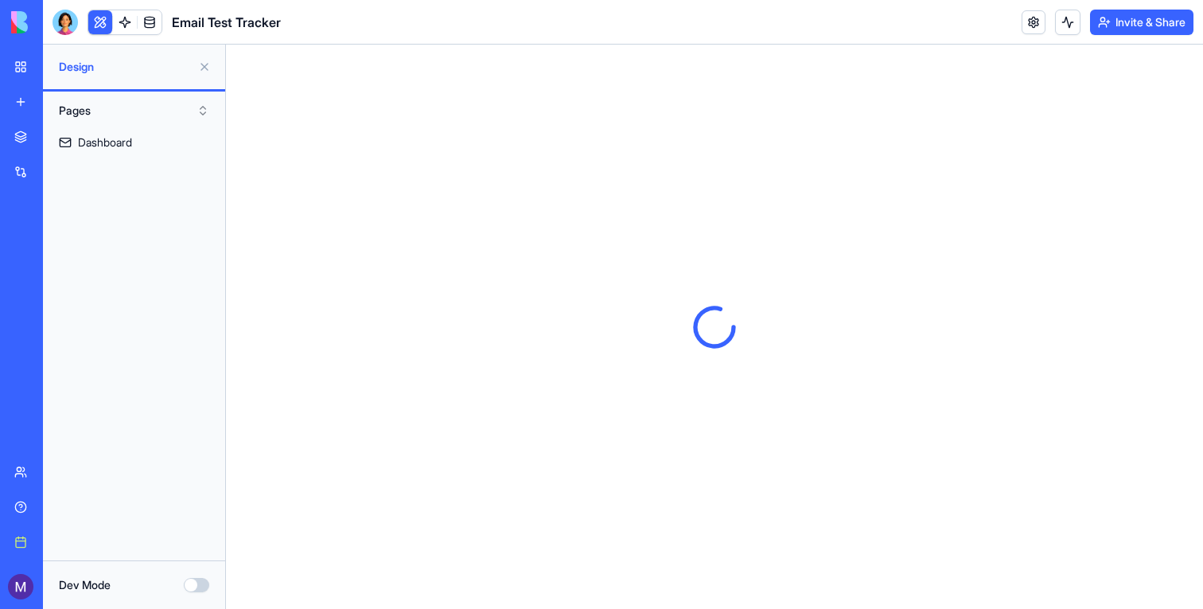
click at [126, 23] on link at bounding box center [125, 22] width 24 height 24
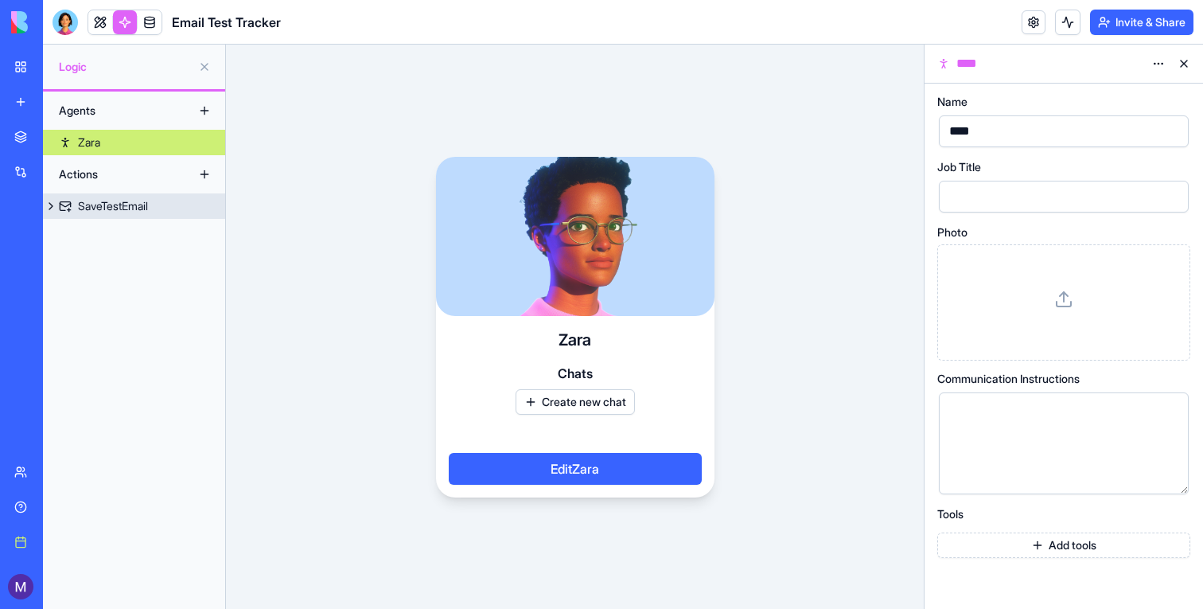
click at [161, 205] on link "SaveTestEmail" at bounding box center [134, 205] width 182 height 25
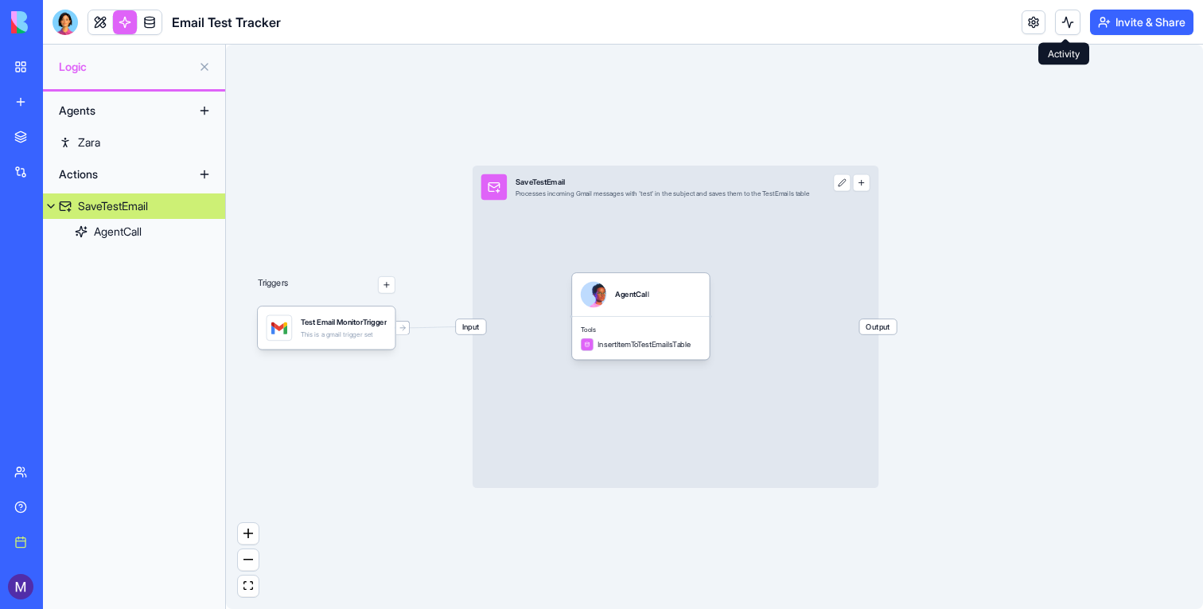
click at [1068, 21] on button at bounding box center [1067, 22] width 25 height 25
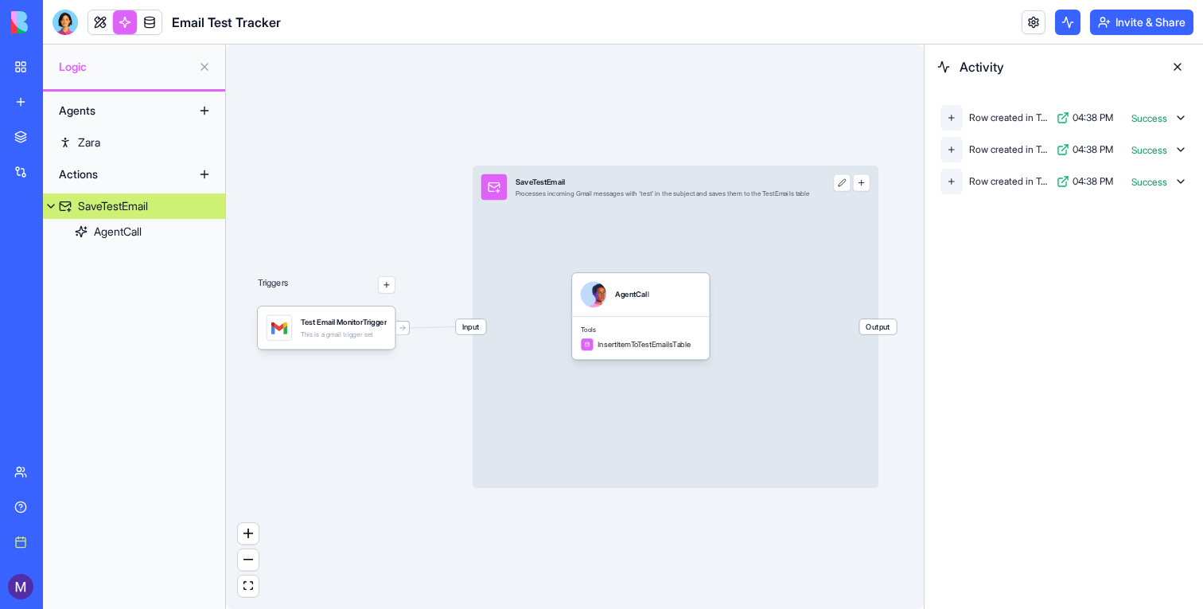
click at [1068, 21] on button at bounding box center [1067, 22] width 25 height 25
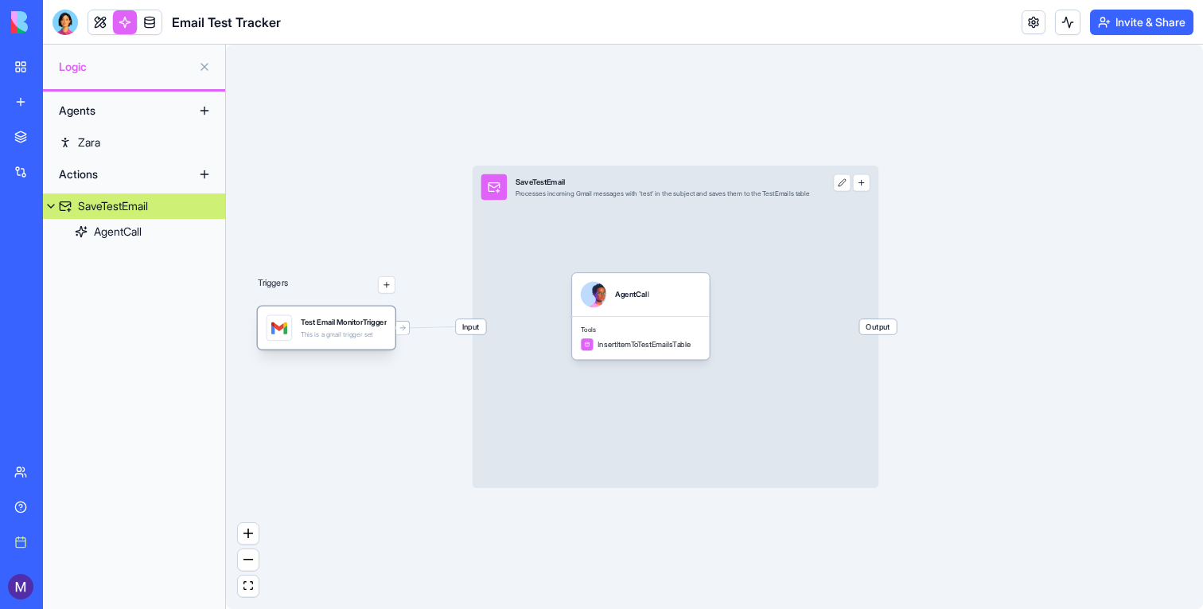
click at [325, 348] on div "Test Email MonitorTrigger This is a gmail trigger set" at bounding box center [327, 327] width 138 height 43
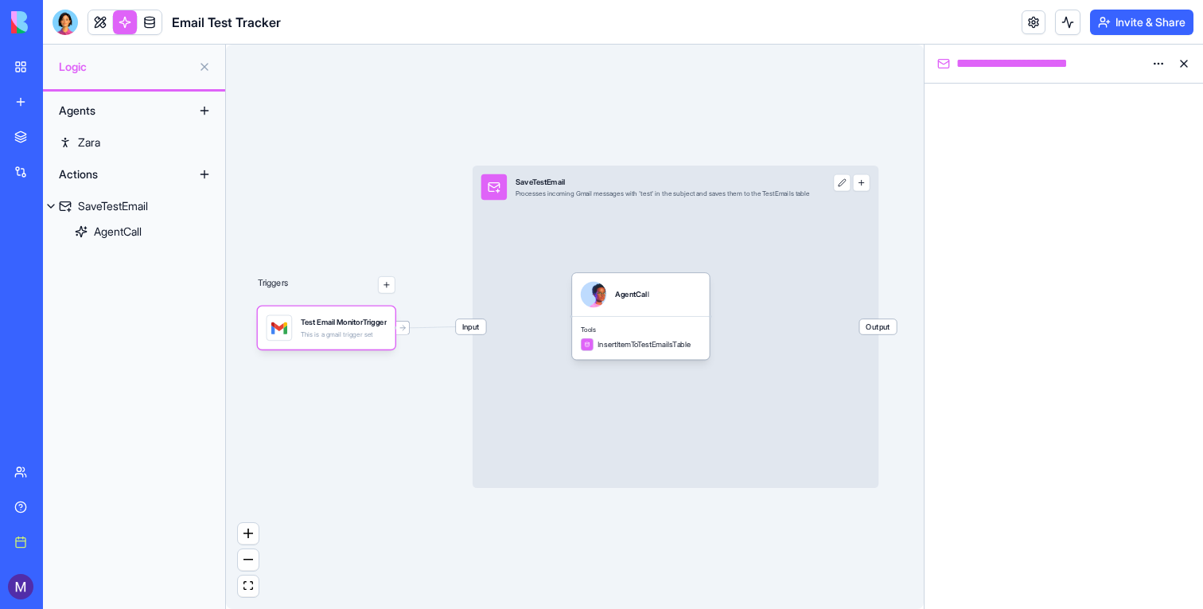
click at [323, 147] on div "Triggers Test Email MonitorTrigger This is a gmail trigger set Input SaveTestEm…" at bounding box center [575, 327] width 698 height 564
click at [22, 105] on link "New app" at bounding box center [37, 102] width 64 height 32
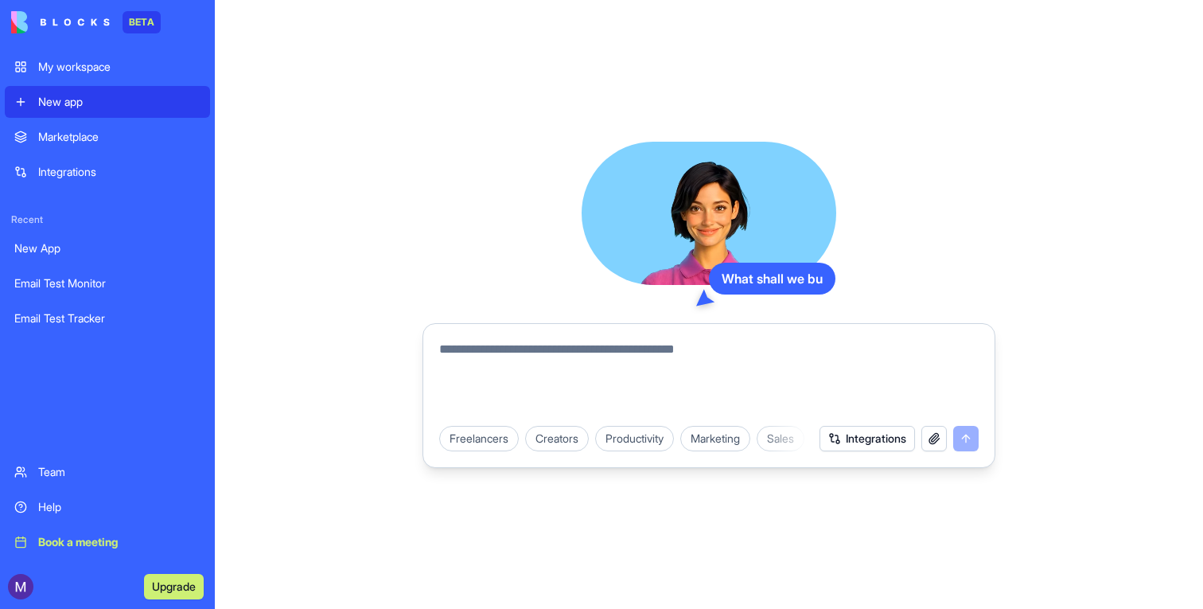
click at [560, 388] on textarea at bounding box center [709, 378] width 540 height 76
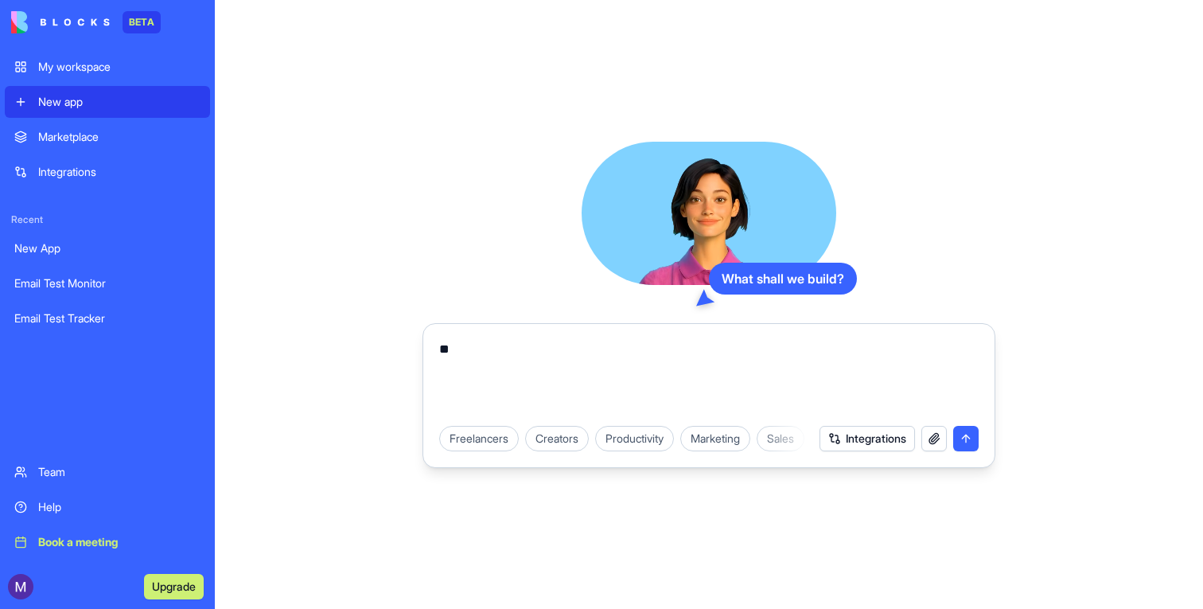
type textarea "*"
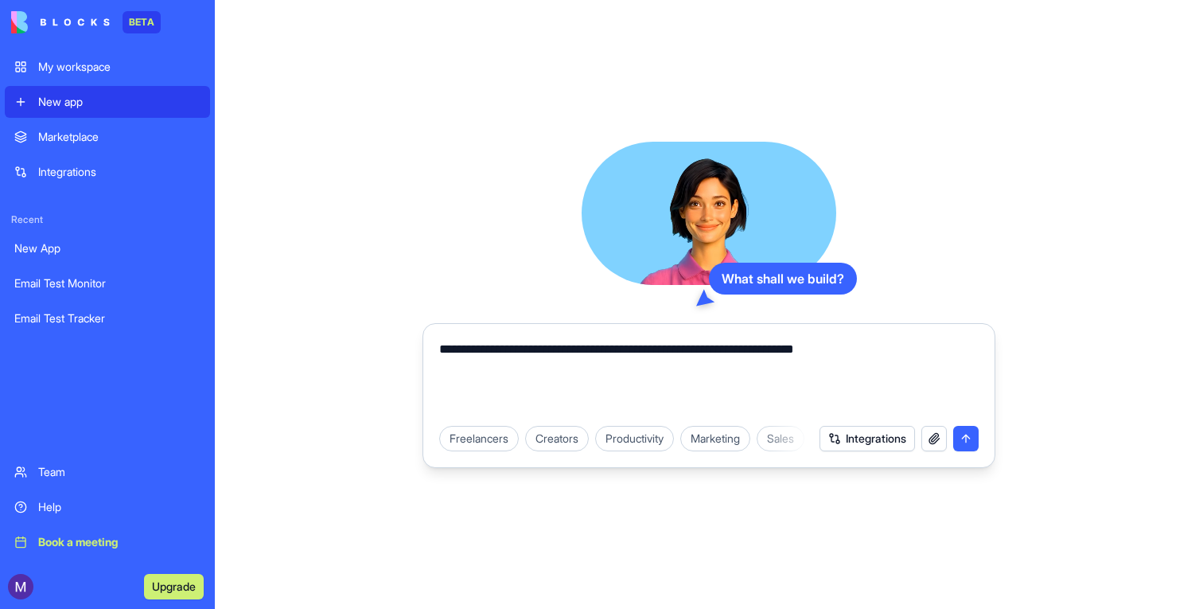
click at [651, 349] on textarea "**********" at bounding box center [709, 378] width 540 height 76
click at [660, 353] on textarea "**********" at bounding box center [709, 378] width 540 height 76
type textarea "**********"
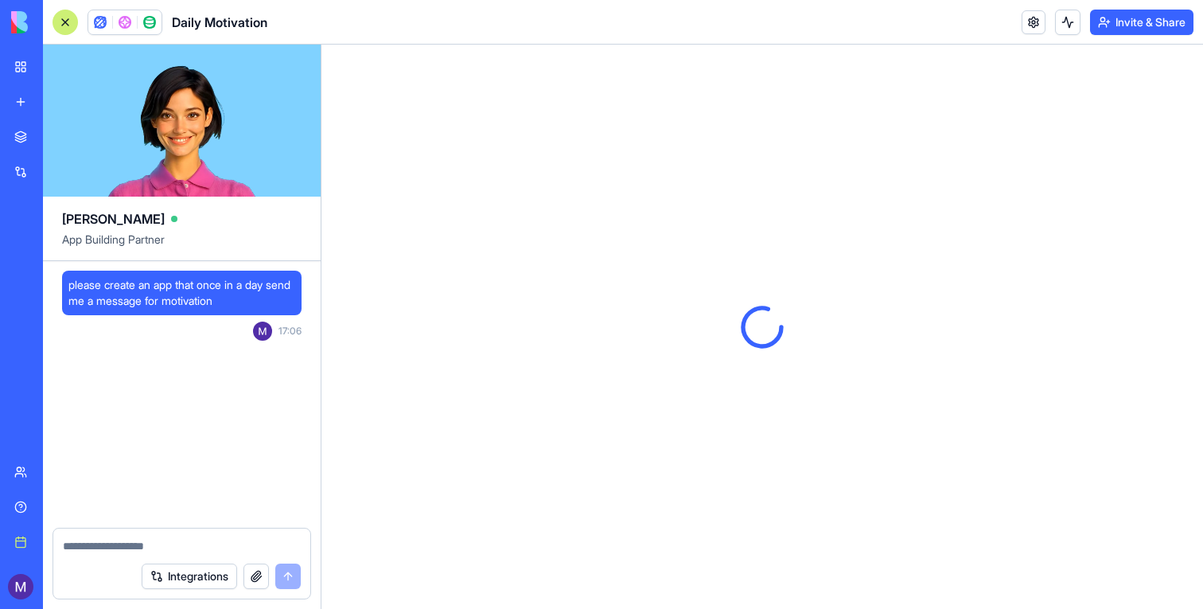
scroll to position [446, 0]
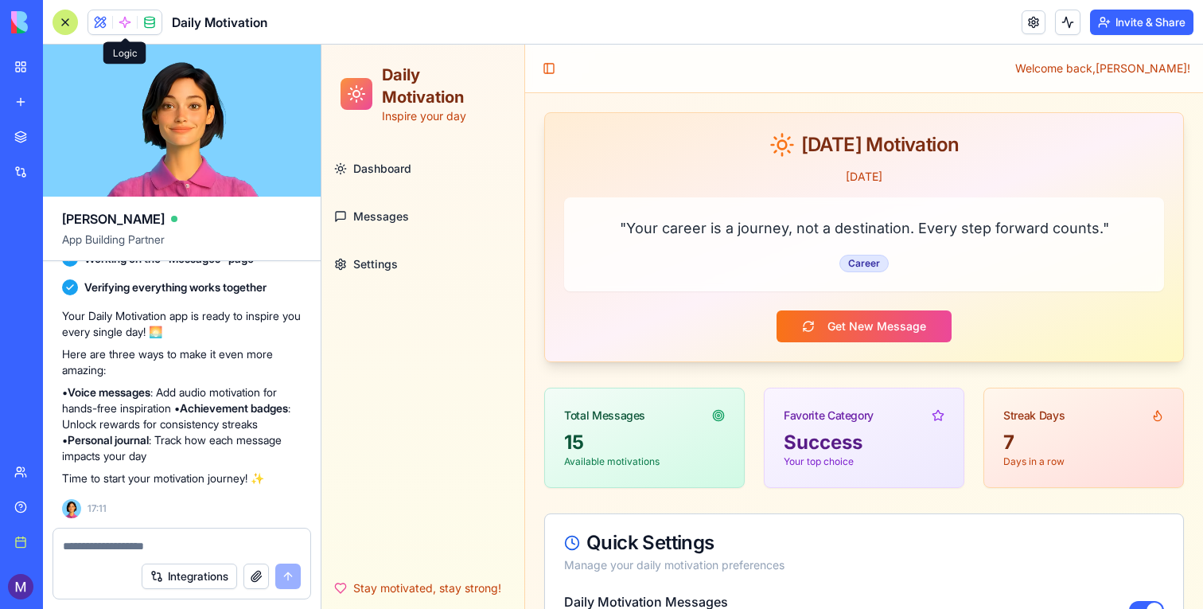
click at [127, 17] on span at bounding box center [125, 22] width 45 height 45
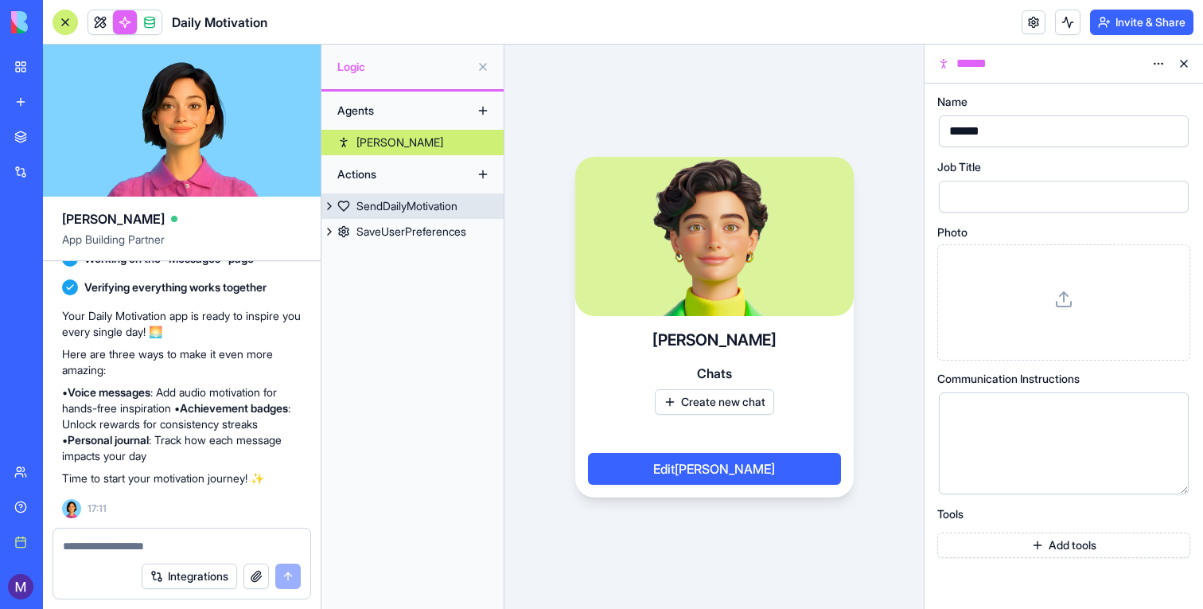
click at [431, 211] on div "SendDailyMotivation" at bounding box center [407, 206] width 101 height 16
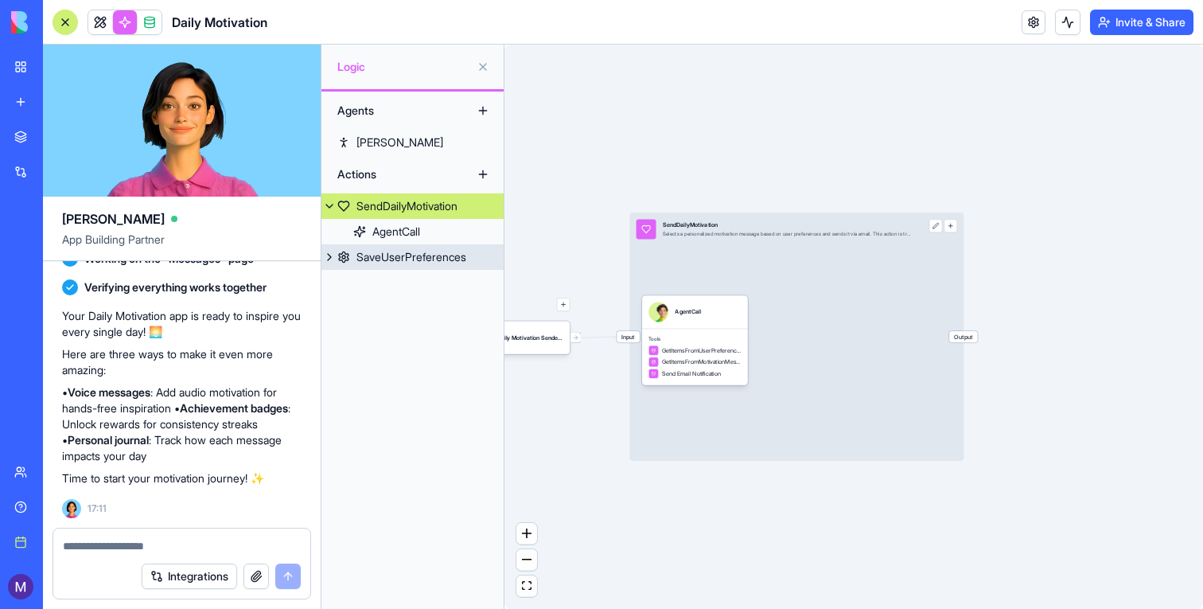
click at [375, 258] on div "SaveUserPreferences" at bounding box center [412, 257] width 110 height 16
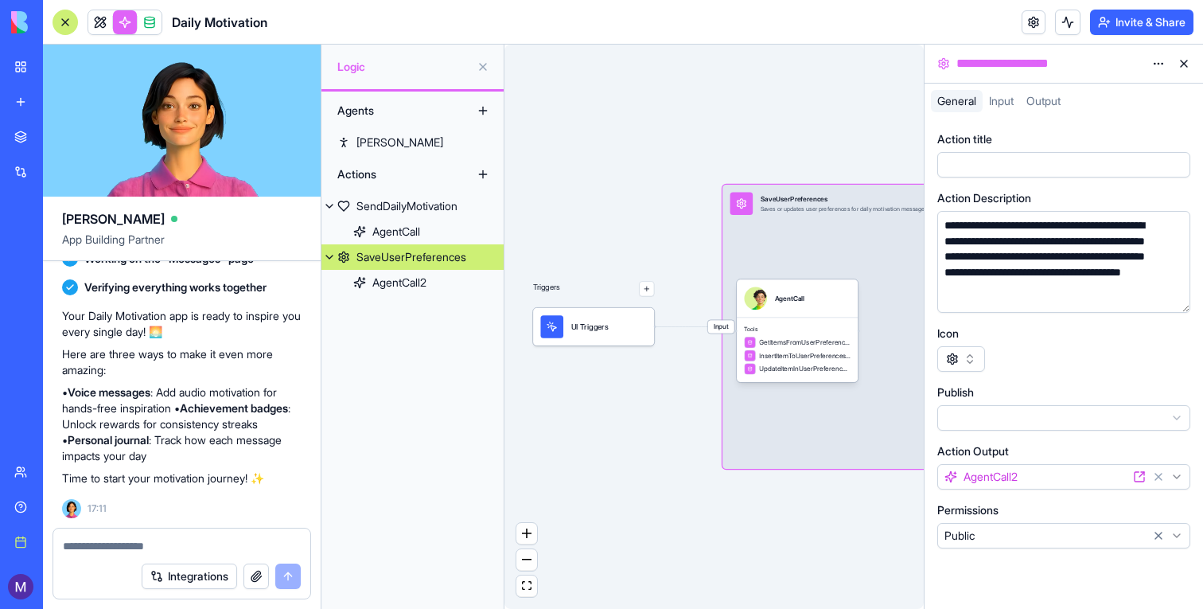
scroll to position [6, 0]
click at [658, 165] on div "Triggers UI Triggers Input SaveUserPreferences Saves or updates user preference…" at bounding box center [714, 327] width 419 height 564
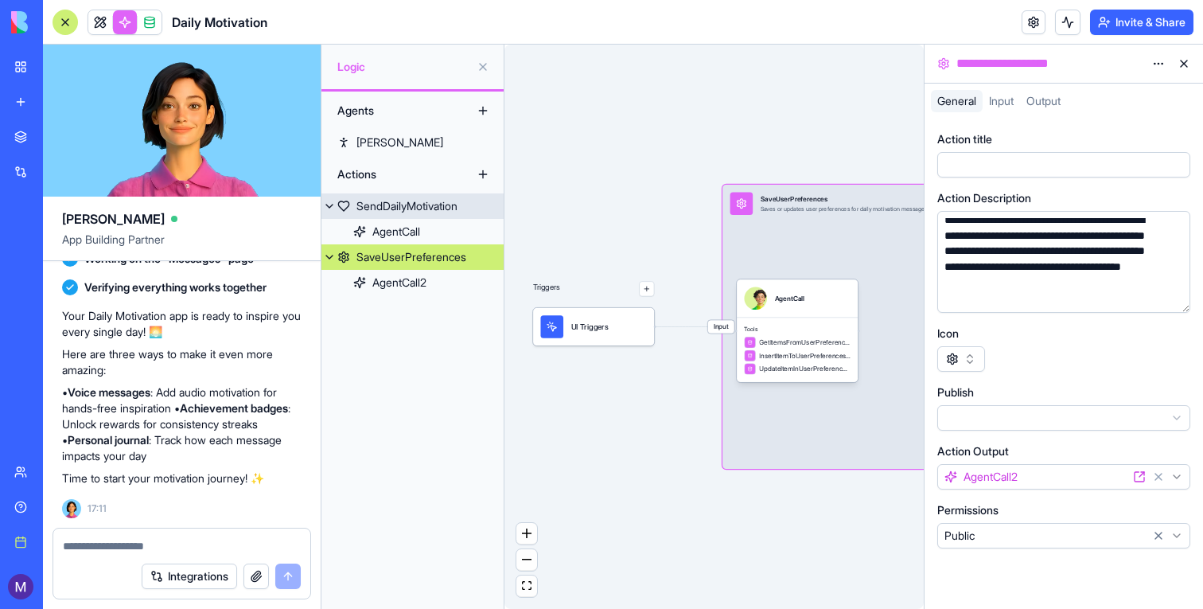
click at [370, 201] on div "SendDailyMotivation" at bounding box center [407, 206] width 101 height 16
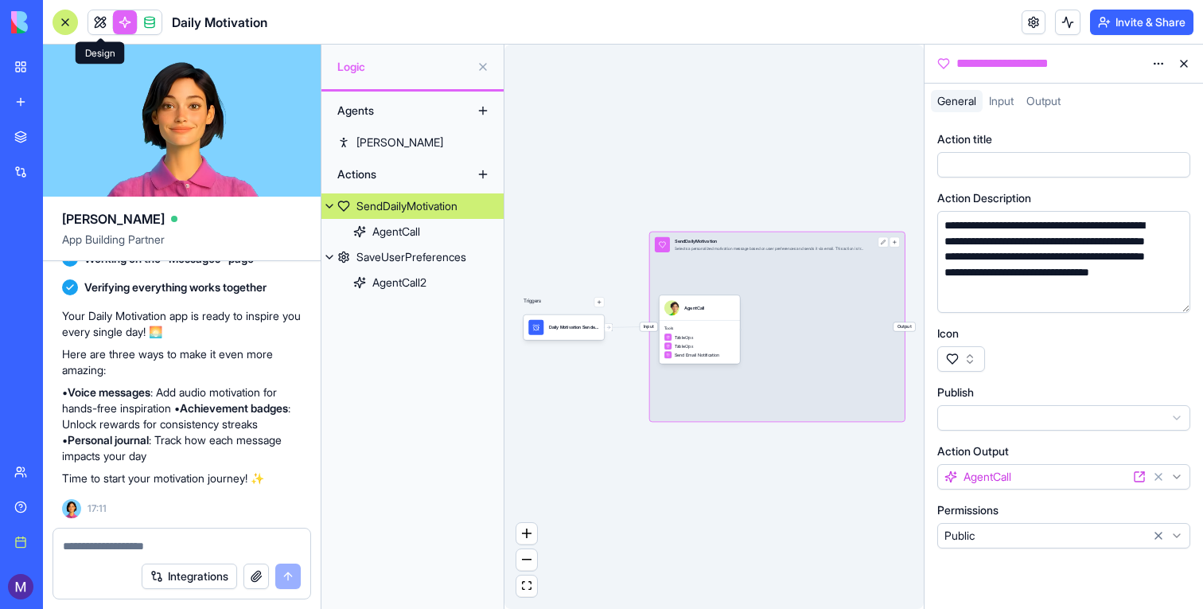
click at [92, 11] on link at bounding box center [100, 22] width 24 height 24
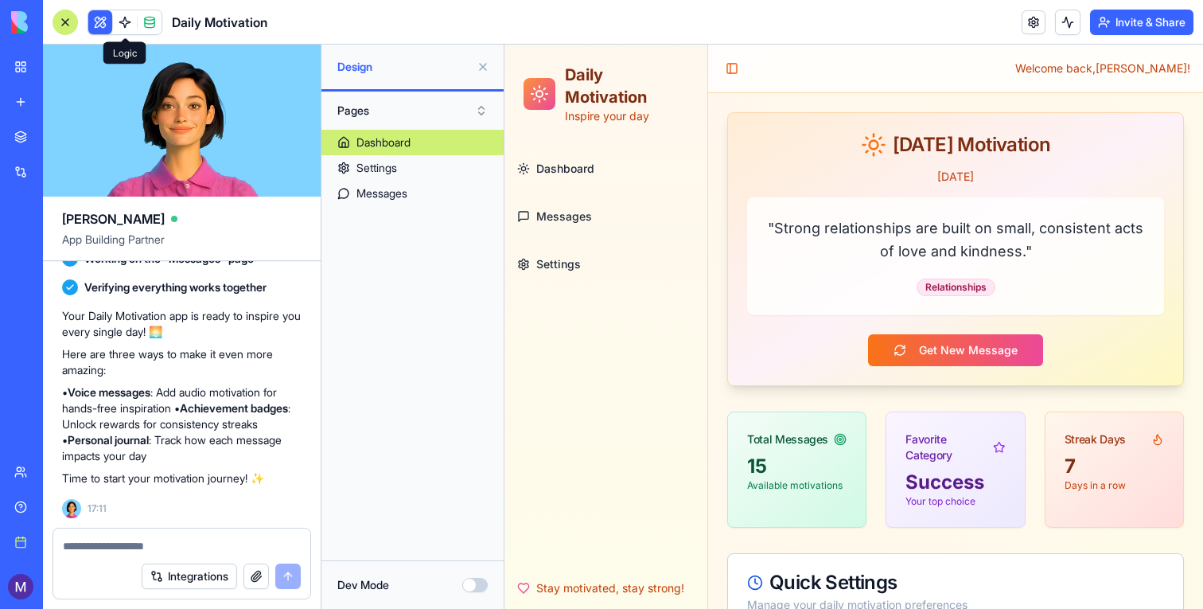
click at [122, 21] on link at bounding box center [125, 22] width 24 height 24
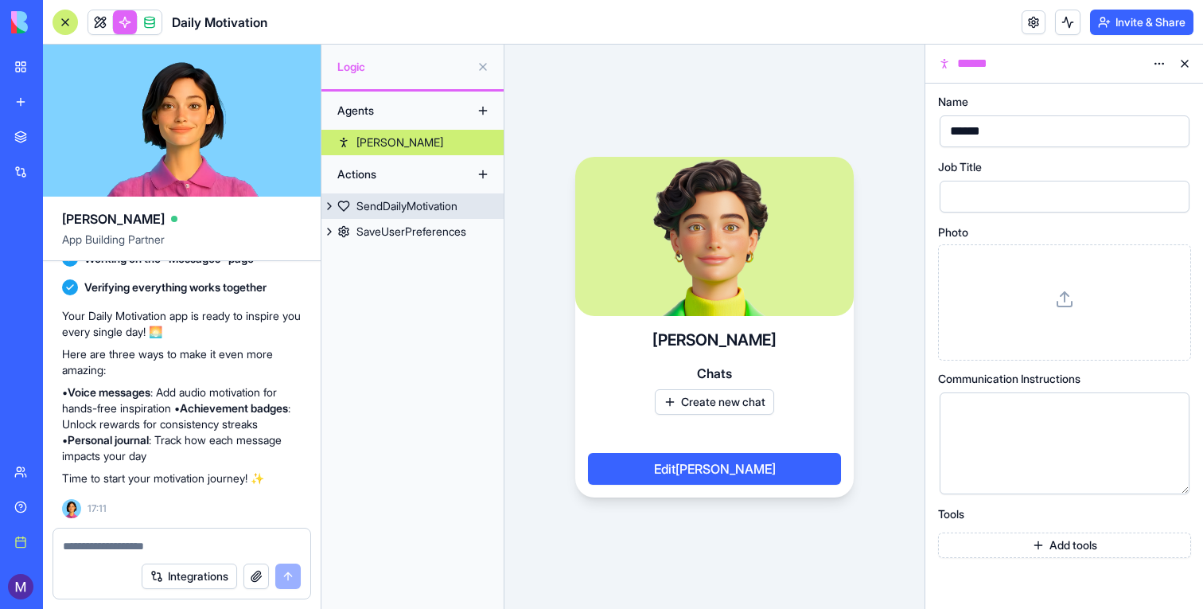
click at [427, 210] on div "SendDailyMotivation" at bounding box center [407, 206] width 101 height 16
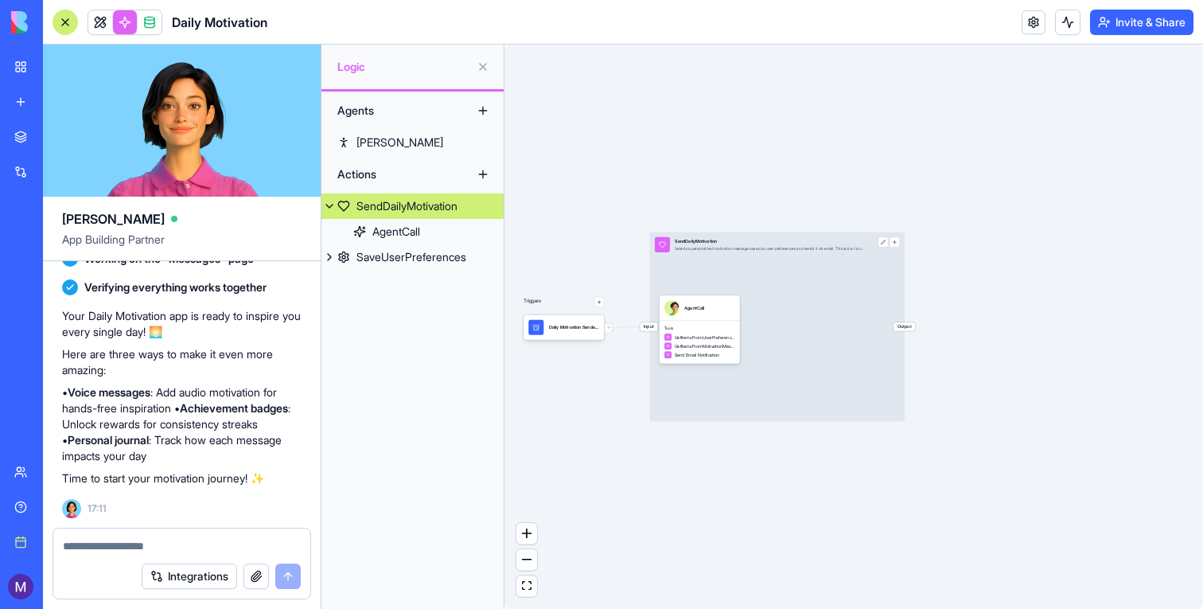
click at [586, 345] on div "Triggers Daily Motivation SenderTrigger Input SendDailyMotivation Selects a per…" at bounding box center [854, 327] width 699 height 564
click at [571, 333] on div "Daily Motivation SenderTrigger" at bounding box center [574, 327] width 50 height 15
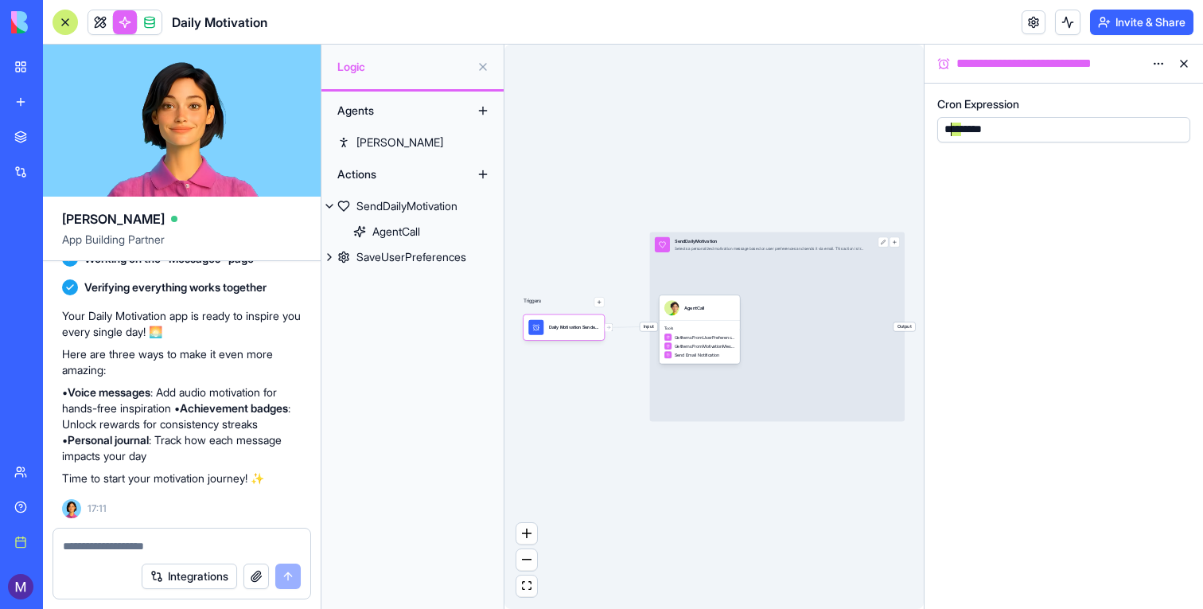
click at [953, 134] on div "*********" at bounding box center [964, 130] width 49 height 16
click at [964, 131] on div "*********" at bounding box center [964, 130] width 49 height 16
click at [959, 131] on div "*********" at bounding box center [964, 130] width 49 height 16
drag, startPoint x: 950, startPoint y: 129, endPoint x: 939, endPoint y: 129, distance: 11.1
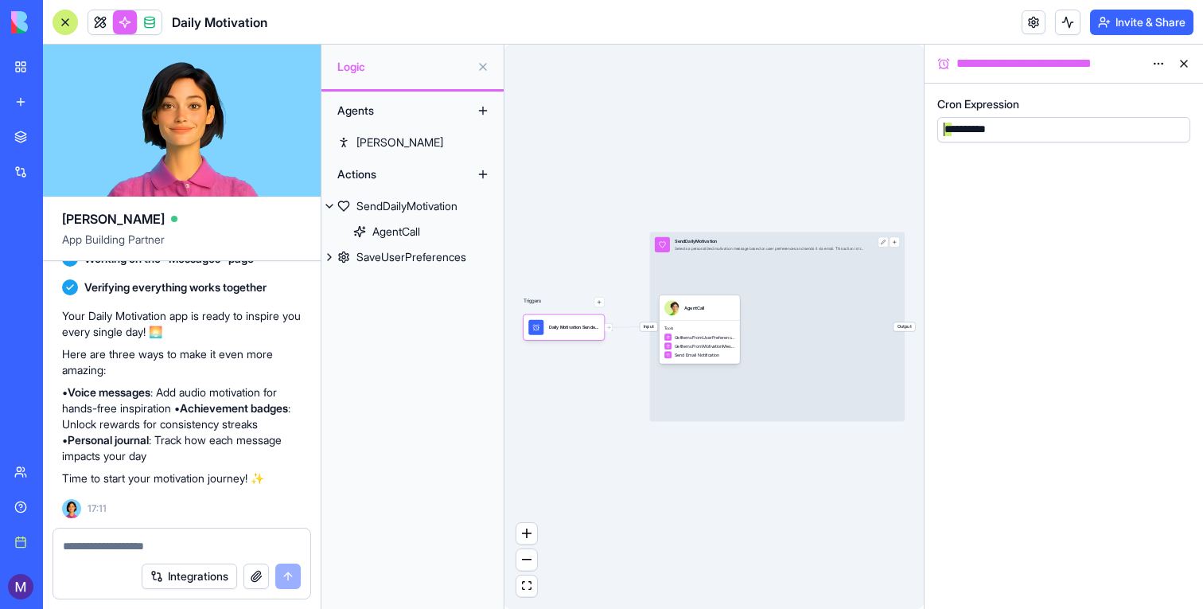
click at [940, 129] on div "**********" at bounding box center [967, 130] width 54 height 16
click at [812, 120] on div "Triggers Daily Motivation SenderTrigger Input SendDailyMotivation Selects a per…" at bounding box center [714, 327] width 419 height 564
click at [782, 150] on div "Triggers Daily Motivation SenderTrigger Input SendDailyMotivation Selects a per…" at bounding box center [714, 327] width 419 height 564
click at [93, 19] on link at bounding box center [100, 22] width 24 height 24
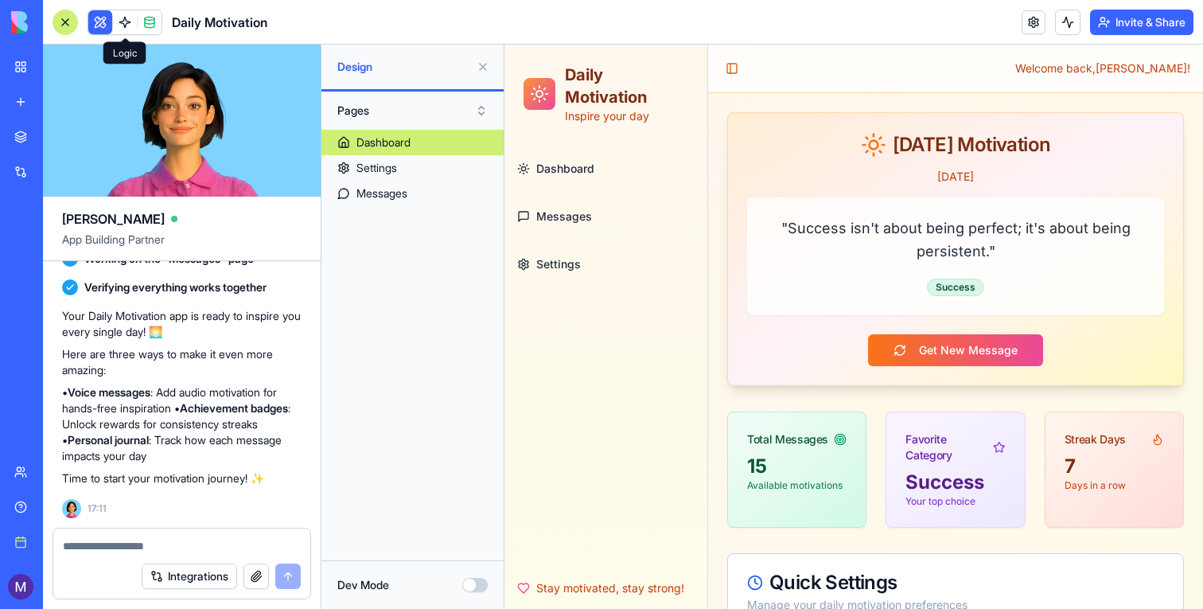
click at [129, 19] on link at bounding box center [125, 22] width 24 height 24
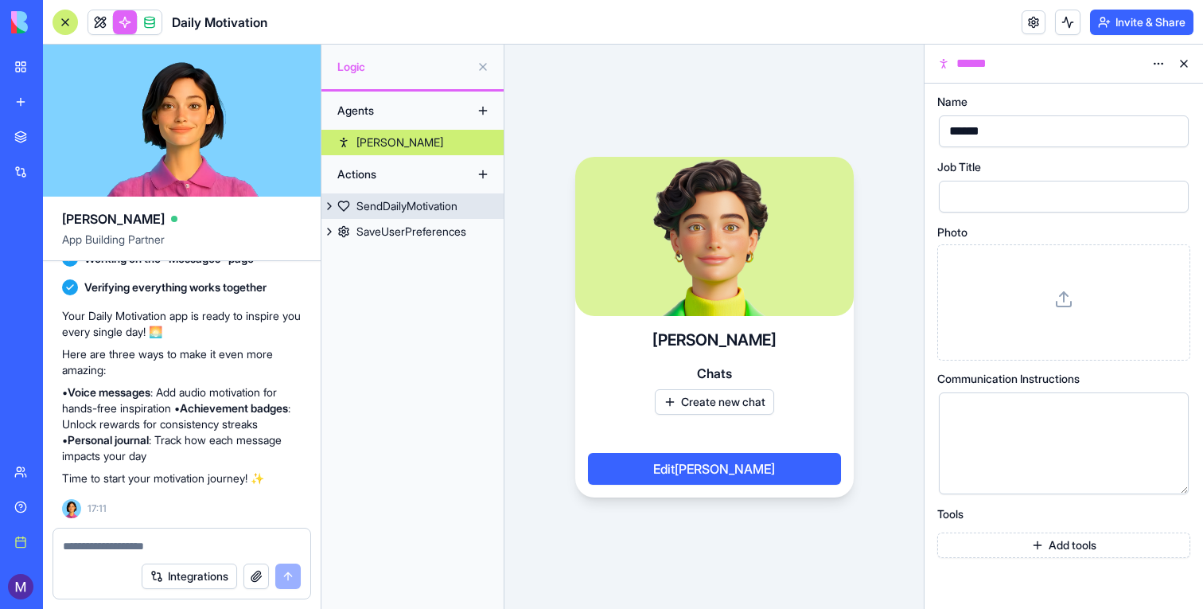
click at [395, 198] on div "SendDailyMotivation" at bounding box center [407, 206] width 101 height 16
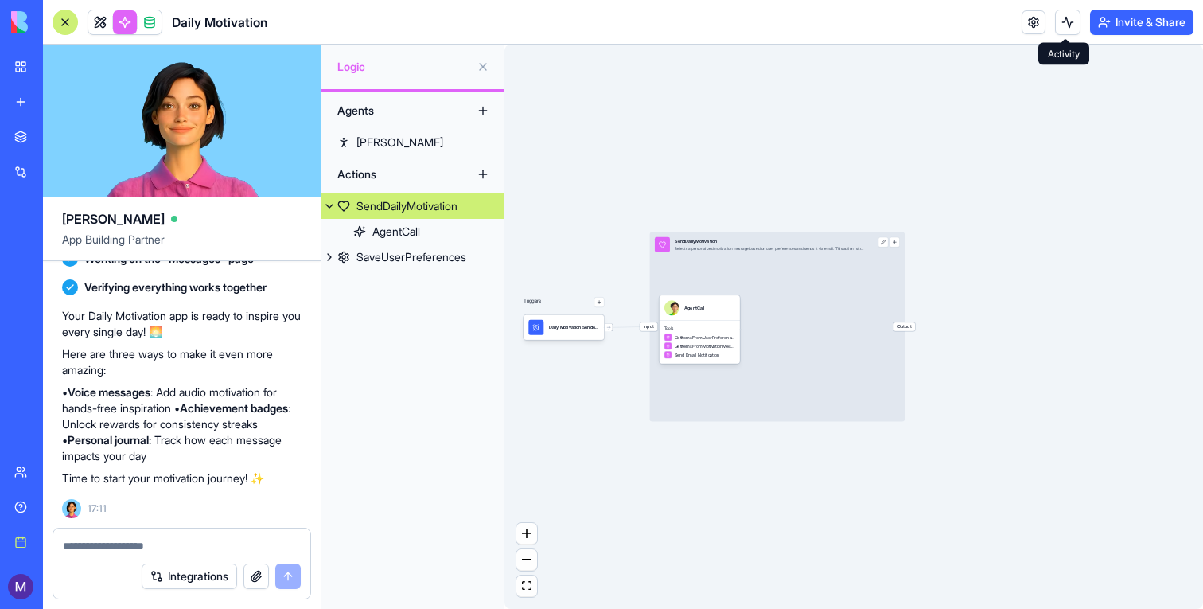
click at [1062, 27] on button at bounding box center [1067, 22] width 25 height 25
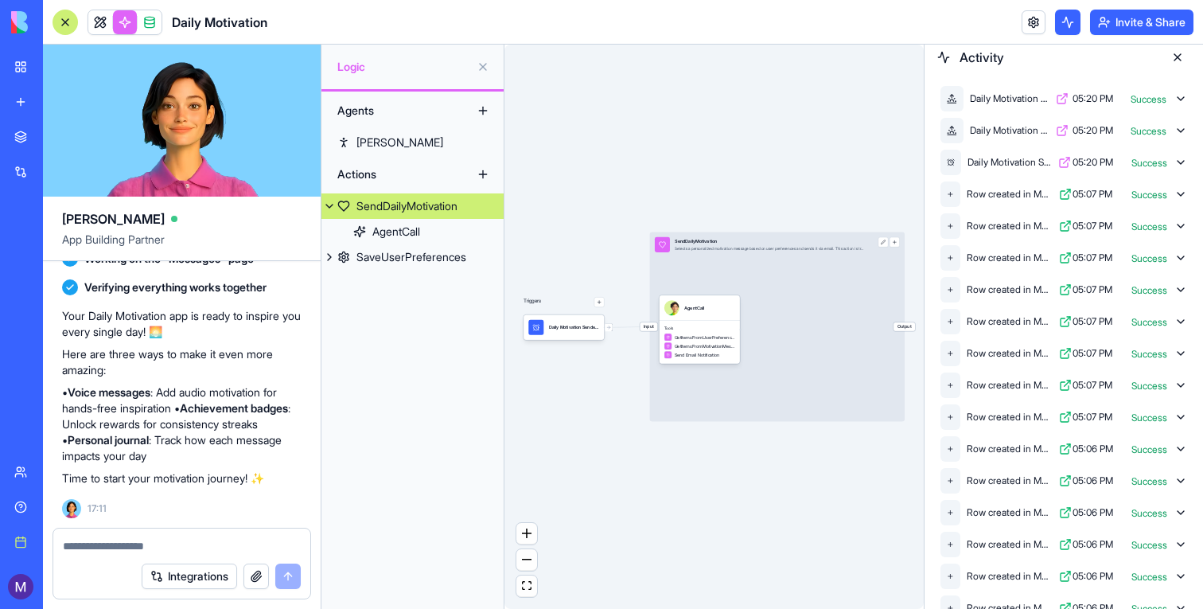
click at [1183, 162] on icon at bounding box center [1181, 162] width 13 height 13
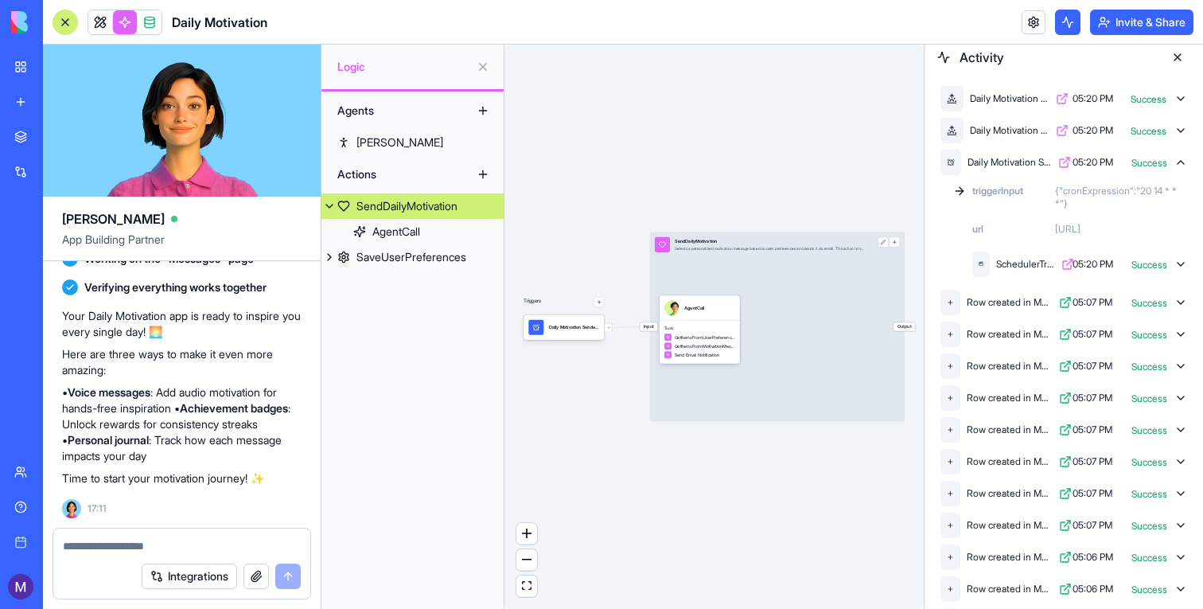
click at [1176, 266] on div "SchedulerTriggerEntrypointAction 05:20 PM Success" at bounding box center [1079, 264] width 221 height 32
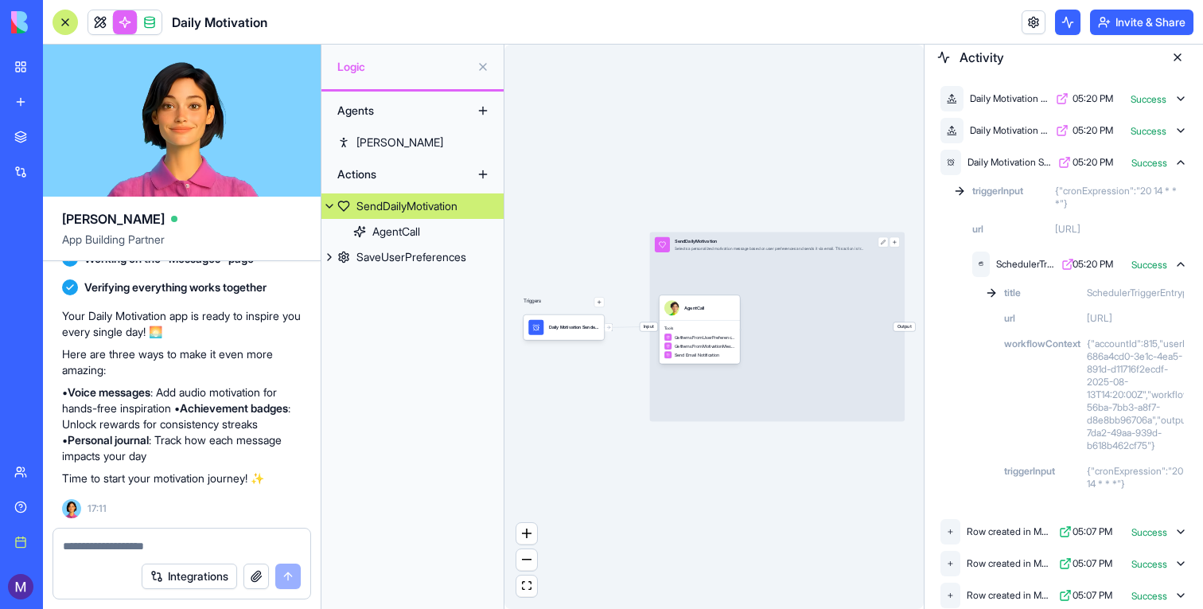
click at [1180, 131] on icon at bounding box center [1181, 130] width 6 height 3
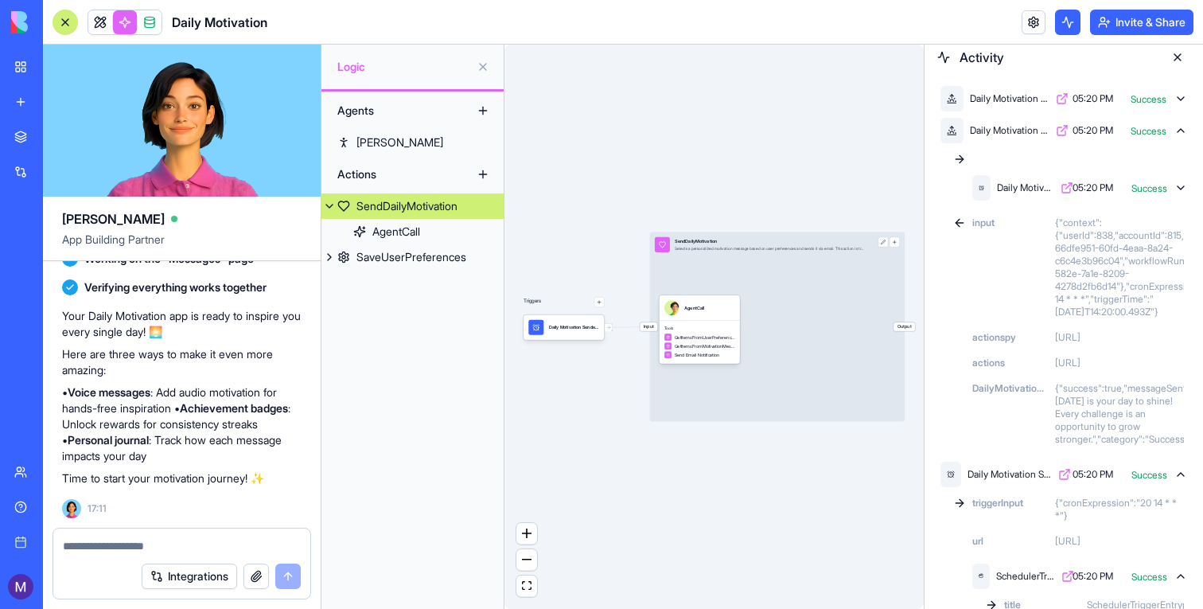
click at [1190, 134] on div "Daily Motivation Sender 05:20 PM Success" at bounding box center [1063, 131] width 253 height 32
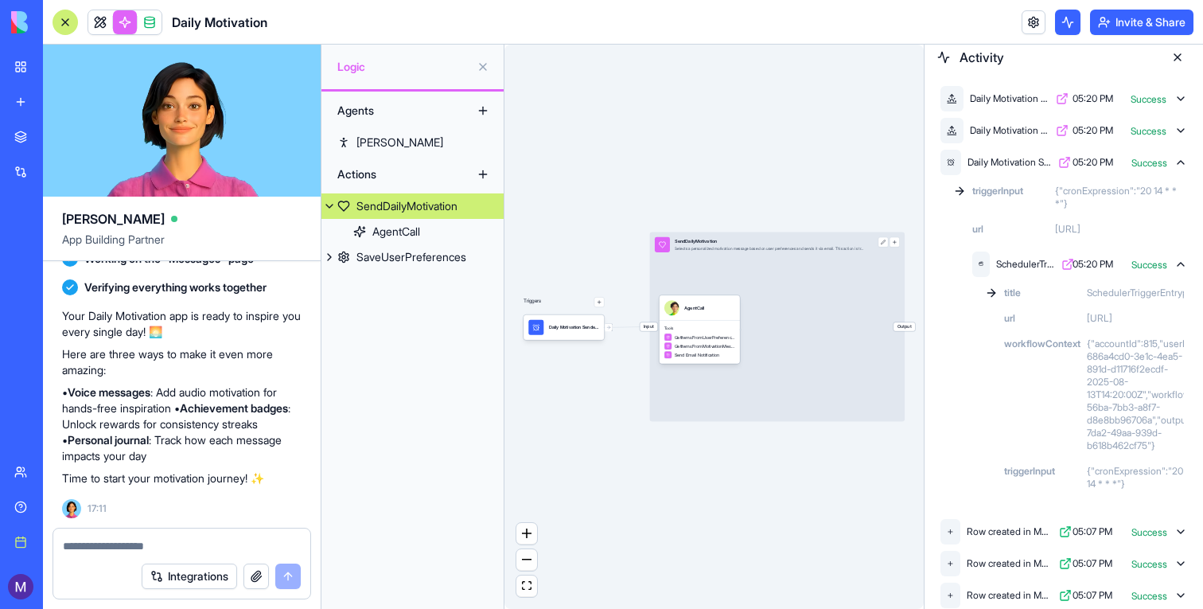
click at [1179, 95] on icon at bounding box center [1181, 98] width 13 height 13
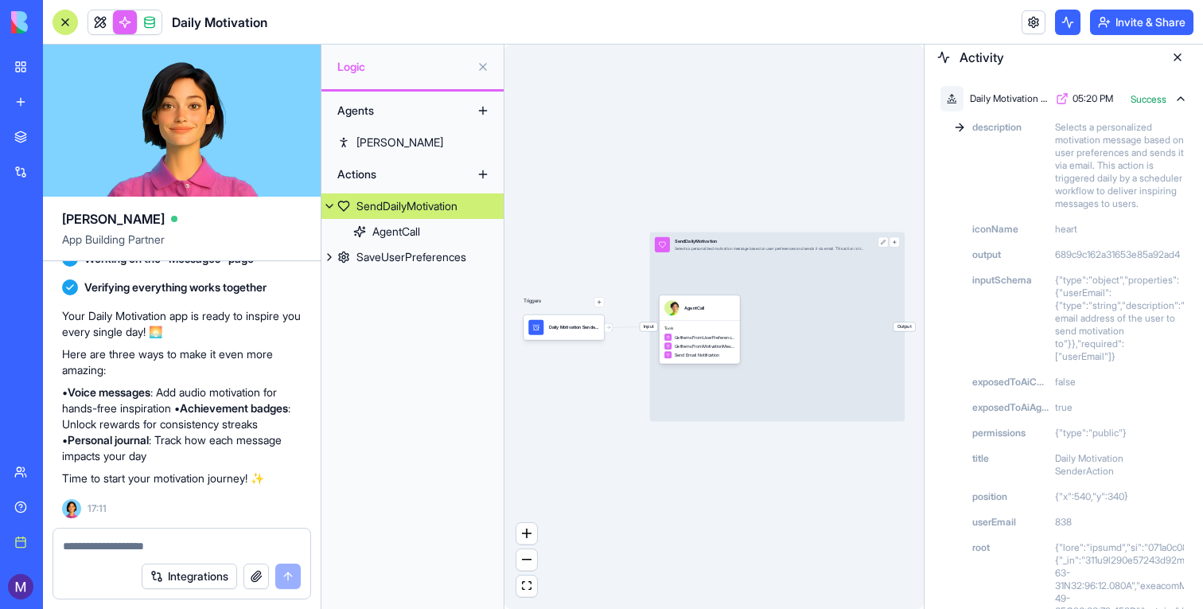
click at [1175, 107] on div "Daily Motivation Sender 05:20 PM Success" at bounding box center [1063, 99] width 253 height 32
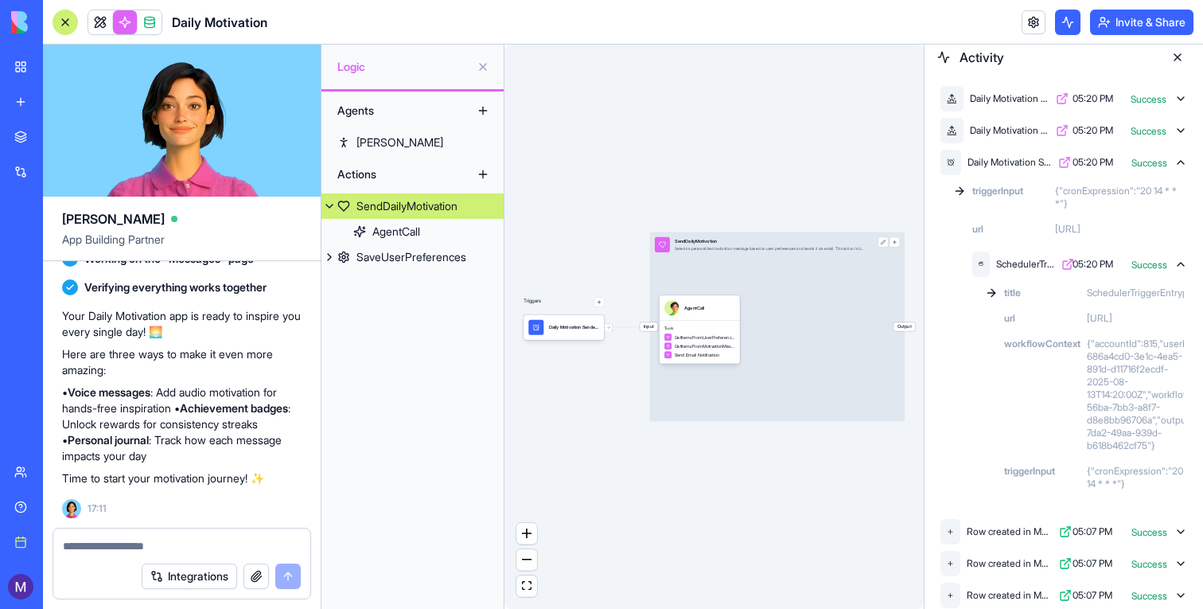
click at [1171, 158] on div "Daily Motivation SenderTrigger 05:20 PM Success" at bounding box center [1063, 162] width 253 height 32
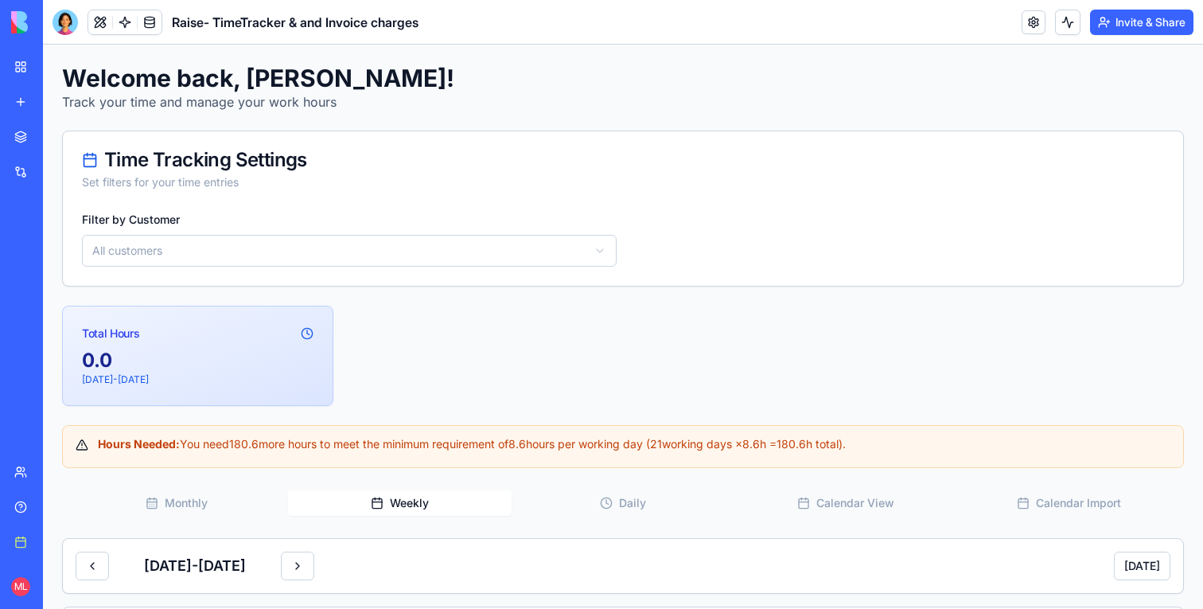
scroll to position [302, 0]
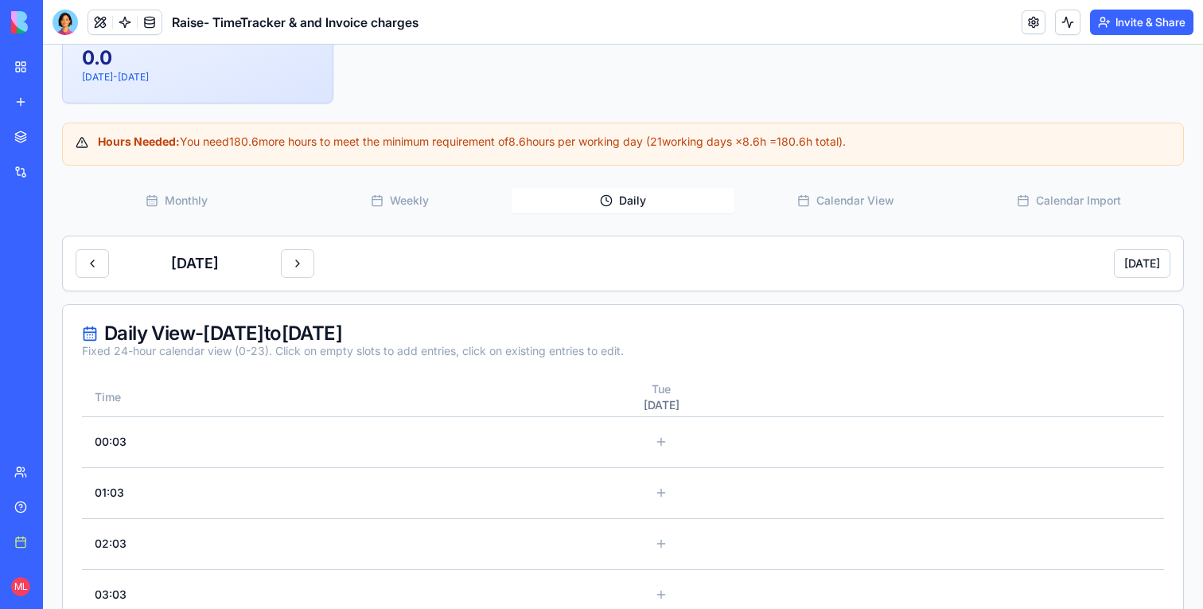
click at [561, 189] on button "Daily" at bounding box center [623, 200] width 223 height 25
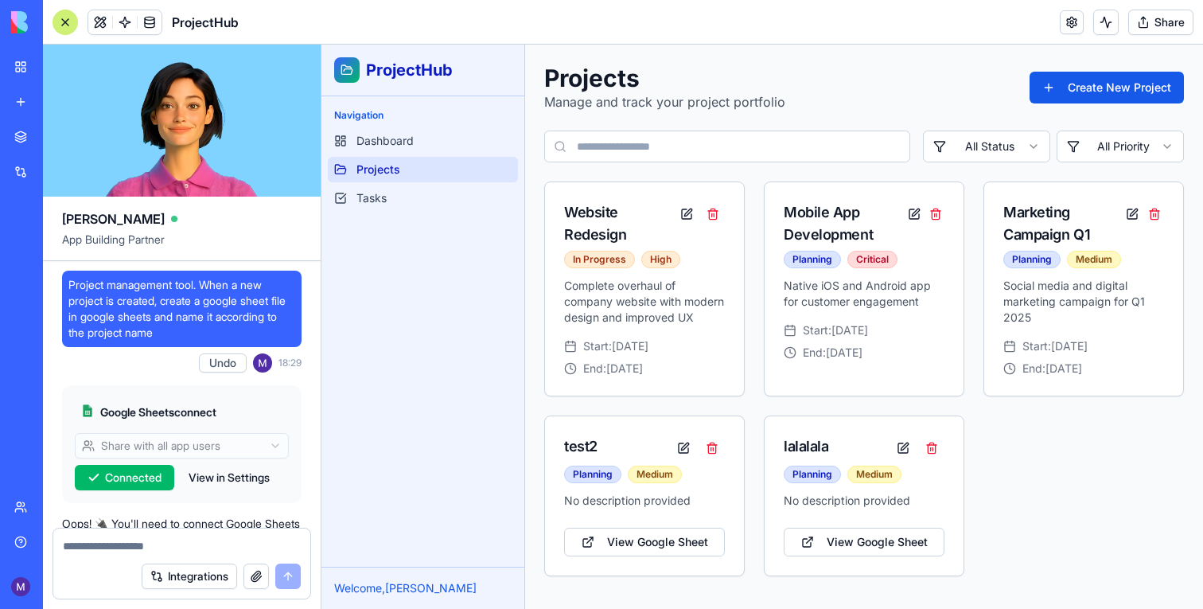
scroll to position [383, 0]
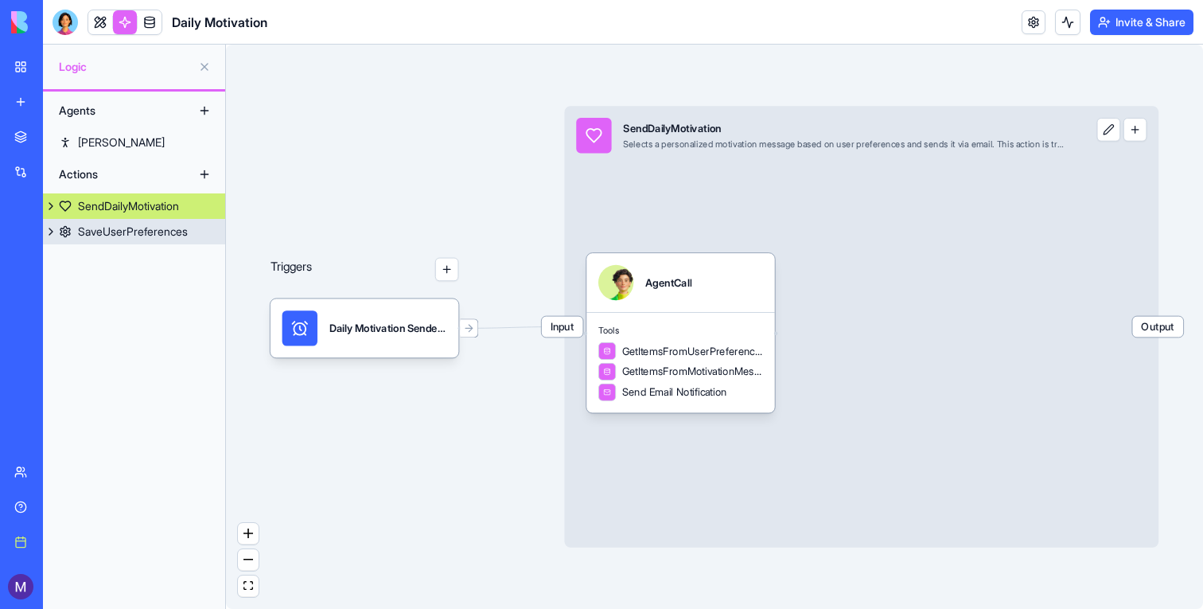
click at [89, 240] on link "SaveUserPreferences" at bounding box center [134, 231] width 182 height 25
